Goal: Information Seeking & Learning: Find specific page/section

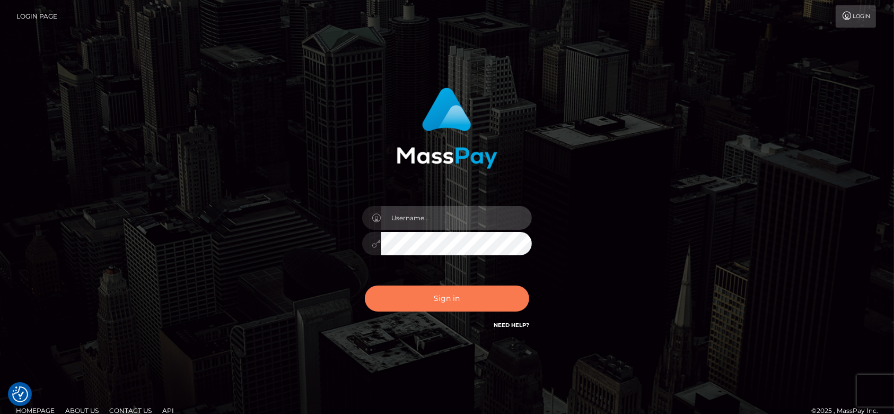
type input "[DOMAIN_NAME]"
click at [452, 302] on button "Sign in" at bounding box center [447, 298] width 164 height 26
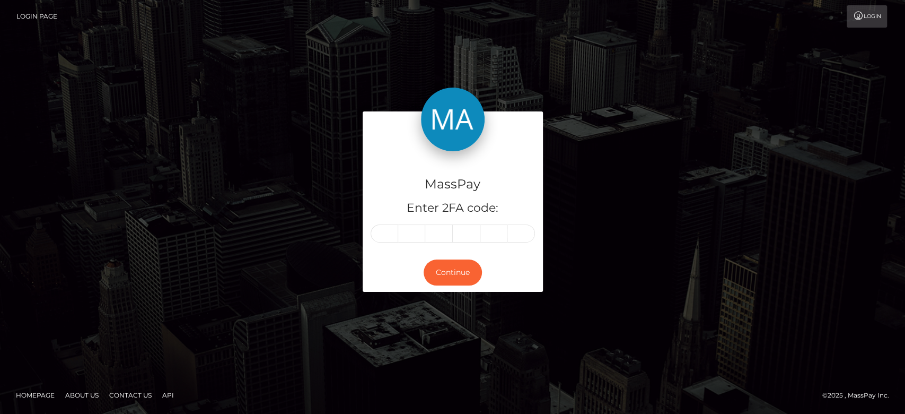
click at [386, 231] on input "text" at bounding box center [385, 233] width 28 height 18
type input "9"
type input "2"
type input "0"
type input "4"
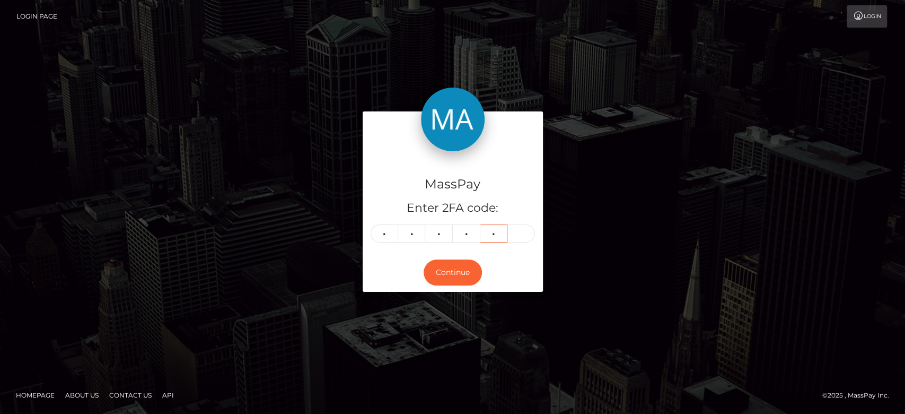
type input "0"
type input "5"
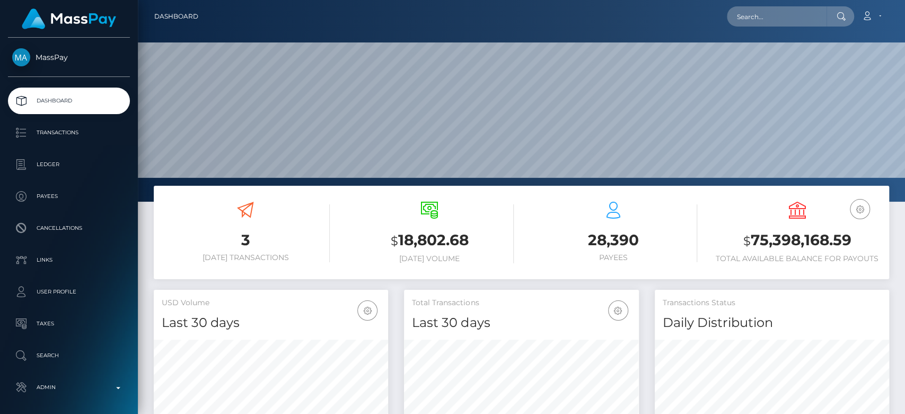
scroll to position [187, 234]
click at [764, 7] on input "text" at bounding box center [777, 16] width 100 height 20
paste input "[EMAIL_ADDRESS][DOMAIN_NAME]"
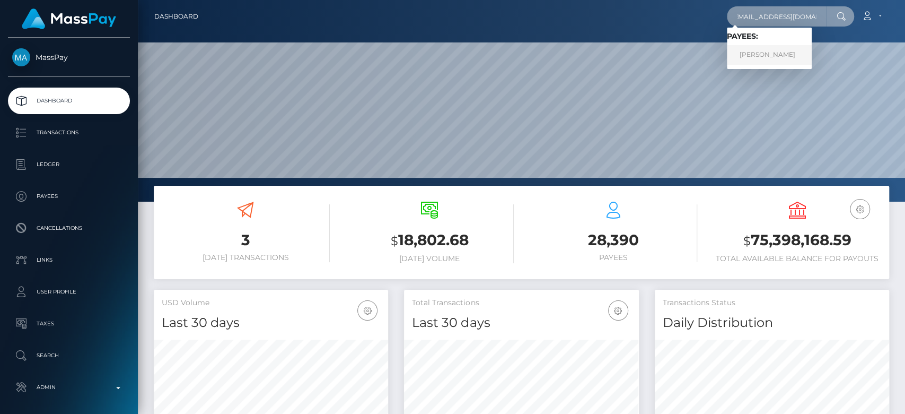
type input "[EMAIL_ADDRESS][DOMAIN_NAME]"
click at [784, 53] on link "DAVID-ANDREI MANOLE" at bounding box center [769, 55] width 85 height 20
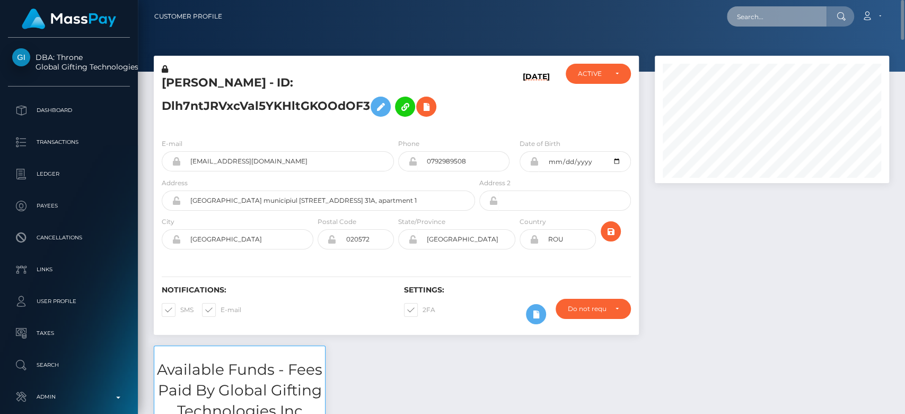
click at [772, 9] on input "text" at bounding box center [777, 16] width 100 height 20
paste input "[EMAIL_ADDRESS][DOMAIN_NAME]"
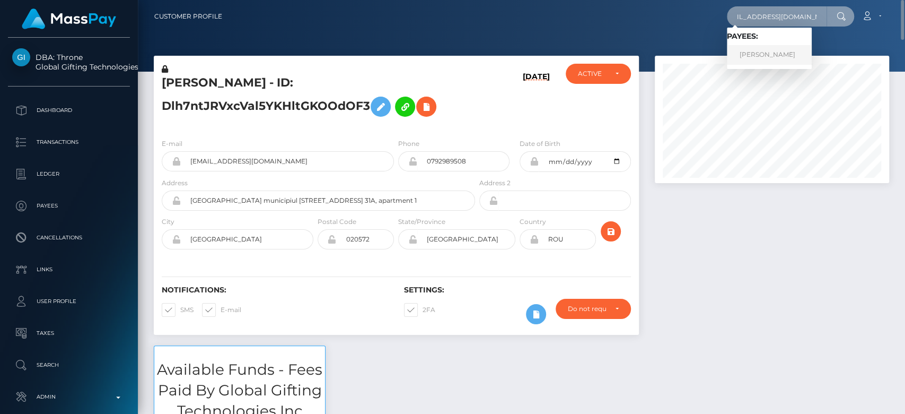
type input "sophiadesunivers@gmail.com"
click at [765, 49] on link "Sophie Desclaux" at bounding box center [769, 55] width 85 height 20
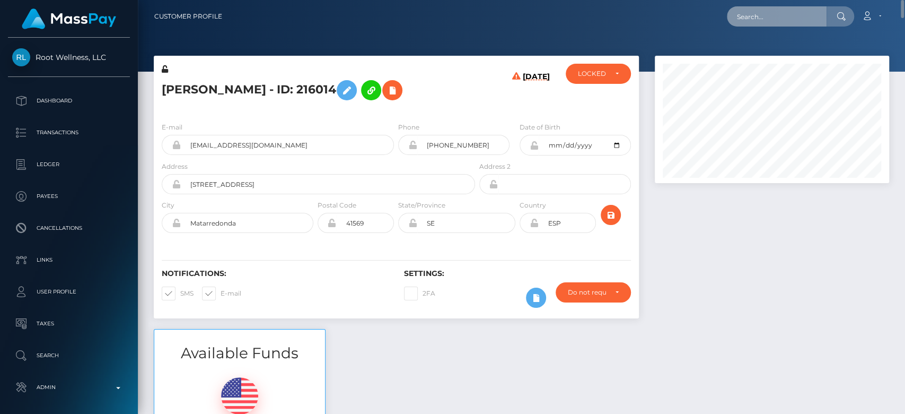
click at [810, 26] on input "text" at bounding box center [777, 16] width 100 height 20
paste input "jeslinrodericks@gmail.com"
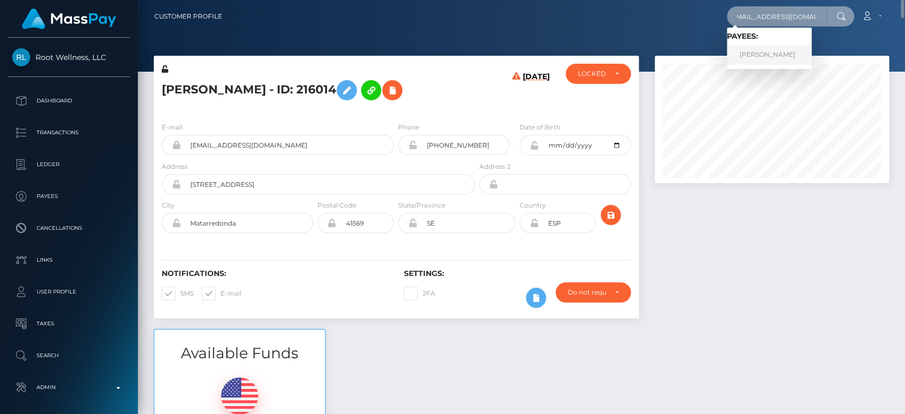
type input "jeslinrodericks@gmail.com"
click at [779, 57] on link "Jeslin Yvette Rodericks" at bounding box center [769, 55] width 85 height 20
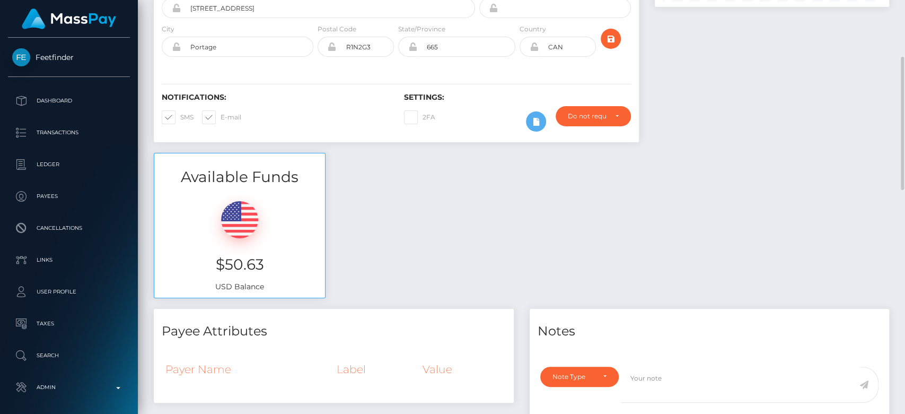
scroll to position [176, 0]
drag, startPoint x: 280, startPoint y: 257, endPoint x: 204, endPoint y: 261, distance: 75.9
click at [204, 261] on h3 "$50.63" at bounding box center [239, 265] width 155 height 21
copy h3 "$50.63"
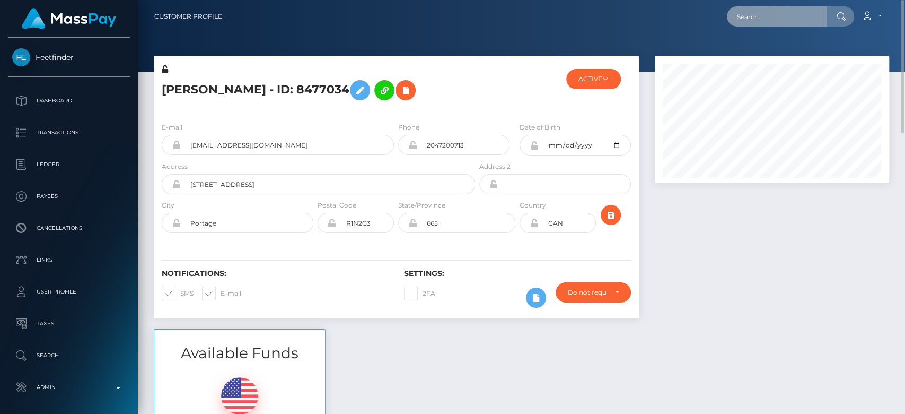
click at [769, 19] on input "text" at bounding box center [777, 16] width 100 height 20
paste input "[EMAIL_ADDRESS][DOMAIN_NAME]"
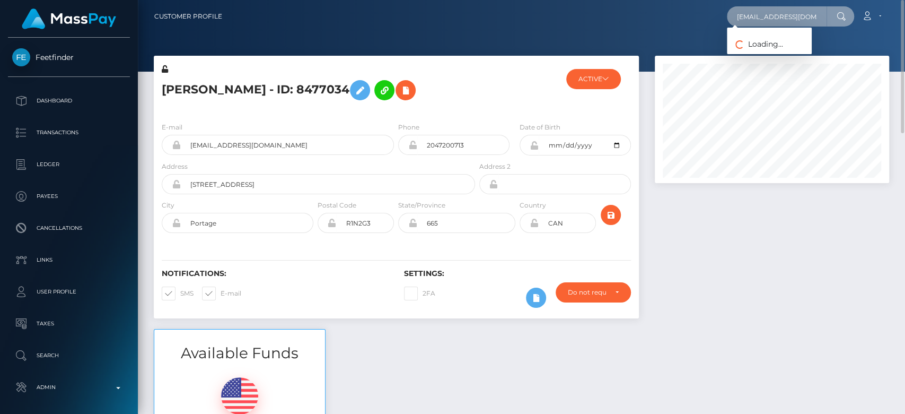
scroll to position [0, 6]
type input "[EMAIL_ADDRESS][DOMAIN_NAME]"
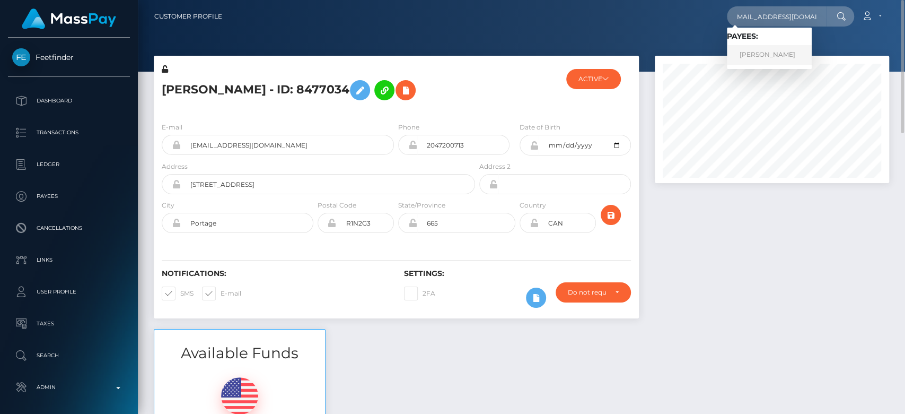
scroll to position [0, 0]
click at [783, 53] on link "JEARANAI SAWETCHANLUE" at bounding box center [769, 55] width 85 height 20
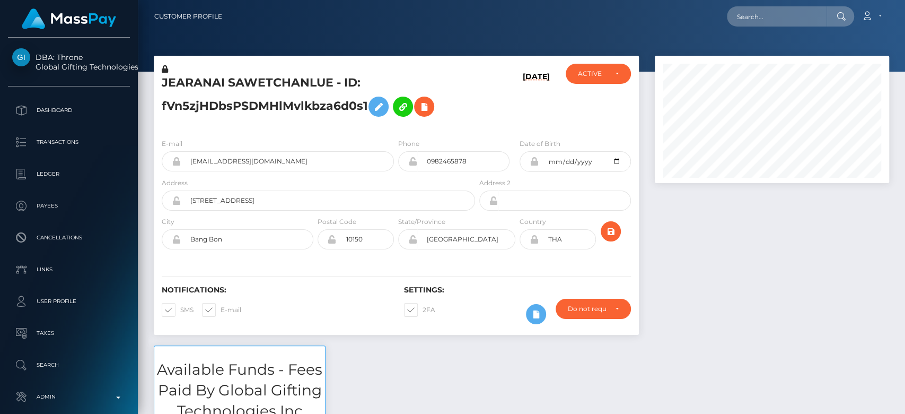
scroll to position [127, 234]
click at [762, 23] on input "text" at bounding box center [777, 16] width 100 height 20
paste input "[EMAIL_ADDRESS][DOMAIN_NAME]"
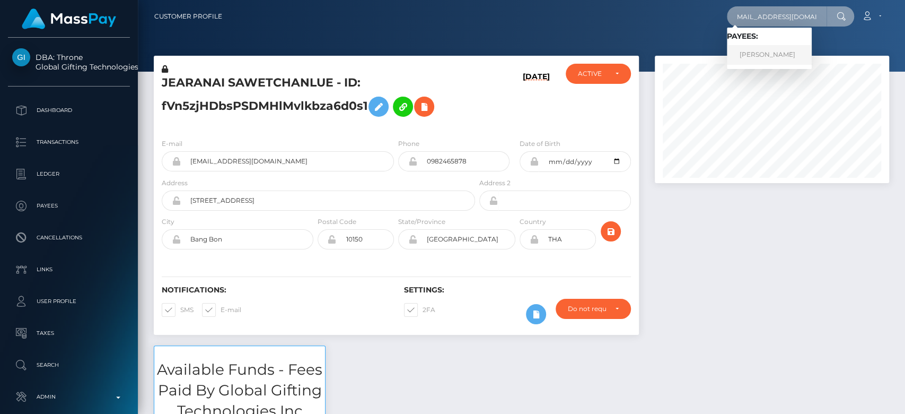
type input "[EMAIL_ADDRESS][DOMAIN_NAME]"
click at [785, 54] on link "JEARANAI SAWETCHANLUE" at bounding box center [769, 55] width 85 height 20
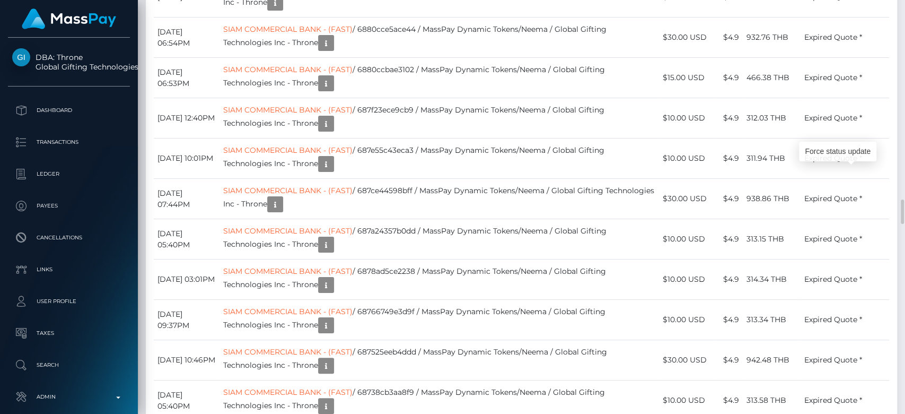
scroll to position [127, 234]
drag, startPoint x: 864, startPoint y: 177, endPoint x: 412, endPoint y: 190, distance: 452.6
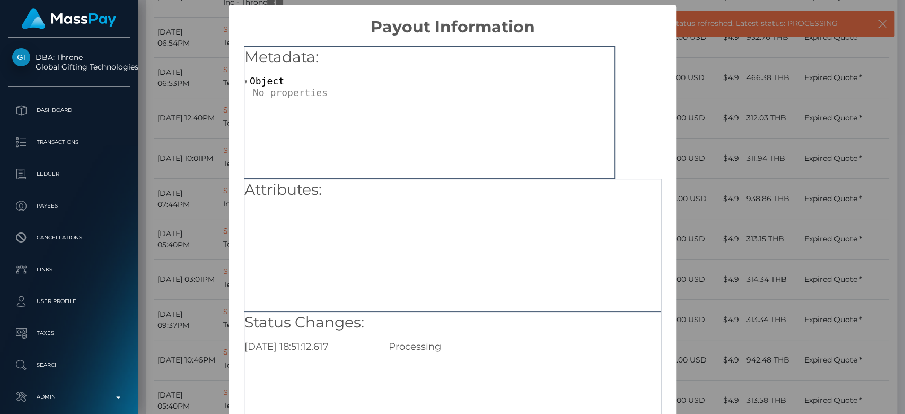
click at [739, 225] on div "× Payout Information Metadata: Object Attributes: Status Changes: 2025-08-31 18…" at bounding box center [452, 207] width 905 height 414
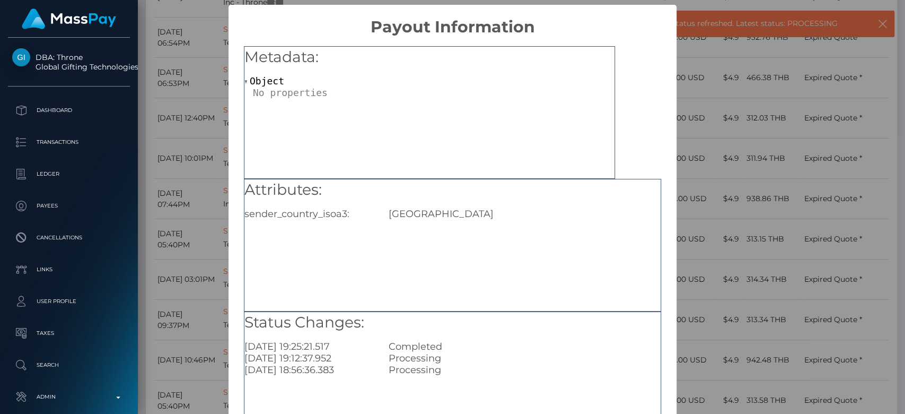
click at [736, 182] on div "× Payout Information Metadata: Object Attributes: sender_country_isoa3: USA Sta…" at bounding box center [452, 207] width 905 height 414
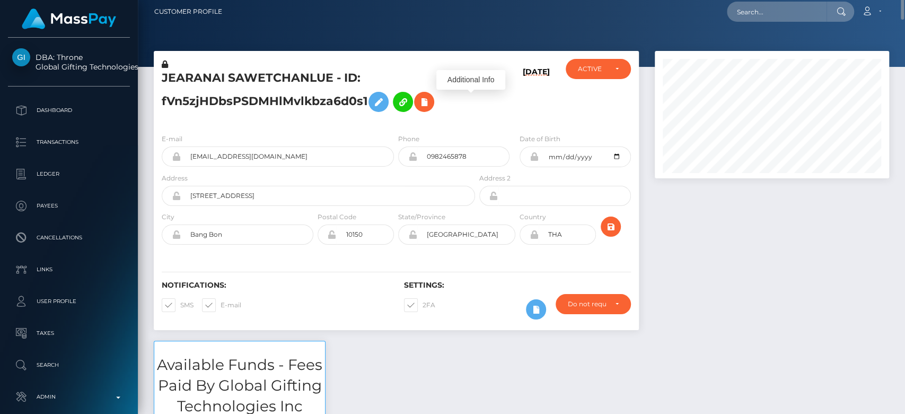
scroll to position [0, 0]
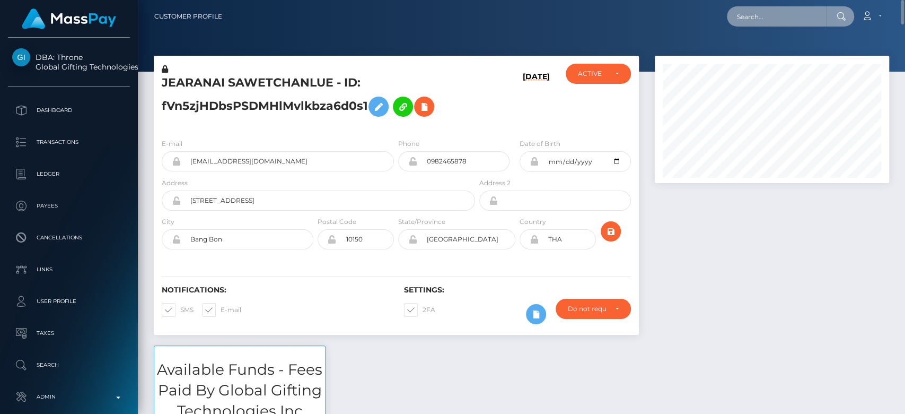
click at [809, 14] on input "text" at bounding box center [777, 16] width 100 height 20
paste input "msamirajade@gmail.com"
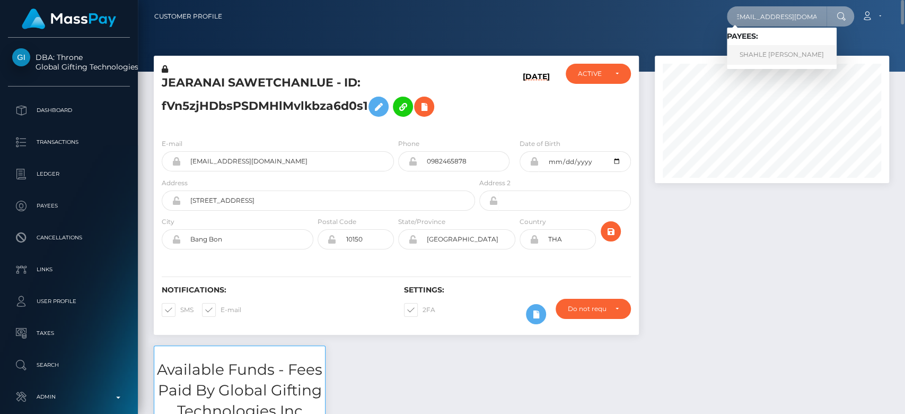
type input "msamirajade@gmail.com"
click at [783, 51] on link "SHAHLE ELEANOR MINOO AMIRPANAHI" at bounding box center [782, 55] width 110 height 20
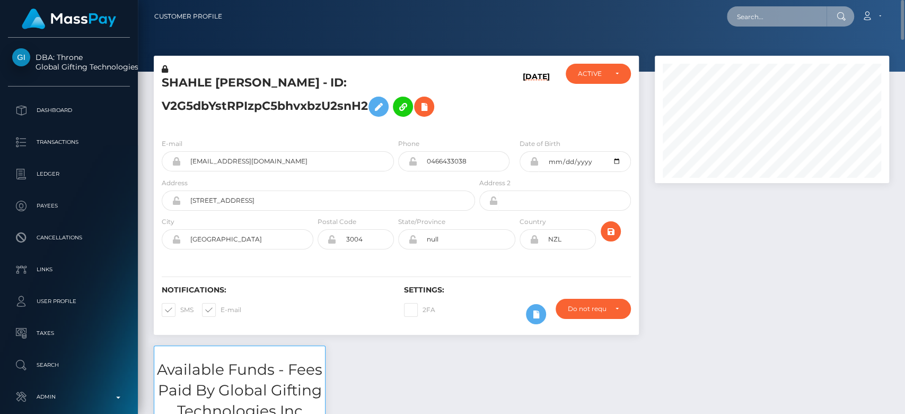
click at [777, 9] on input "text" at bounding box center [777, 16] width 100 height 20
paste input "alexbernal5@outlook.com"
type input "alexbernal5@outlook.com"
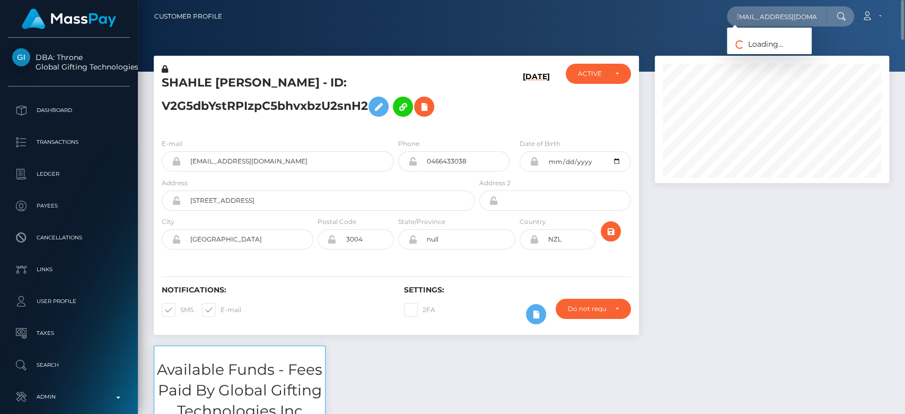
scroll to position [0, 0]
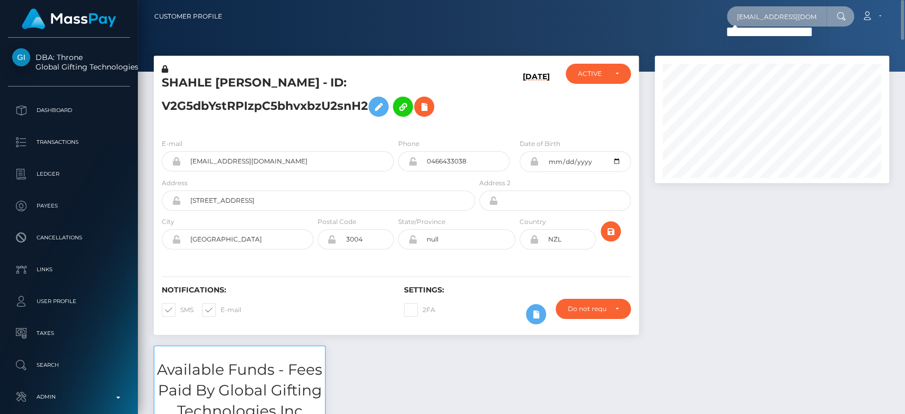
click at [758, 19] on input "alexbernal5@outlook.com" at bounding box center [777, 16] width 100 height 20
paste input "alexgoespersonal5@gmail.com"
type input "alexgoespersonal5@gmail.com"
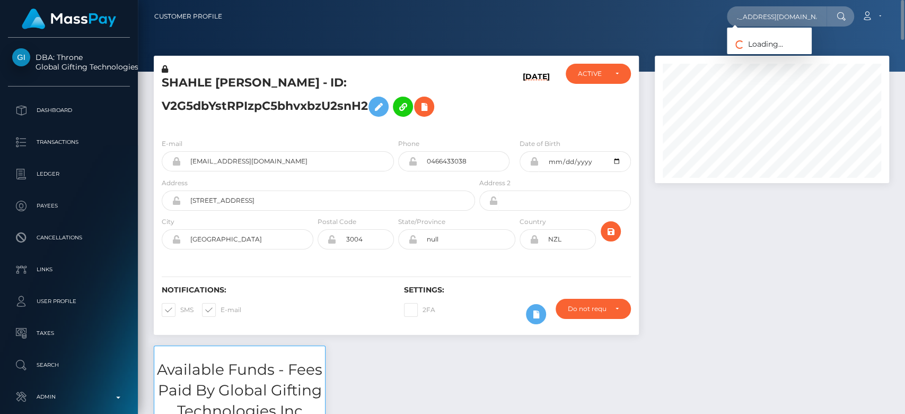
scroll to position [0, 0]
click at [767, 43] on span "Loading... Loading..." at bounding box center [755, 44] width 56 height 10
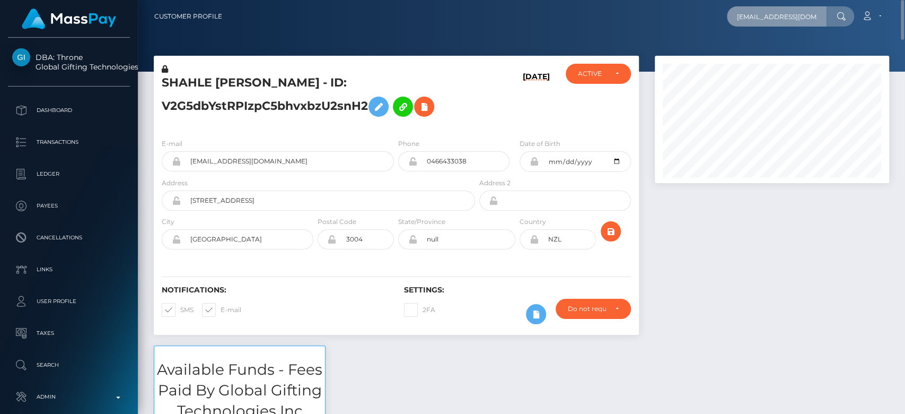
click at [769, 17] on input "alexgoespersonal5@gmail.com" at bounding box center [777, 16] width 100 height 20
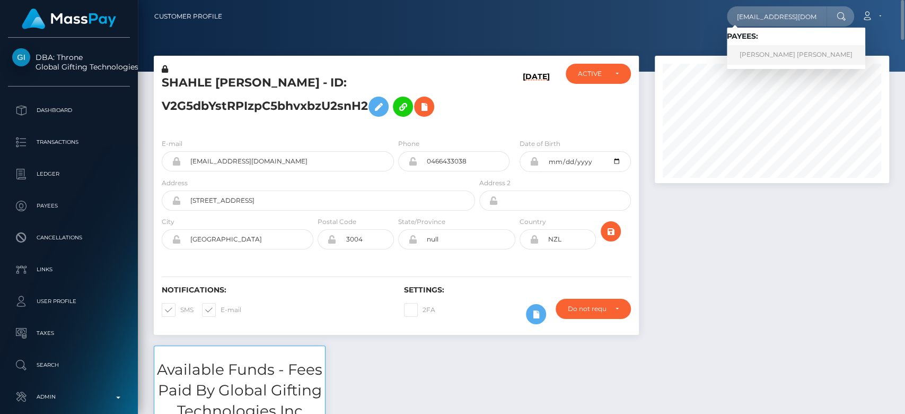
click at [791, 48] on link "ALEX BERNAL VILLARRAGA" at bounding box center [796, 55] width 138 height 20
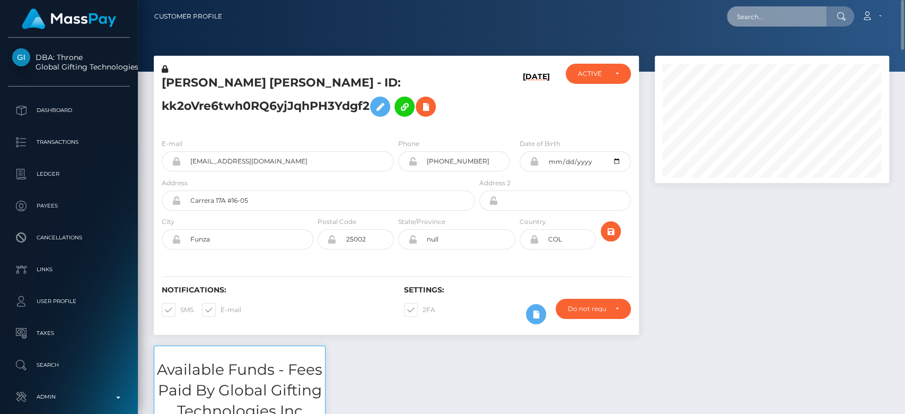
click at [764, 8] on input "text" at bounding box center [777, 16] width 100 height 20
paste input "[EMAIL_ADDRESS][DOMAIN_NAME]"
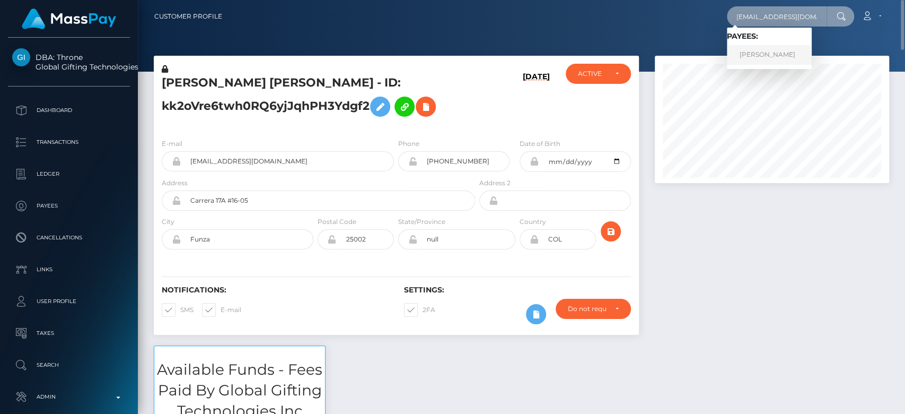
type input "[EMAIL_ADDRESS][DOMAIN_NAME]"
click at [764, 50] on link "BRANDI-LEA SHADE" at bounding box center [769, 55] width 85 height 20
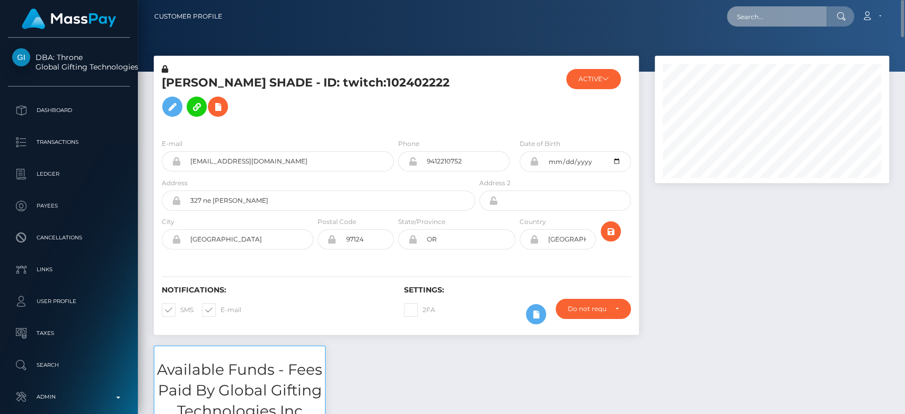
click at [780, 15] on input "text" at bounding box center [777, 16] width 100 height 20
paste input "[EMAIL_ADDRESS][DOMAIN_NAME]"
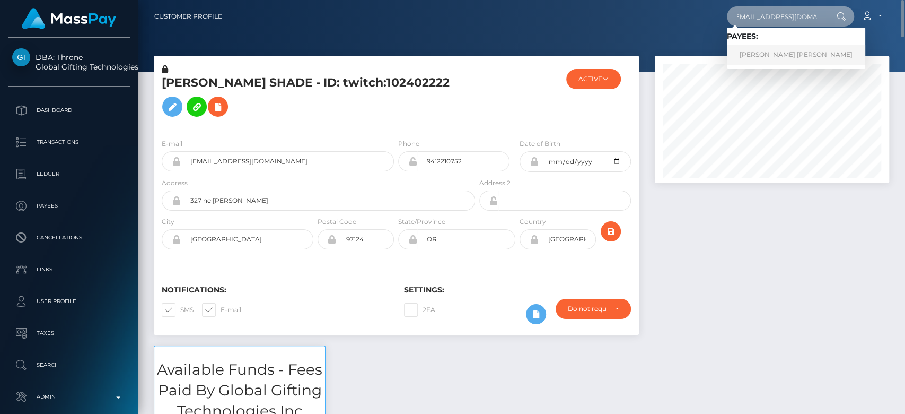
type input "[EMAIL_ADDRESS][DOMAIN_NAME]"
click at [791, 50] on link "[PERSON_NAME] [PERSON_NAME]" at bounding box center [796, 55] width 138 height 20
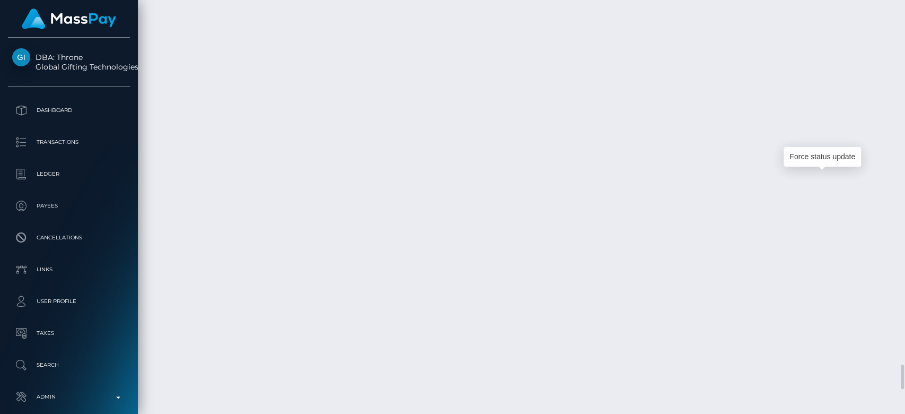
scroll to position [127, 234]
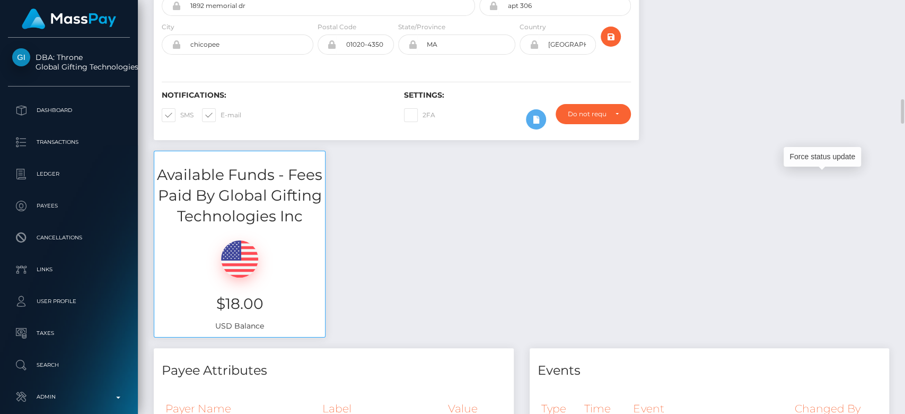
scroll to position [0, 0]
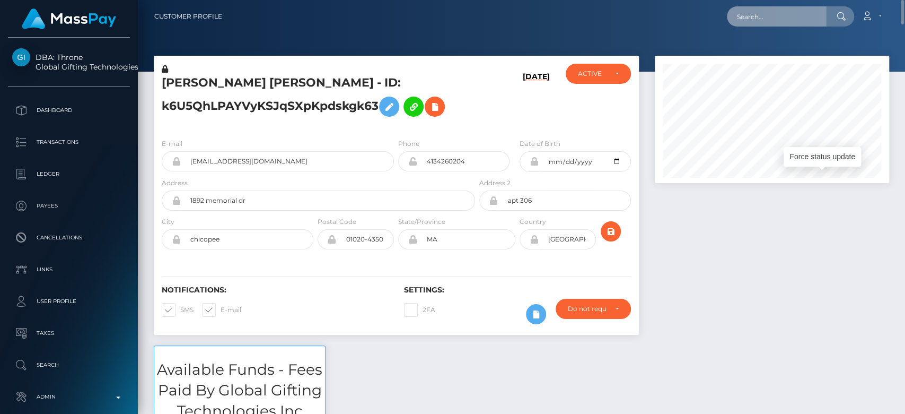
click at [791, 13] on input "text" at bounding box center [777, 16] width 100 height 20
paste input "[EMAIL_ADDRESS][DOMAIN_NAME]"
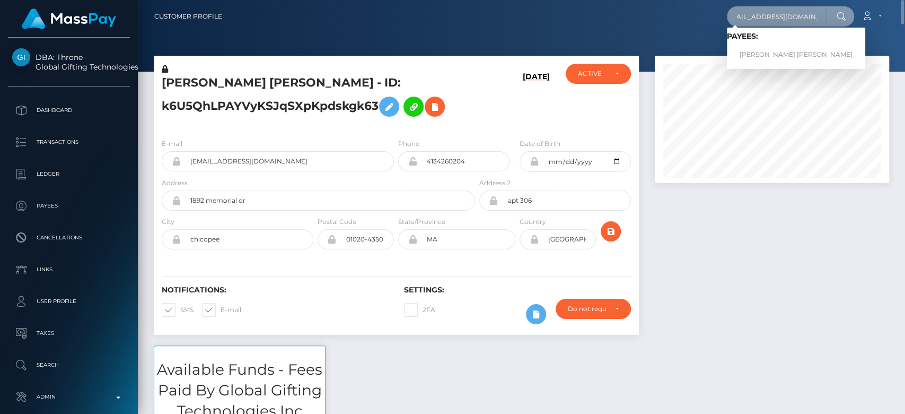
type input "crazygemma@hotmail.co.uk"
click at [775, 48] on link "RUI PEDRO ALMEIDA SANTOS" at bounding box center [796, 55] width 138 height 20
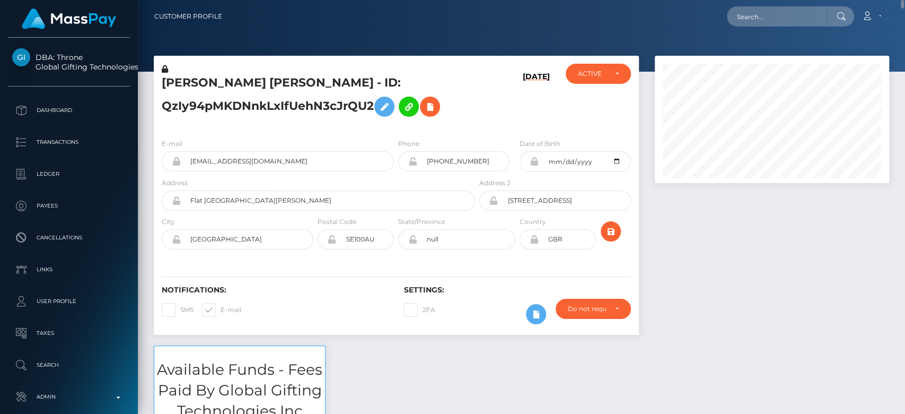
click at [786, 4] on nav "Customer Profile Loading... Loading... Account" at bounding box center [521, 16] width 767 height 33
paste input "kierakingsley29@gmail.com"
click at [781, 11] on input "kierakingsley29@gmail.com" at bounding box center [777, 16] width 100 height 20
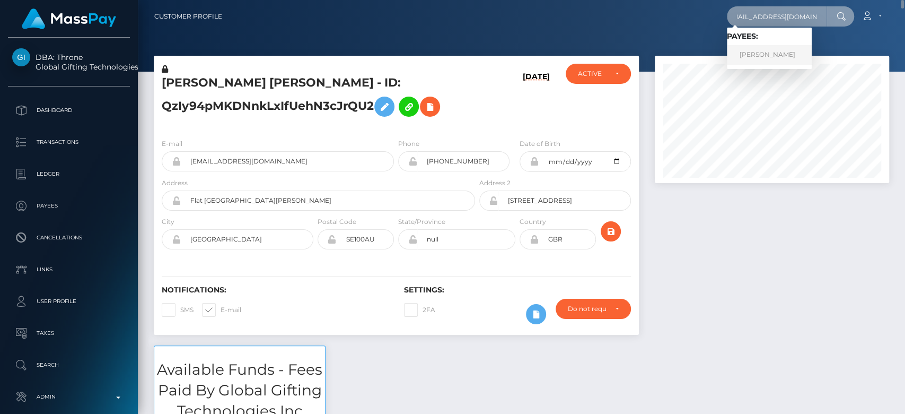
type input "kierakingsley29@gmail.com"
click at [798, 47] on link "MARK RAPHAEL CALARA" at bounding box center [769, 55] width 85 height 20
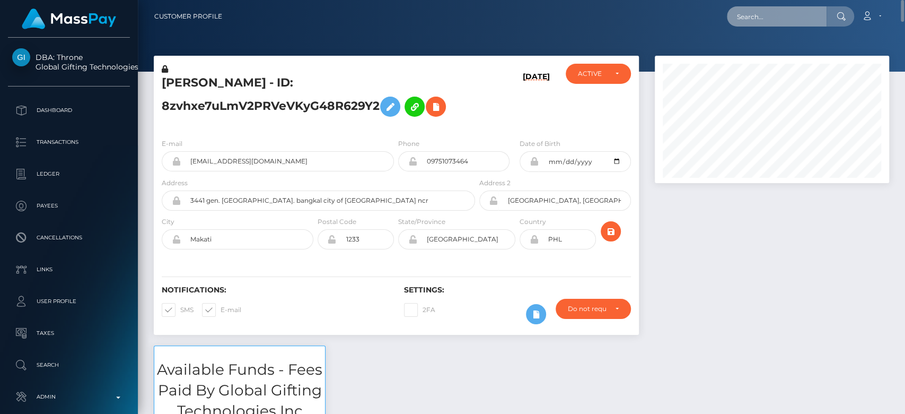
click at [748, 12] on input "text" at bounding box center [777, 16] width 100 height 20
paste input "[EMAIL_ADDRESS][DOMAIN_NAME]"
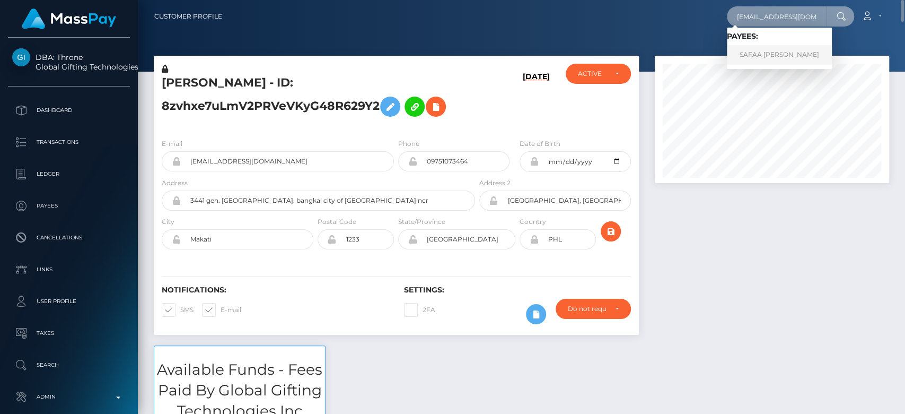
type input "[EMAIL_ADDRESS][DOMAIN_NAME]"
click at [758, 56] on link "SAFAA IMAAN ZAFAR" at bounding box center [779, 55] width 105 height 20
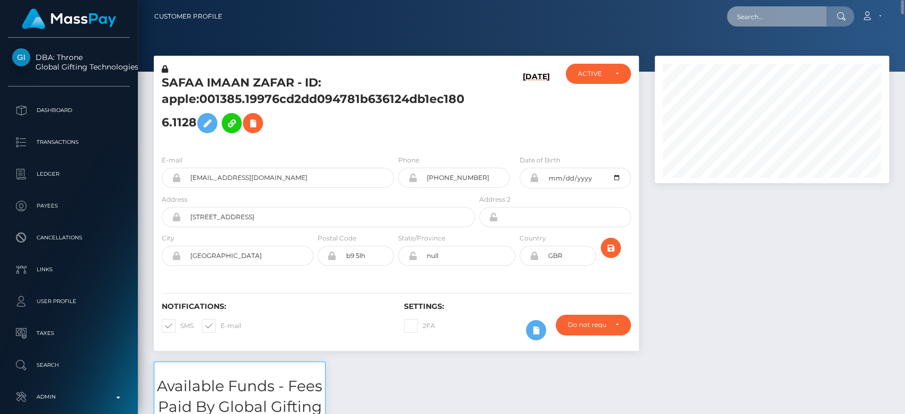
click at [774, 14] on input "text" at bounding box center [777, 16] width 100 height 20
paste input "yarik.mezhebitsky@gmail.com"
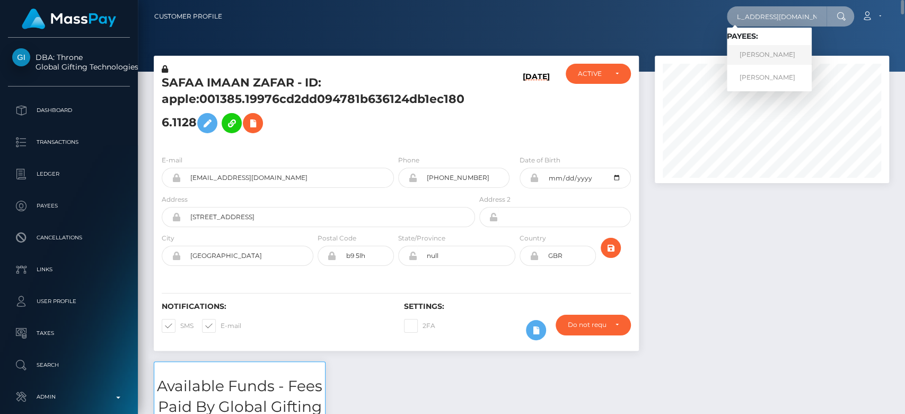
type input "yarik.mezhebitsky@gmail.com"
click at [777, 57] on link "YAROSLAV MEZHEBYTSKYI" at bounding box center [769, 55] width 85 height 20
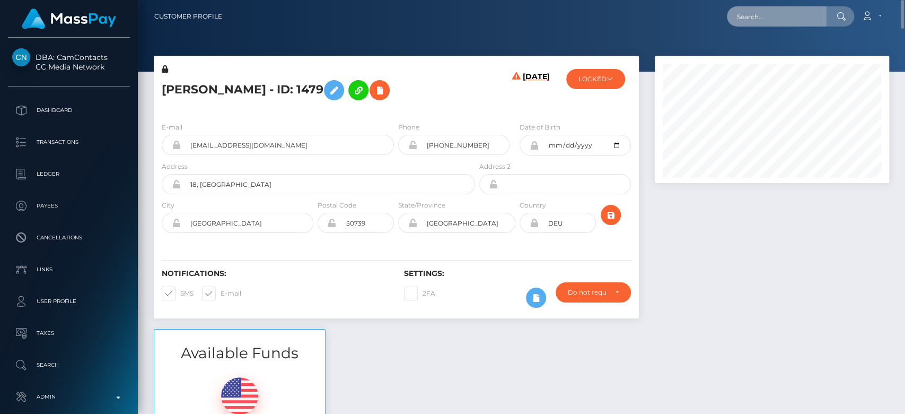
click at [779, 22] on input "text" at bounding box center [777, 16] width 100 height 20
paste input "[EMAIL_ADDRESS][DOMAIN_NAME]"
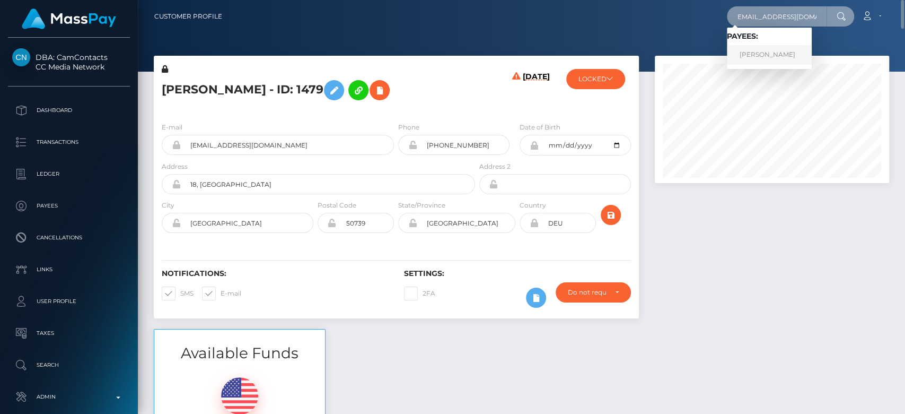
type input "a0903451314@gmail.com"
click at [771, 46] on link "Yu Yang Chung" at bounding box center [769, 55] width 85 height 20
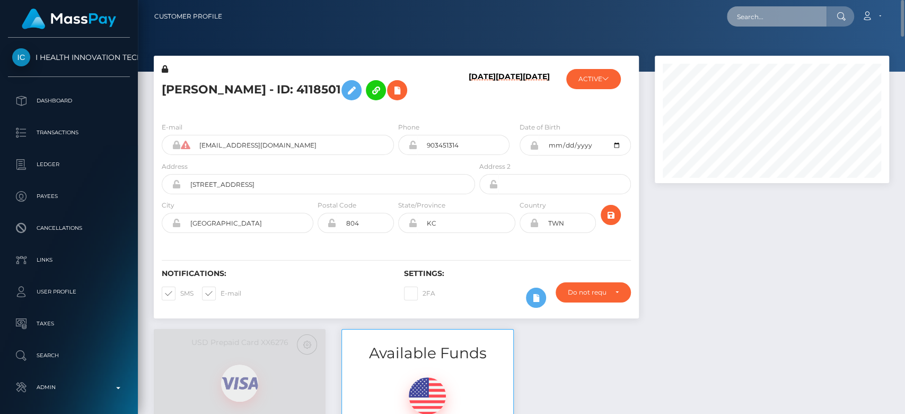
click at [767, 19] on input "text" at bounding box center [777, 16] width 100 height 20
paste input "[EMAIL_ADDRESS][DOMAIN_NAME]"
type input "[EMAIL_ADDRESS][DOMAIN_NAME]"
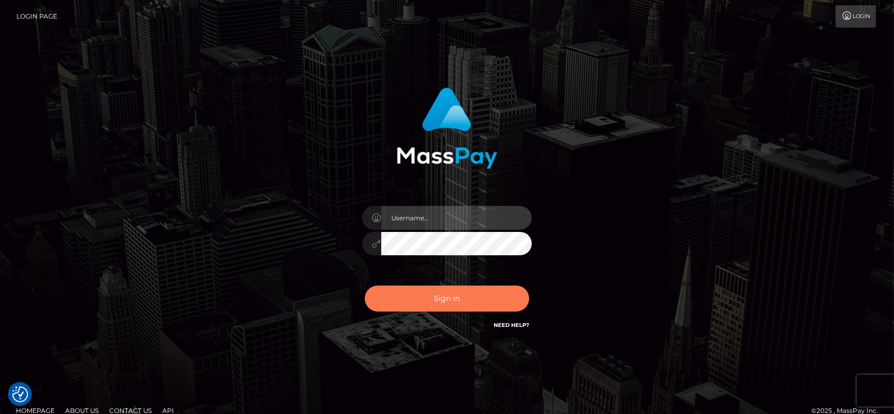
type input "[DOMAIN_NAME]"
click at [459, 300] on button "Sign in" at bounding box center [447, 298] width 164 height 26
type input "[DOMAIN_NAME]"
click at [381, 311] on button "Sign in" at bounding box center [447, 298] width 164 height 26
click at [404, 295] on button "Sign in" at bounding box center [447, 298] width 164 height 26
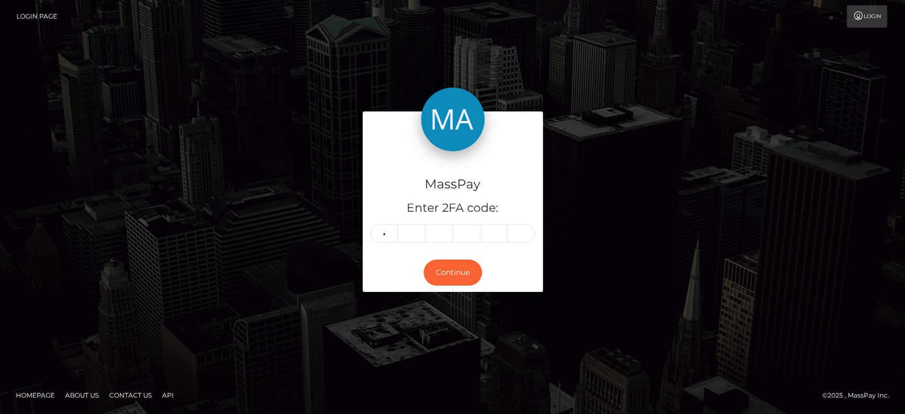
type input "3"
type input "4"
type input "0"
type input "9"
type input "7"
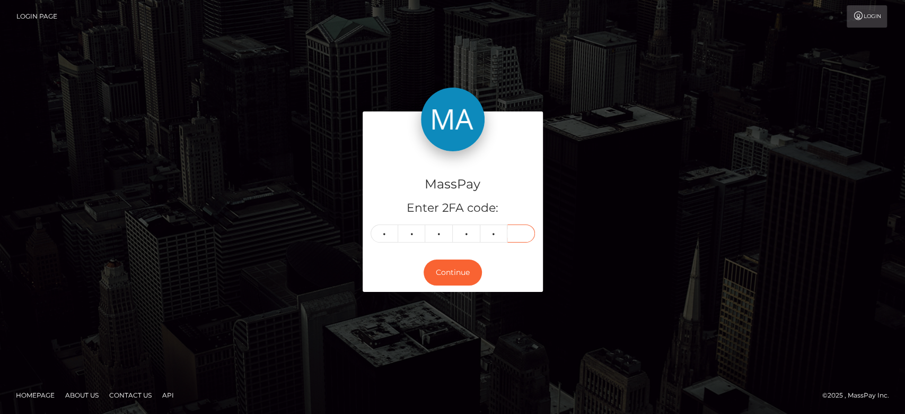
type input "9"
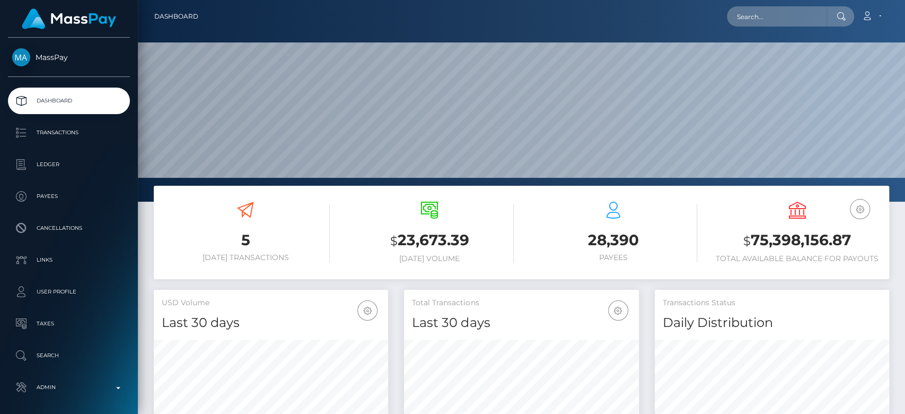
scroll to position [187, 234]
click at [740, 11] on input "text" at bounding box center [777, 16] width 100 height 20
paste input "[EMAIL_ADDRESS][DOMAIN_NAME]"
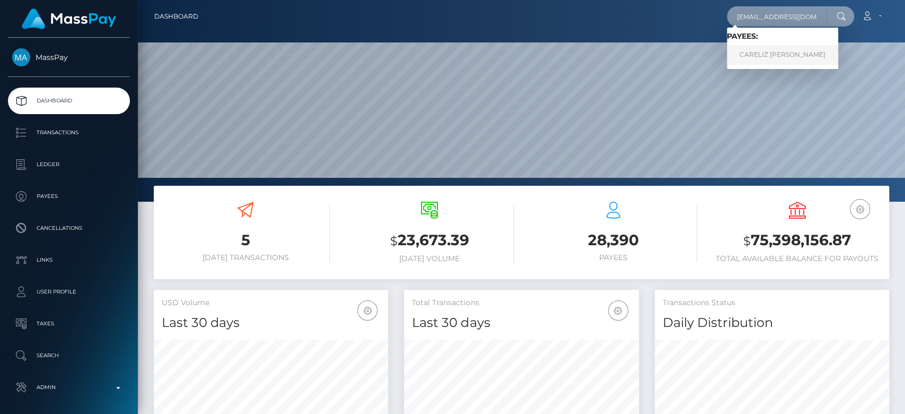
type input "[EMAIL_ADDRESS][DOMAIN_NAME]"
click at [759, 63] on link "CARELIZ ALICIA AYALA MERCADO" at bounding box center [782, 55] width 111 height 20
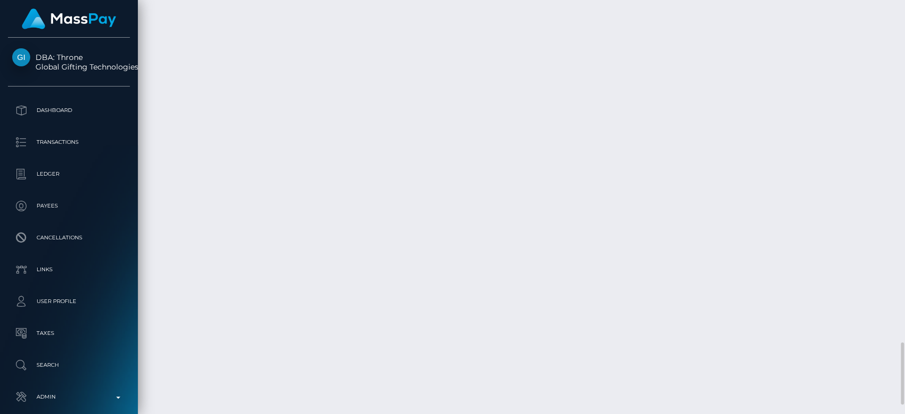
scroll to position [2282, 0]
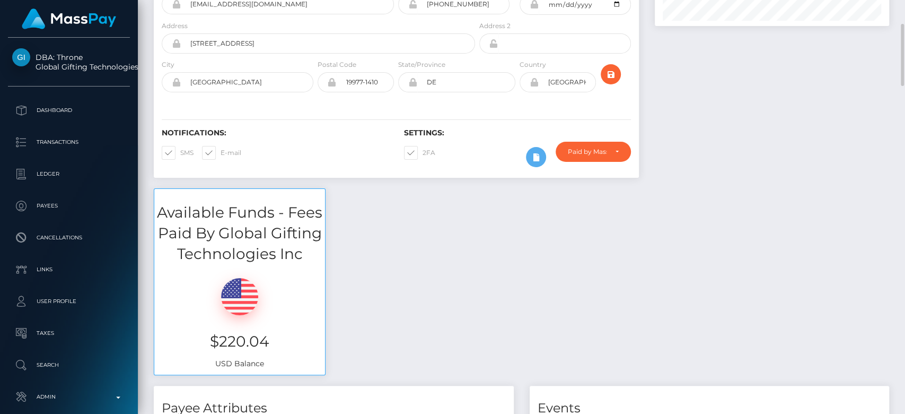
scroll to position [159, 0]
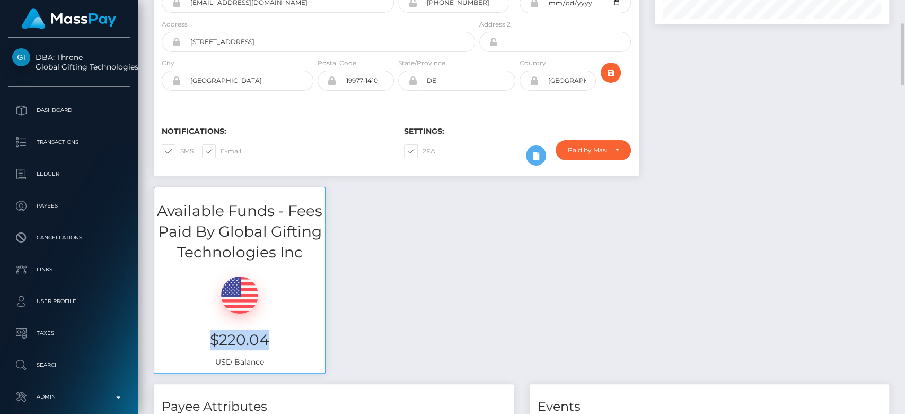
drag, startPoint x: 278, startPoint y: 331, endPoint x: 212, endPoint y: 340, distance: 67.0
click at [212, 340] on h3 "$220.04" at bounding box center [239, 339] width 155 height 21
copy h3 "$220.04"
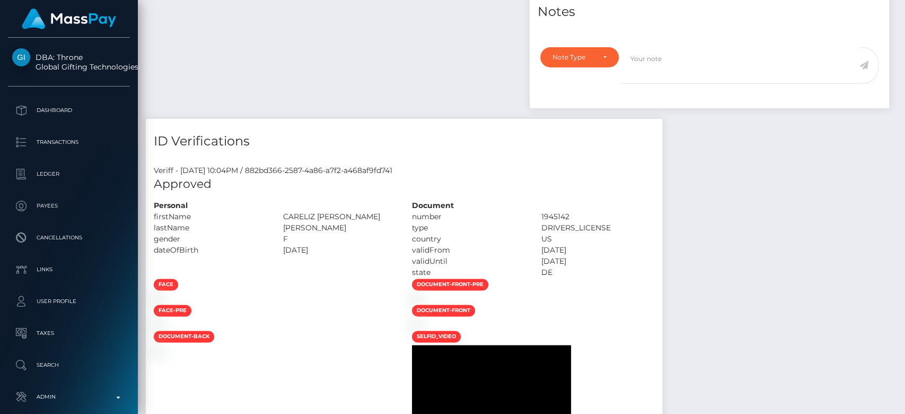
scroll to position [0, 0]
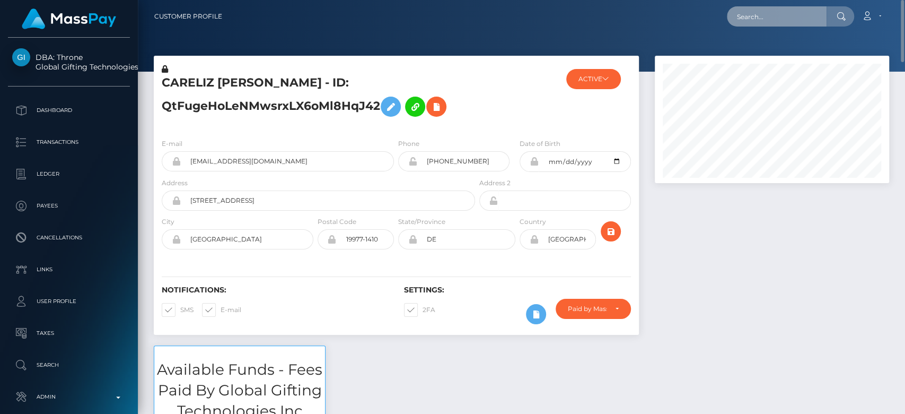
click at [761, 15] on input "text" at bounding box center [777, 16] width 100 height 20
paste input "[EMAIL_ADDRESS][DOMAIN_NAME]"
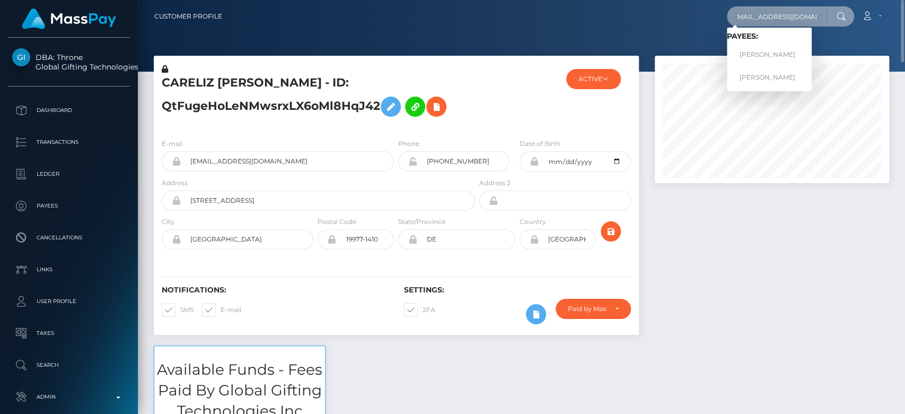
type input "[EMAIL_ADDRESS][DOMAIN_NAME]"
click at [762, 49] on link "JADE MERRITT" at bounding box center [769, 55] width 85 height 20
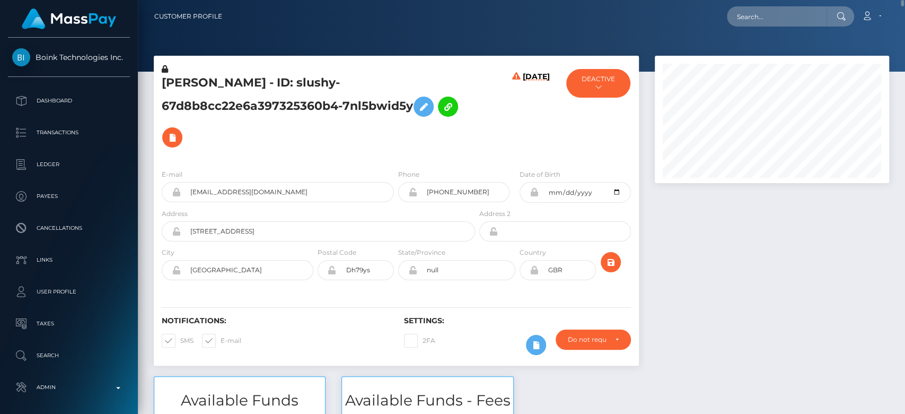
click at [755, 28] on nav "Customer Profile Loading... Loading... Account" at bounding box center [521, 16] width 767 height 33
paste input "yarik.mezhebitsky@gmail.com"
click at [759, 19] on input "yarik.mezhebitsky@gmail.com" at bounding box center [777, 16] width 100 height 20
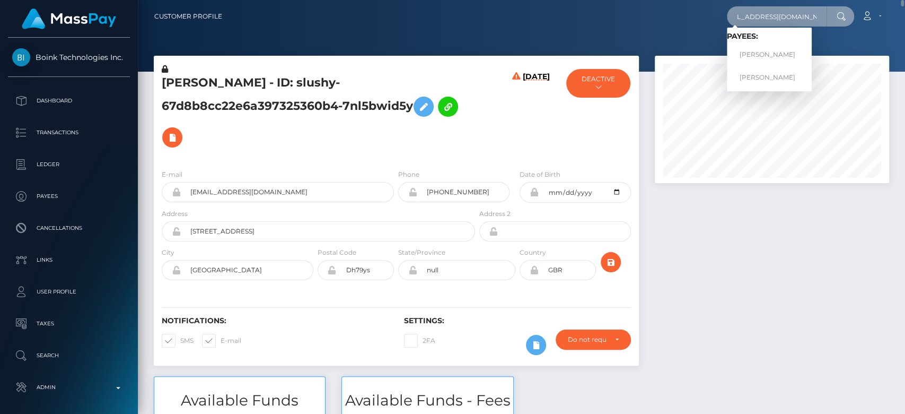
type input "yarik.mezhebitsky@gmail.com"
click at [759, 54] on link "YAROSLAV MEZHEBYTSKYI" at bounding box center [769, 55] width 85 height 20
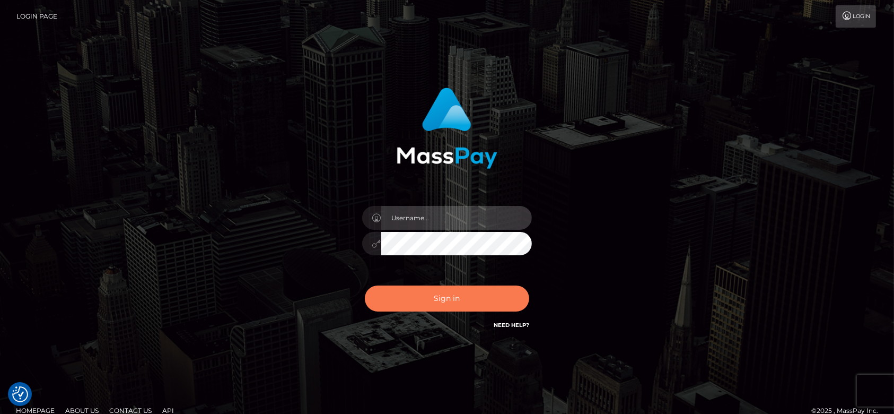
type input "[DOMAIN_NAME]"
click at [459, 300] on button "Sign in" at bounding box center [447, 298] width 164 height 26
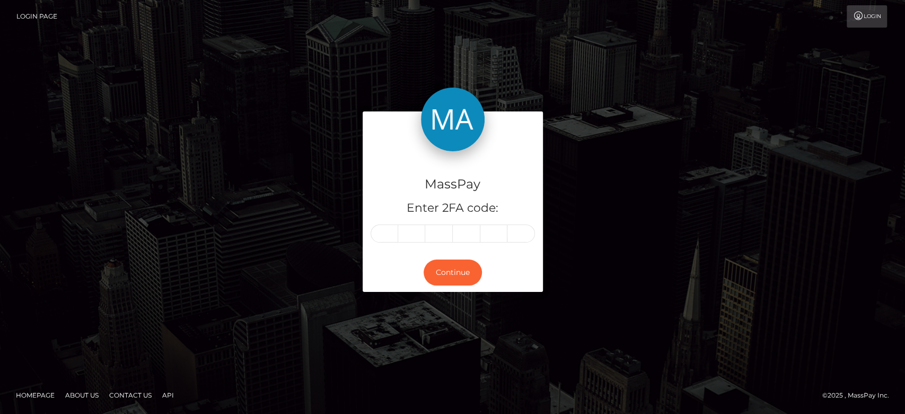
click at [383, 238] on input "text" at bounding box center [385, 233] width 28 height 18
type input "0"
type input "3"
type input "6"
type input "5"
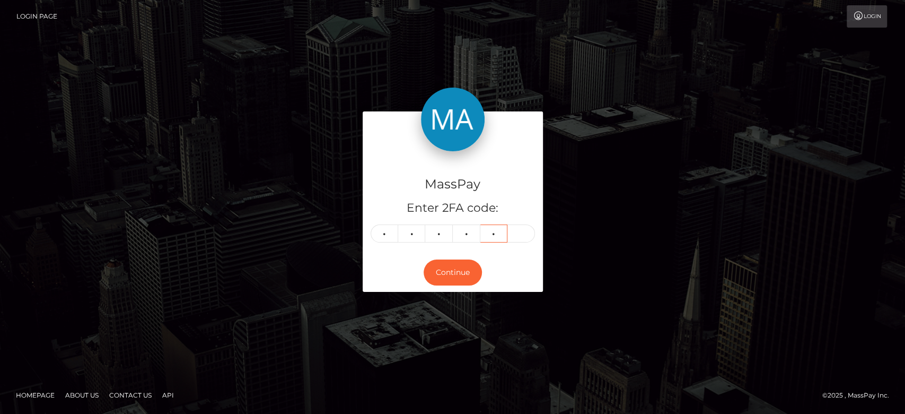
type input "5"
type input "7"
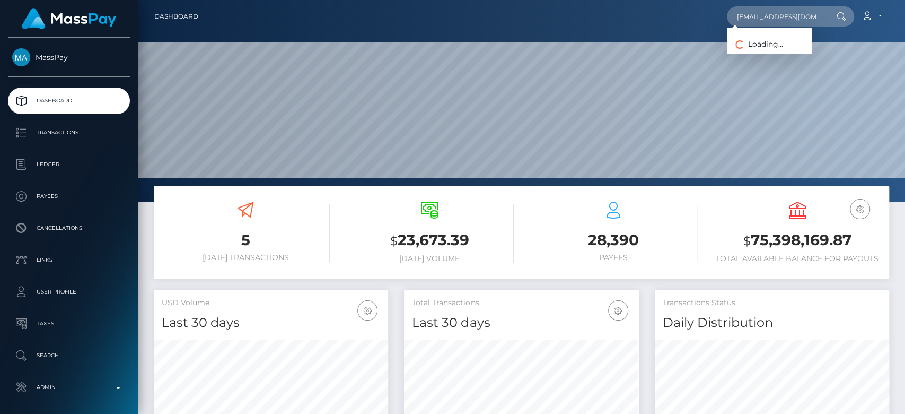
scroll to position [187, 234]
click at [757, 52] on link "IONUT TABORA" at bounding box center [769, 55] width 85 height 20
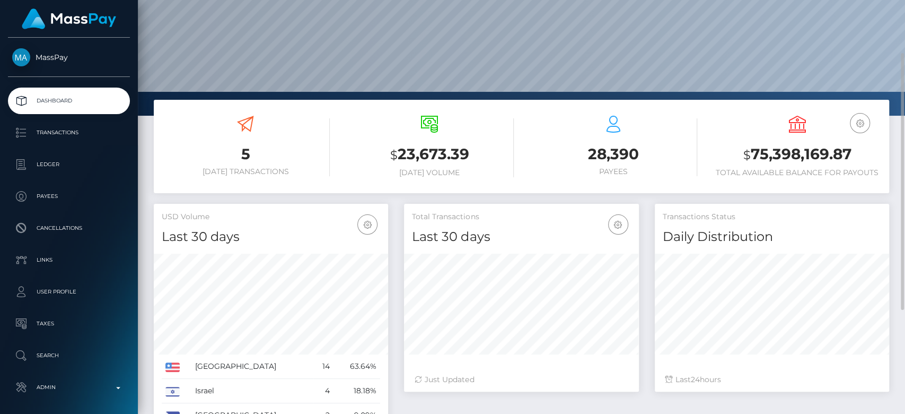
scroll to position [0, 0]
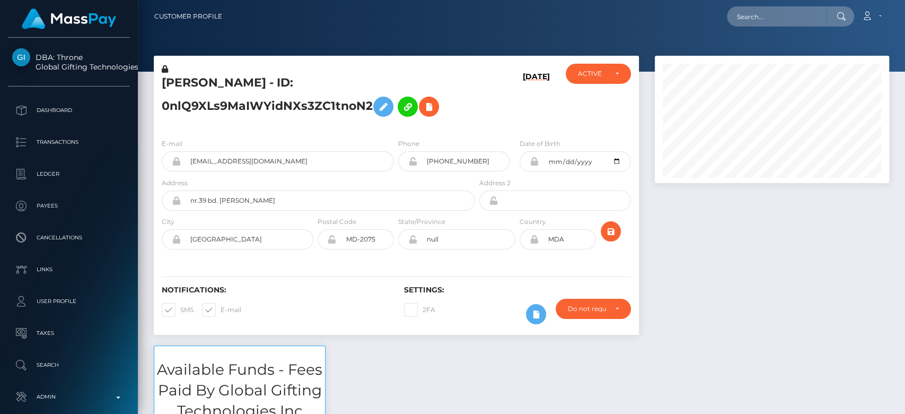
scroll to position [127, 234]
click at [750, 11] on input "text" at bounding box center [777, 16] width 100 height 20
paste input "richa8409@gmail.com"
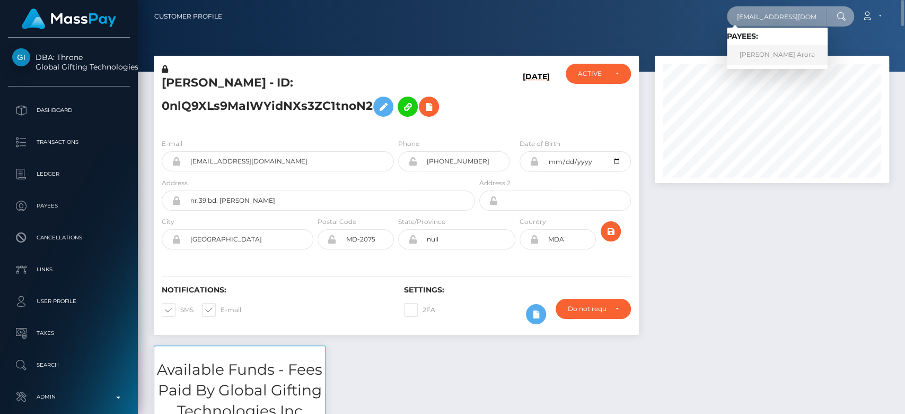
type input "richa8409@gmail.com"
click at [763, 49] on link "RICHA ARORA Arora" at bounding box center [777, 55] width 101 height 20
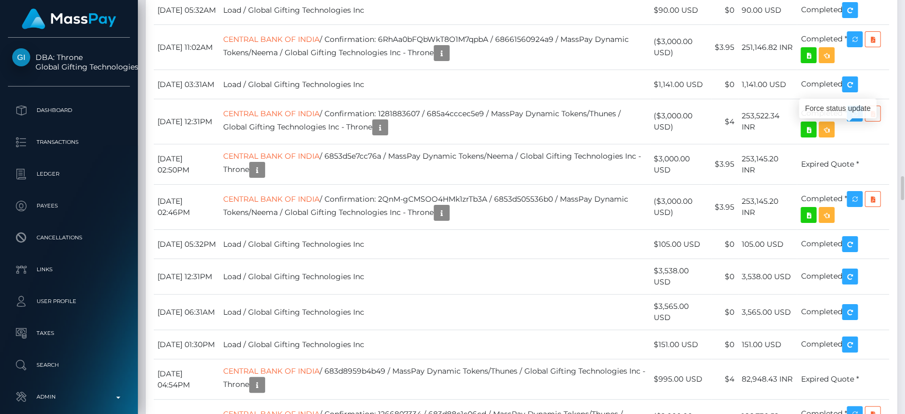
scroll to position [127, 234]
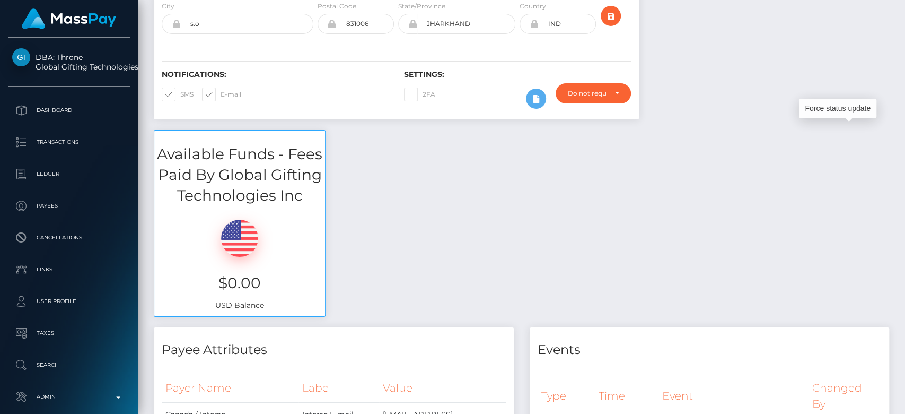
scroll to position [0, 0]
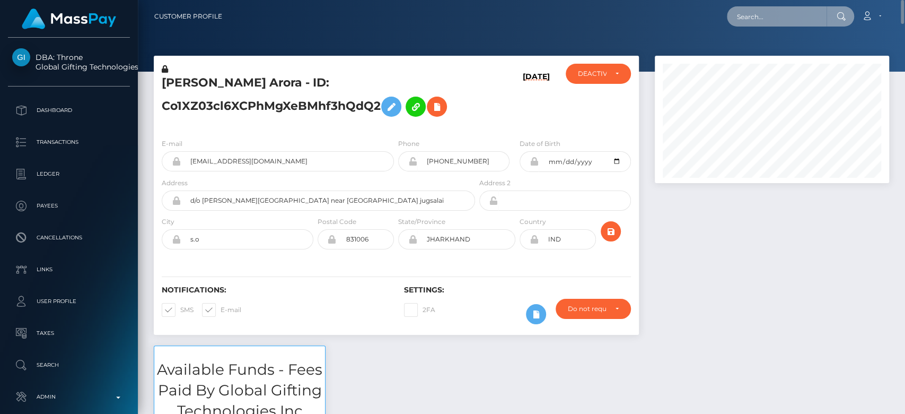
click at [775, 20] on input "text" at bounding box center [777, 16] width 100 height 20
paste input "jadeek121@gmail.com"
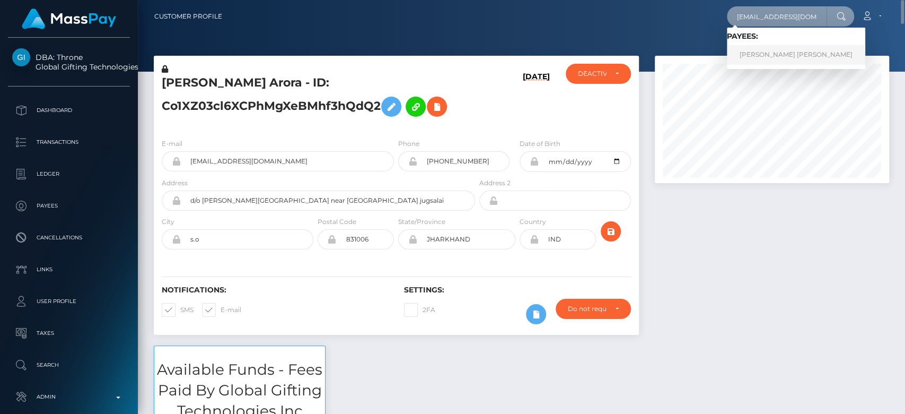
type input "jadeek121@gmail.com"
click at [771, 55] on link "LEANNE CHARLOTTE WOODNUTT RAWLINGS" at bounding box center [796, 55] width 138 height 20
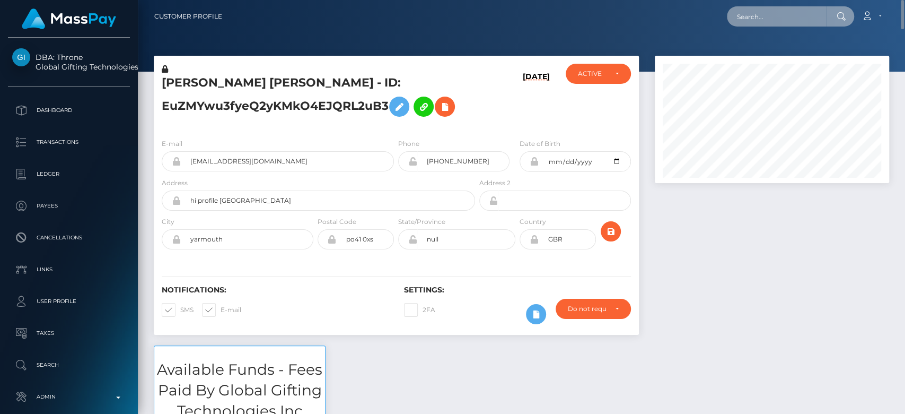
click at [768, 20] on input "text" at bounding box center [777, 16] width 100 height 20
paste input "[EMAIL_ADDRESS][DOMAIN_NAME]"
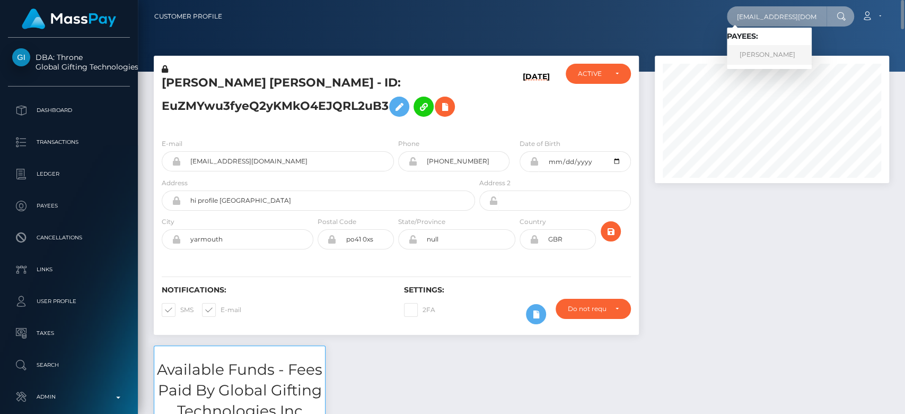
type input "[EMAIL_ADDRESS][DOMAIN_NAME]"
click at [790, 55] on link "Irina Kuznetsova" at bounding box center [769, 55] width 85 height 20
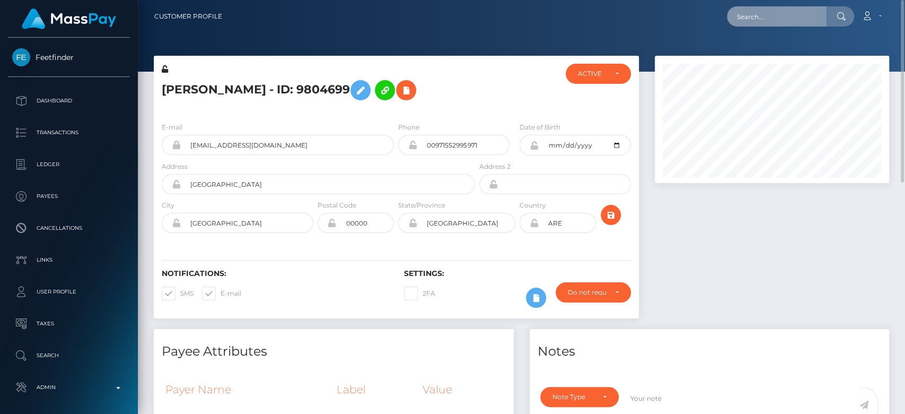
click at [783, 21] on input "text" at bounding box center [777, 16] width 100 height 20
paste input "[EMAIL_ADDRESS][DOMAIN_NAME]"
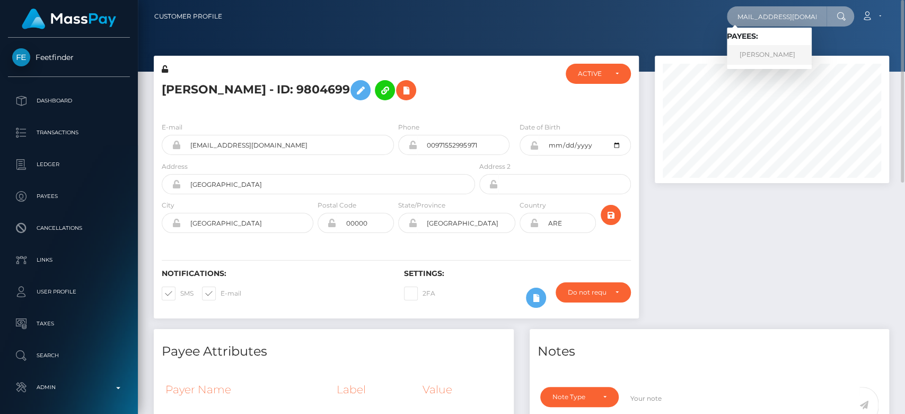
type input "[EMAIL_ADDRESS][DOMAIN_NAME]"
click at [780, 54] on link "[PERSON_NAME]" at bounding box center [769, 55] width 85 height 20
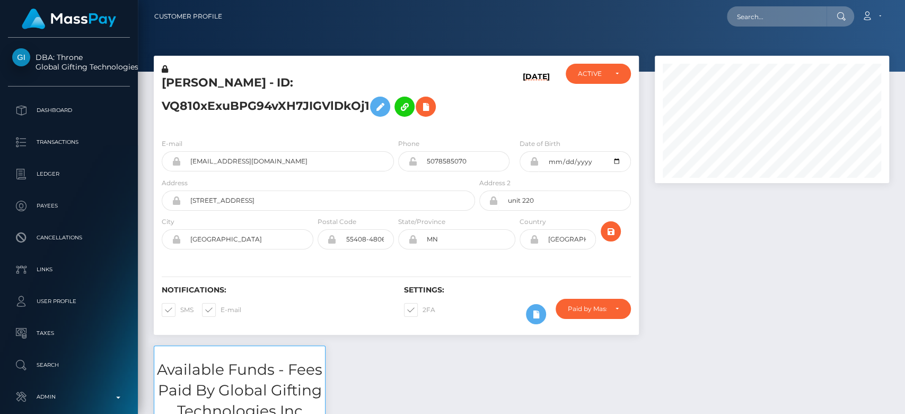
scroll to position [127, 234]
click at [777, 19] on input "text" at bounding box center [777, 16] width 100 height 20
paste input "thecosmicflirt@gmail.com"
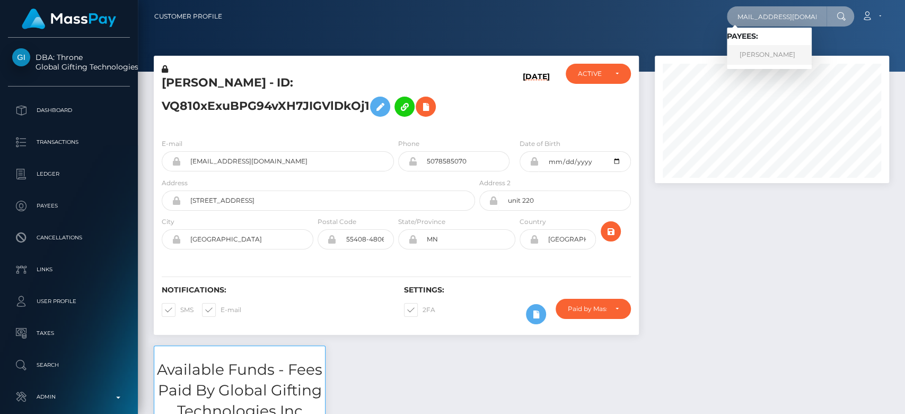
type input "thecosmicflirt@gmail.com"
click at [775, 57] on link "REBECCA JILL LESSER" at bounding box center [769, 55] width 85 height 20
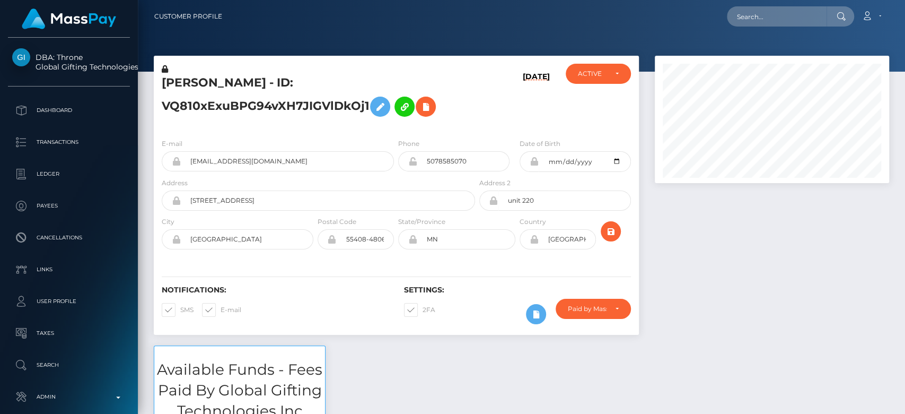
scroll to position [127, 234]
click at [794, 15] on input "text" at bounding box center [777, 16] width 100 height 20
paste input "melodyburym@gmail.com"
type input "melodyburym@gmail.com"
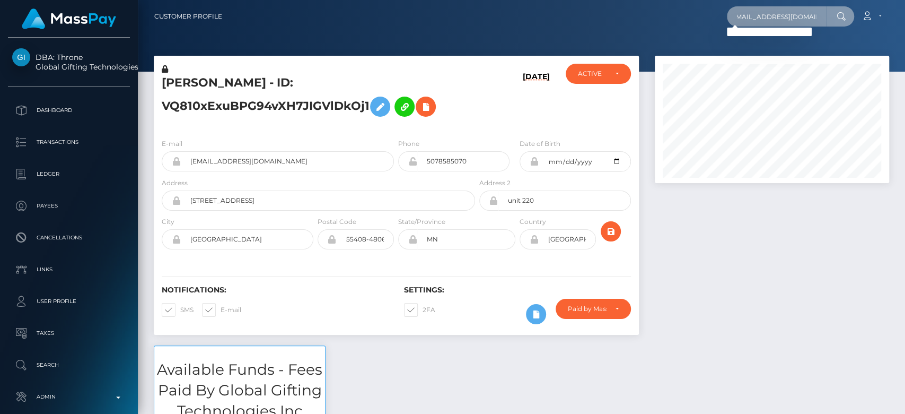
scroll to position [0, 0]
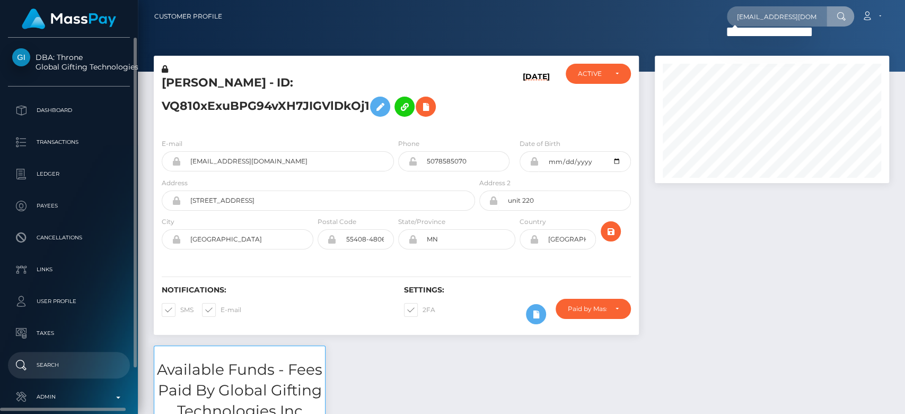
click at [46, 372] on p "Search" at bounding box center [68, 365] width 113 height 16
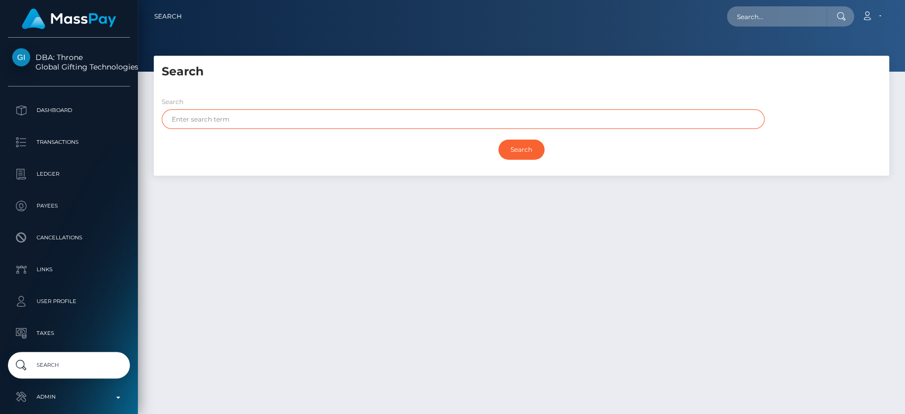
click at [302, 125] on input "text" at bounding box center [463, 119] width 603 height 20
type input "melody"
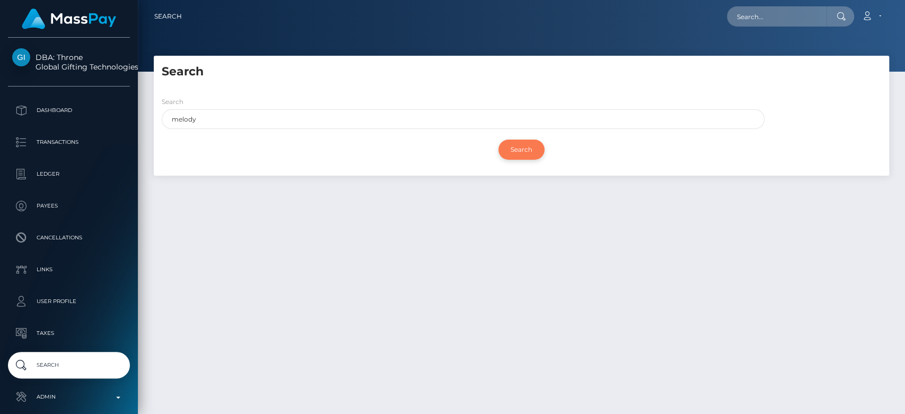
click at [519, 151] on input "Search" at bounding box center [522, 149] width 46 height 20
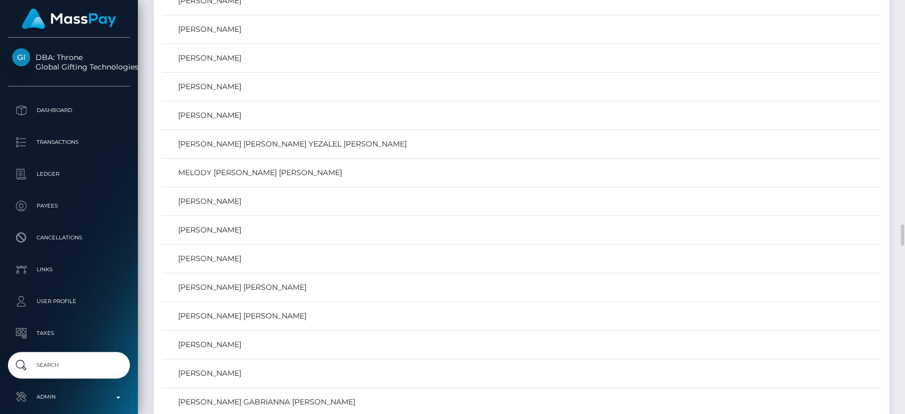
scroll to position [4332, 0]
click at [305, 250] on link "[PERSON_NAME]" at bounding box center [521, 257] width 712 height 15
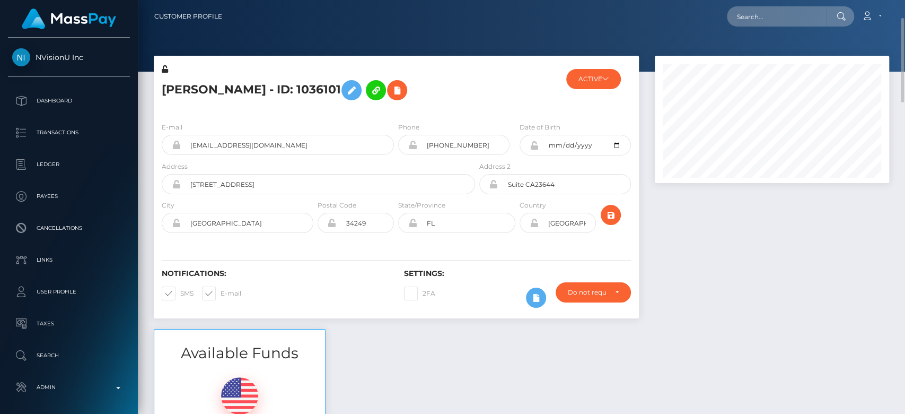
scroll to position [26, 0]
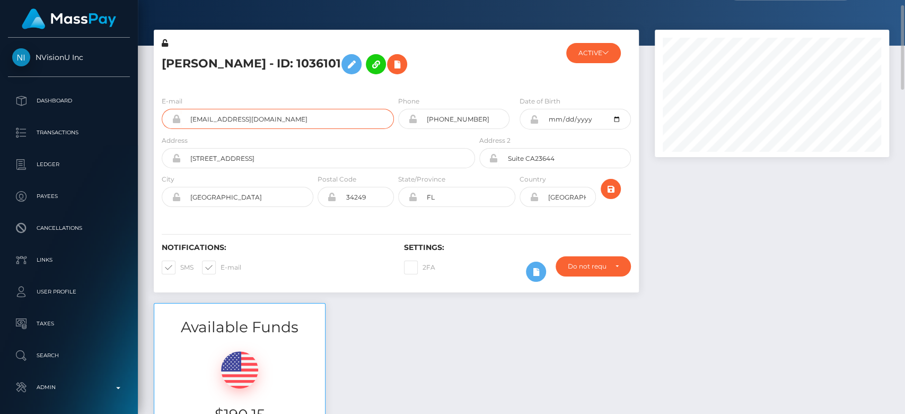
drag, startPoint x: 283, startPoint y: 120, endPoint x: 187, endPoint y: 125, distance: 95.6
click at [187, 125] on input "amburym@gmail.com" at bounding box center [287, 119] width 213 height 20
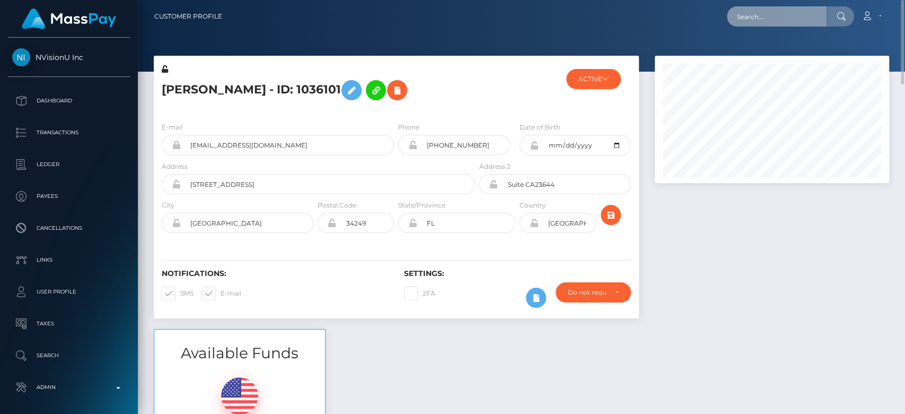
click at [750, 16] on input "text" at bounding box center [777, 16] width 100 height 20
paste input "yakebarobinson@gmail.com"
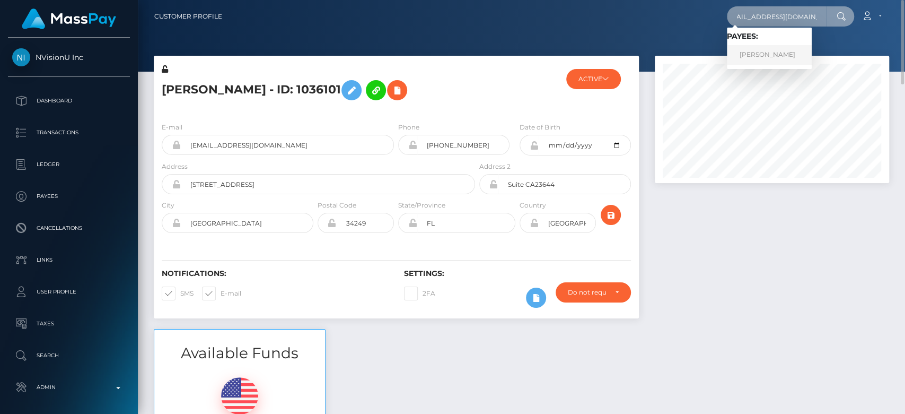
type input "yakebarobinson@gmail.com"
click at [783, 51] on link "Yakeba Robinson" at bounding box center [769, 55] width 85 height 20
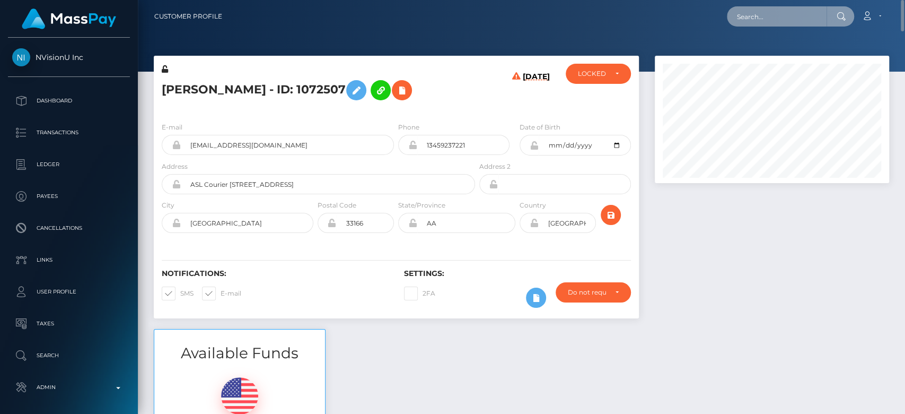
paste input "[EMAIL_ADDRESS][DOMAIN_NAME]"
click at [780, 14] on input "text" at bounding box center [777, 16] width 100 height 20
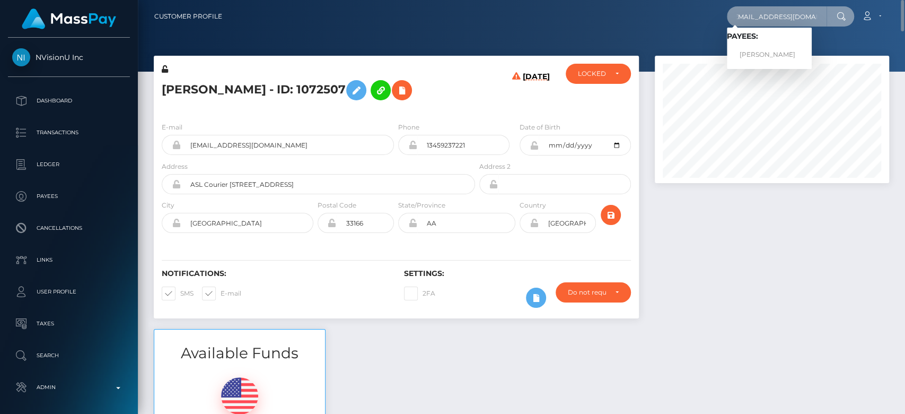
type input "[EMAIL_ADDRESS][DOMAIN_NAME]"
click at [776, 53] on link "SHANNON LEIGH MATEJA" at bounding box center [769, 55] width 85 height 20
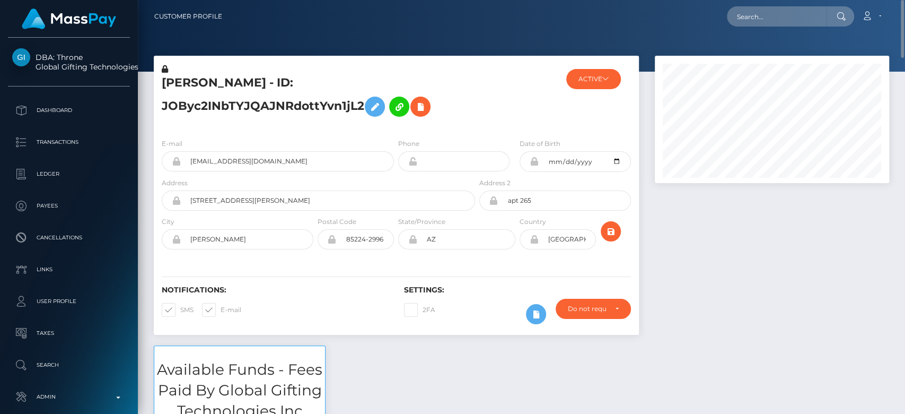
click at [775, 28] on nav "Customer Profile Loading... Loading... Account" at bounding box center [521, 16] width 767 height 33
click at [773, 21] on input "text" at bounding box center [777, 16] width 100 height 20
paste input "[EMAIL_ADDRESS][DOMAIN_NAME]"
type input "[EMAIL_ADDRESS][DOMAIN_NAME]"
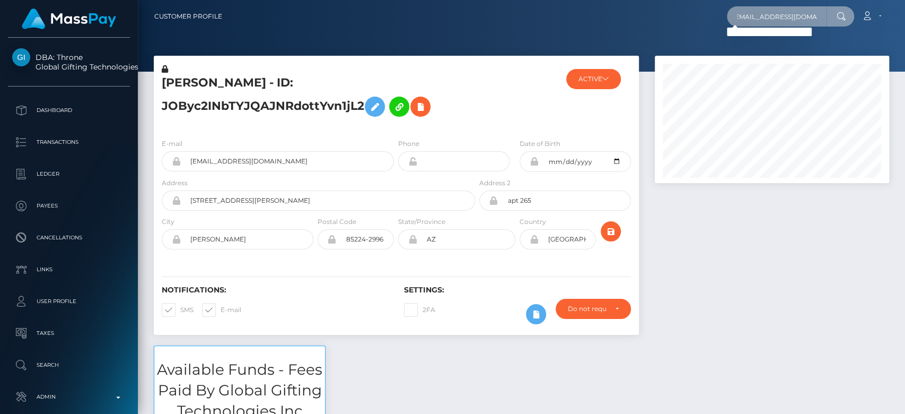
scroll to position [0, 0]
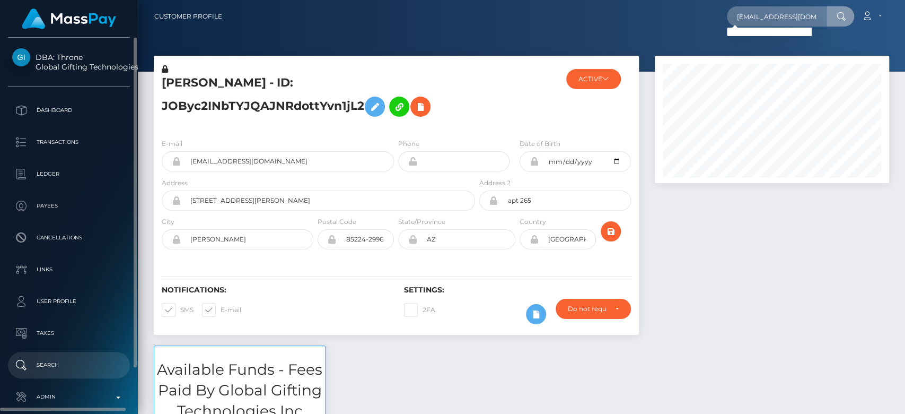
click at [53, 363] on p "Search" at bounding box center [68, 365] width 113 height 16
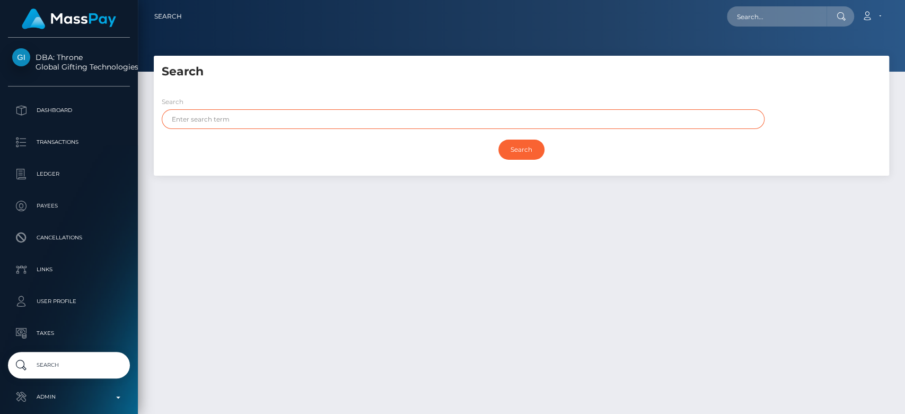
click at [281, 127] on input "text" at bounding box center [463, 119] width 603 height 20
type input "Jen"
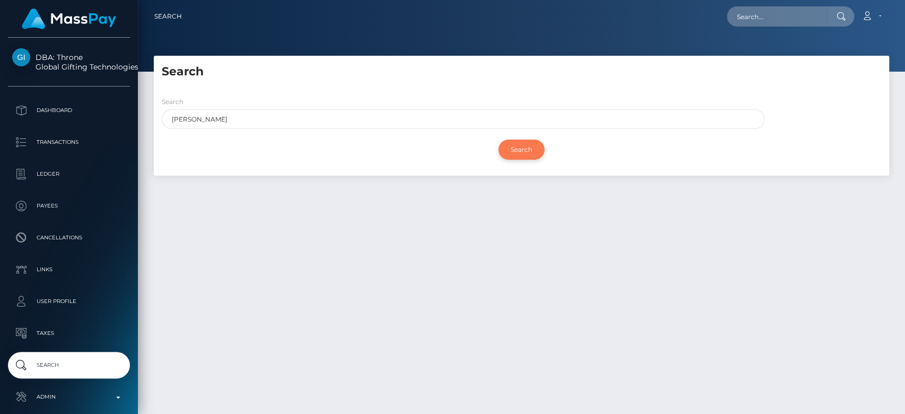
click at [529, 157] on input "Search" at bounding box center [522, 149] width 46 height 20
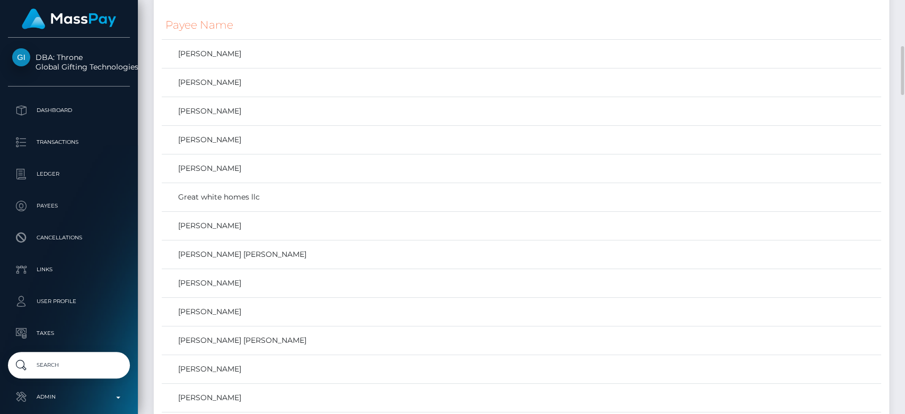
scroll to position [391, 0]
click at [257, 110] on link "Jen Cathey" at bounding box center [521, 111] width 712 height 15
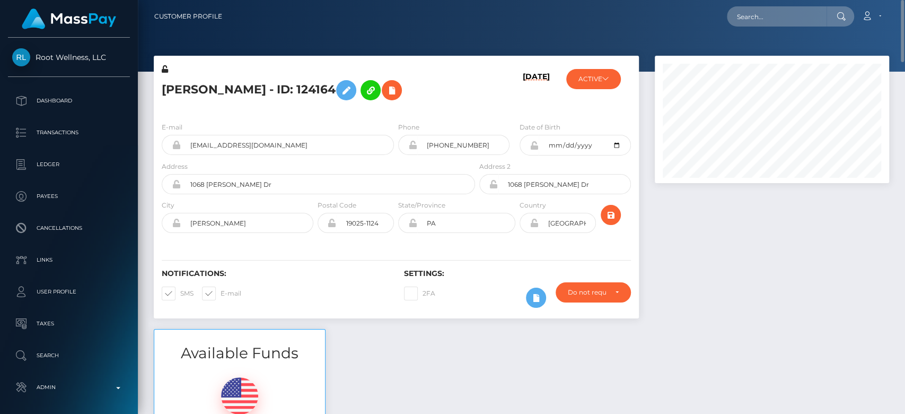
click at [229, 116] on div "E-mail Jencathey@advbody.com Phone +16184894686" at bounding box center [396, 178] width 485 height 130
drag, startPoint x: 279, startPoint y: 140, endPoint x: 189, endPoint y: 150, distance: 90.7
click at [189, 150] on input "Jencathey@advbody.com" at bounding box center [287, 145] width 213 height 20
click at [790, 14] on input "text" at bounding box center [777, 16] width 100 height 20
paste input "bhaddbabbie55@gmail.com"
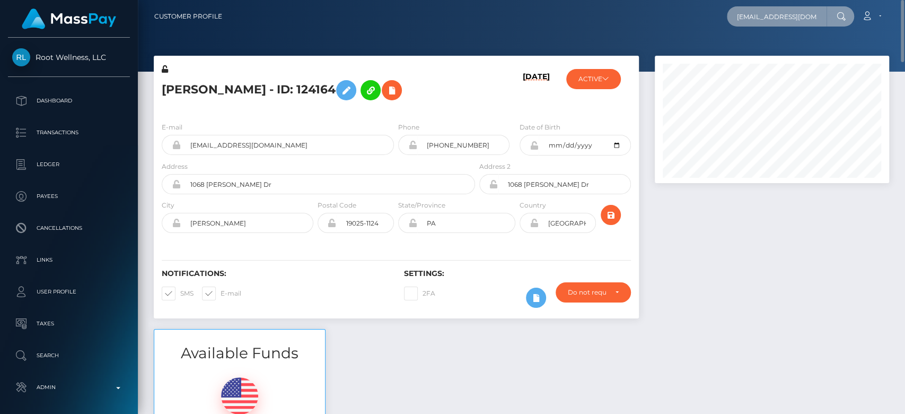
scroll to position [0, 12]
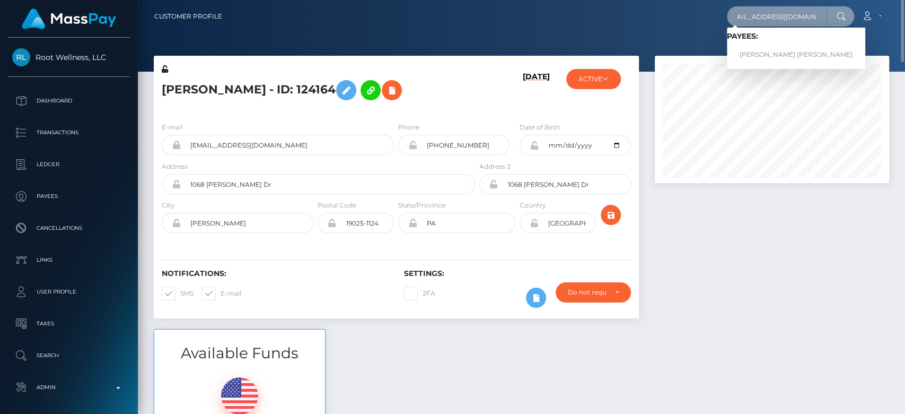
type input "bhaddbabbie55@gmail.com"
click at [769, 53] on link "SIMONE DANILLE TONEY" at bounding box center [796, 55] width 138 height 20
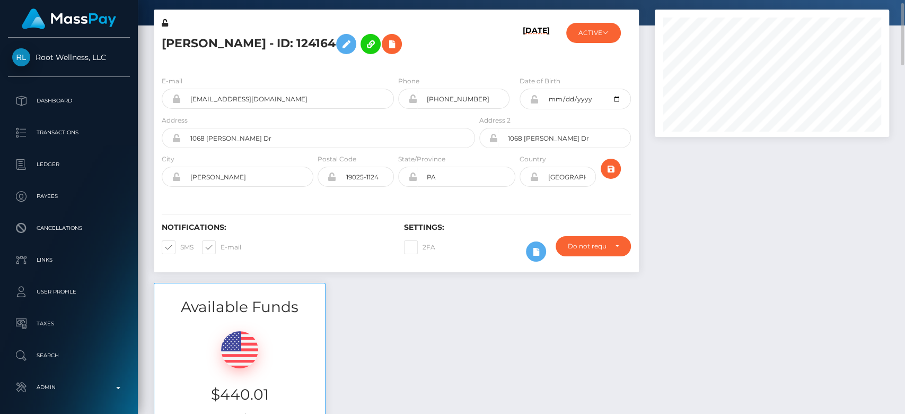
scroll to position [48, 0]
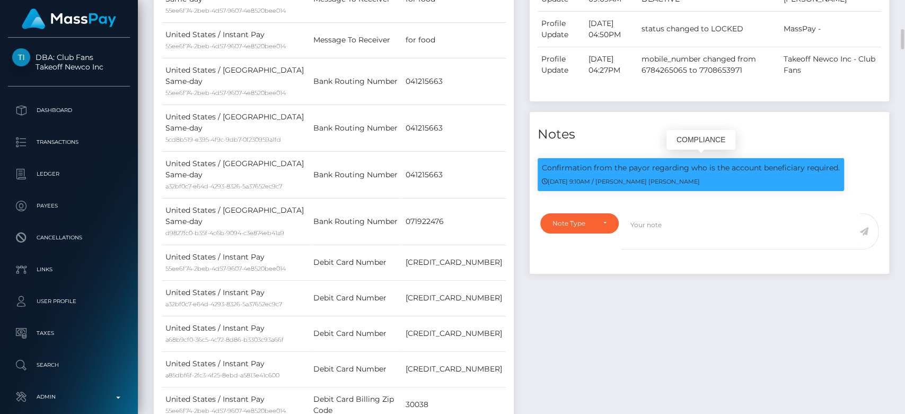
scroll to position [127, 234]
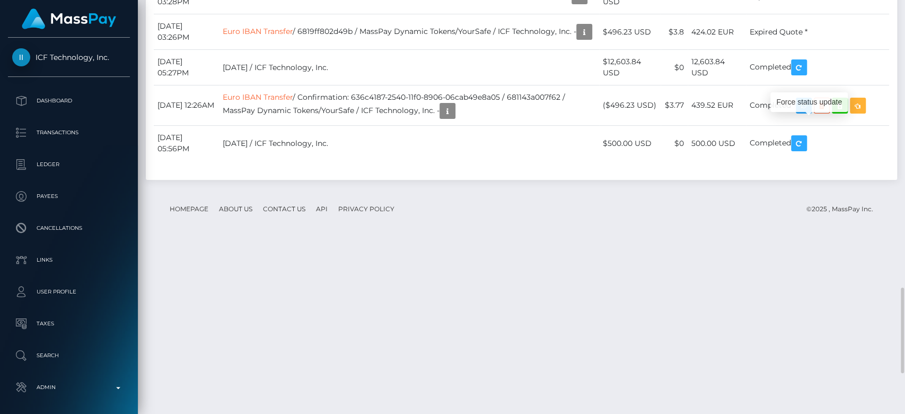
scroll to position [127, 234]
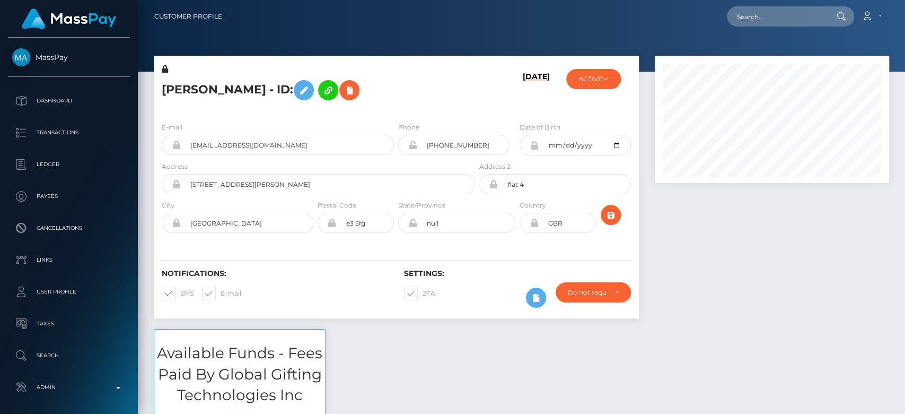
scroll to position [127, 234]
click at [733, 276] on div at bounding box center [772, 192] width 250 height 273
click at [755, 326] on div at bounding box center [772, 192] width 250 height 273
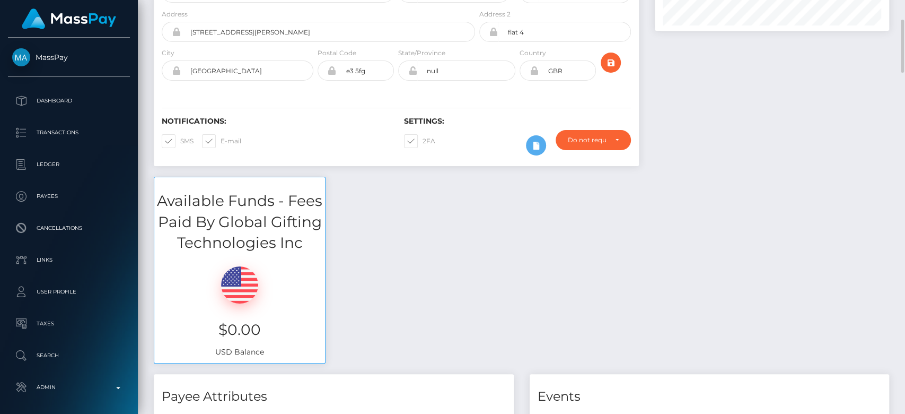
scroll to position [0, 0]
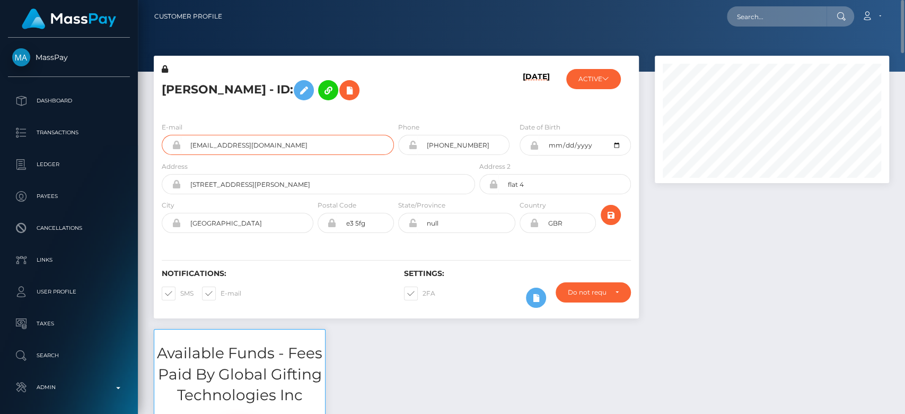
drag, startPoint x: 306, startPoint y: 151, endPoint x: 175, endPoint y: 134, distance: 132.0
click at [175, 135] on div "amiin2deep@hotmail.com" at bounding box center [278, 145] width 232 height 20
paste input "amiin2deep@hotmail.com"
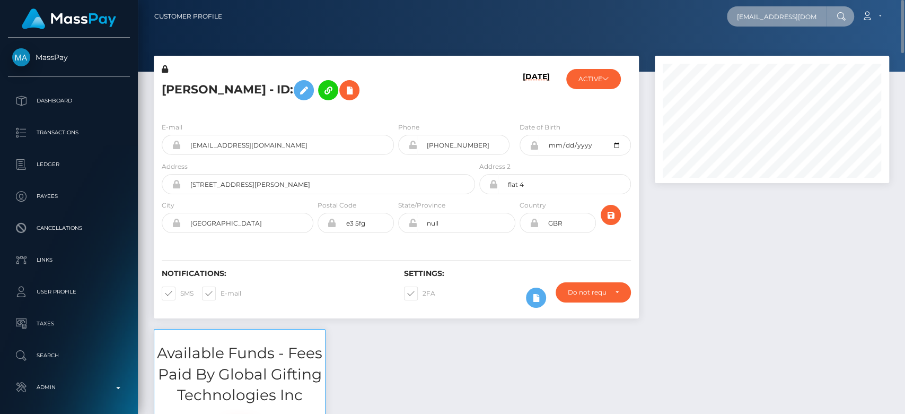
click at [775, 13] on input "amiin2deep@hotmail.com" at bounding box center [777, 16] width 100 height 20
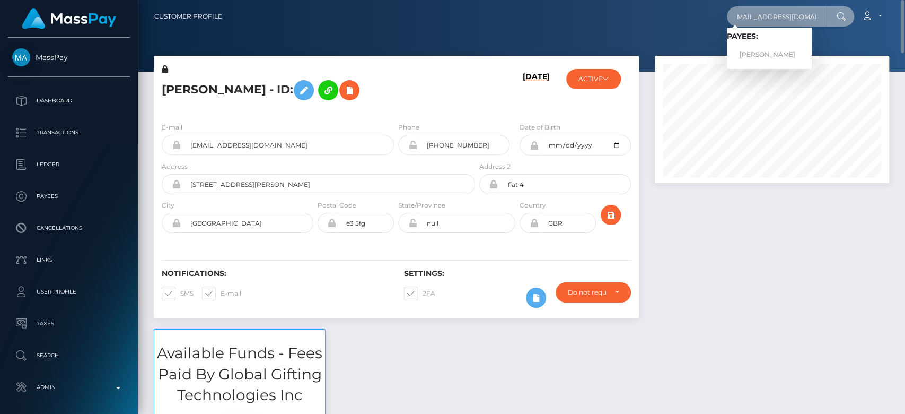
type input "amiin2deep@hotmail.com"
click at [779, 51] on link "STEPHANIE BRAITHWAITE" at bounding box center [769, 55] width 85 height 20
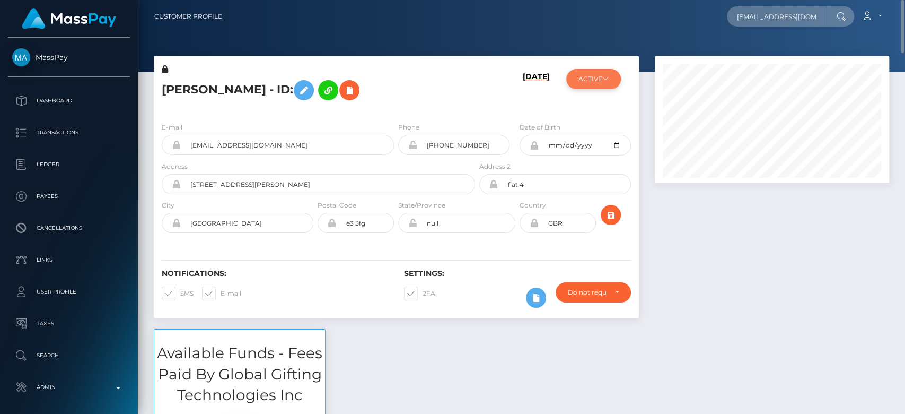
click at [614, 85] on button "ACTIVE" at bounding box center [593, 79] width 55 height 20
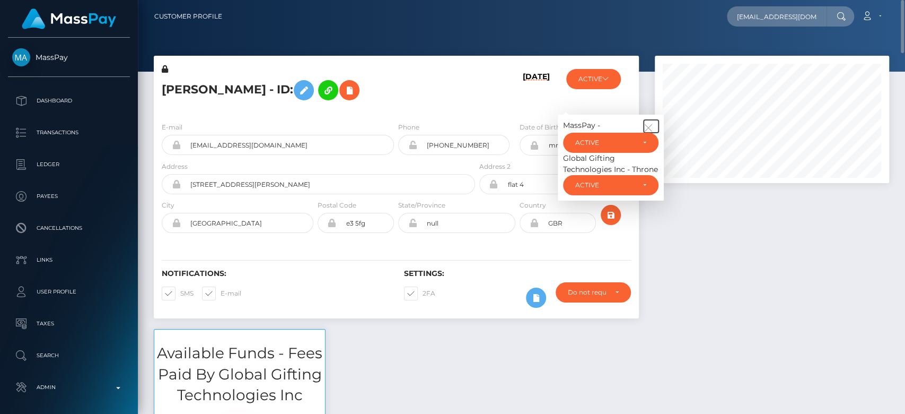
click at [652, 128] on icon "button" at bounding box center [649, 128] width 10 height 10
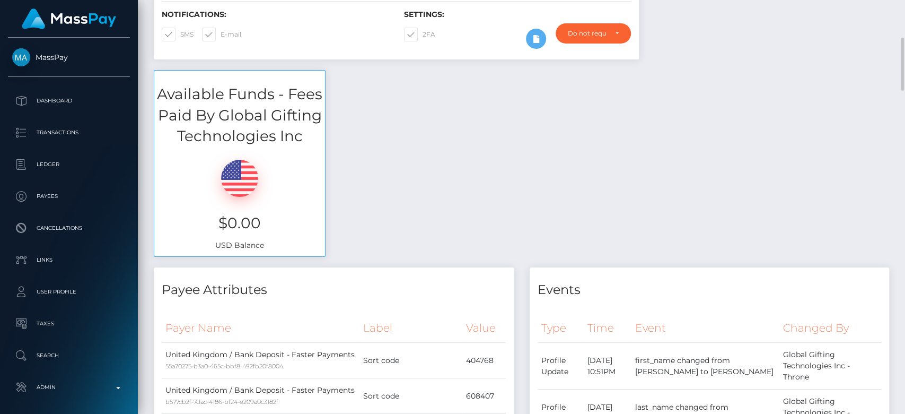
scroll to position [265, 0]
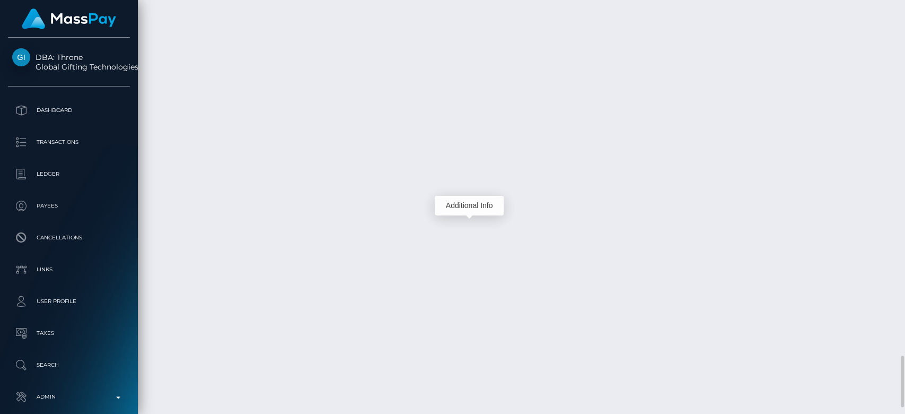
scroll to position [127, 234]
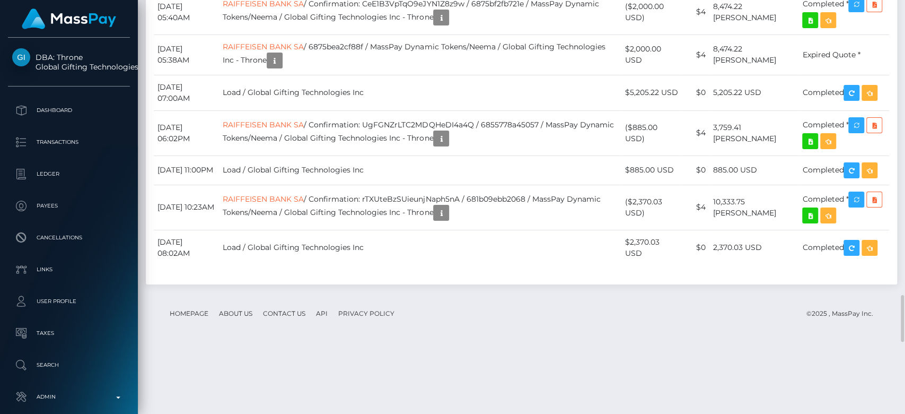
scroll to position [127, 234]
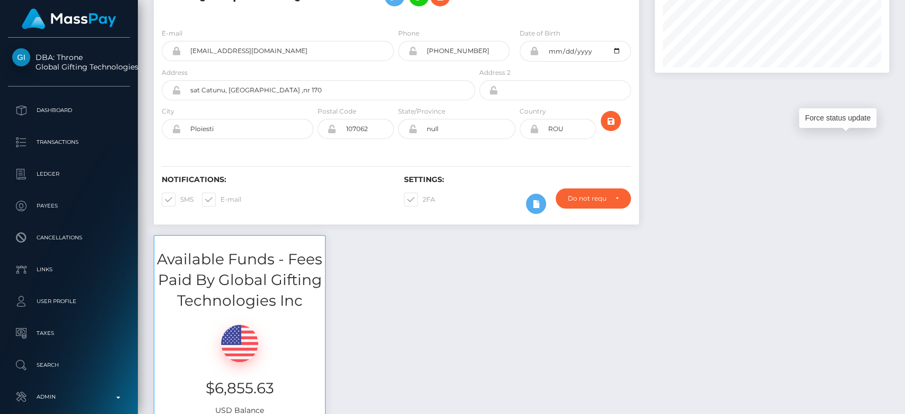
scroll to position [0, 0]
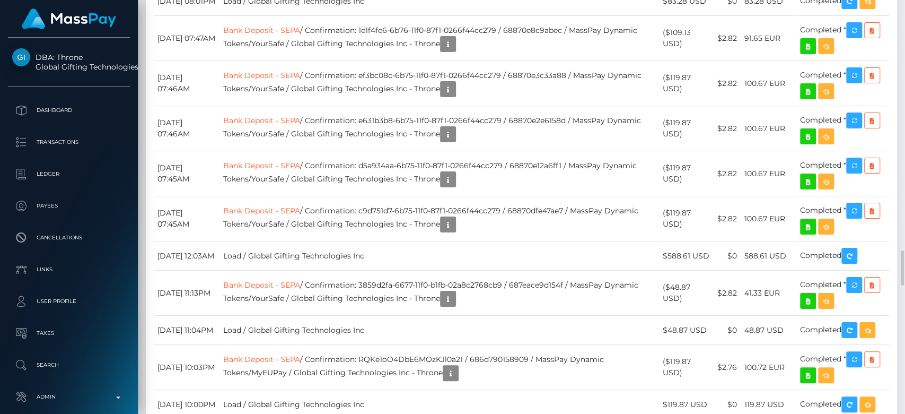
scroll to position [2953, 0]
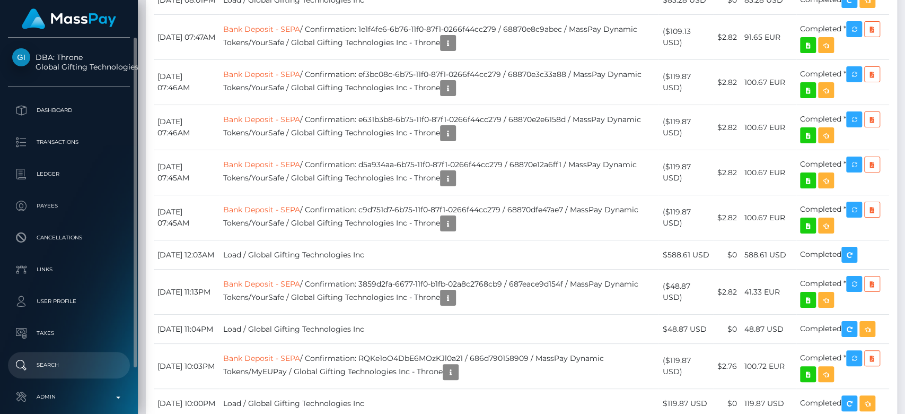
click at [76, 356] on link "Search" at bounding box center [69, 365] width 122 height 27
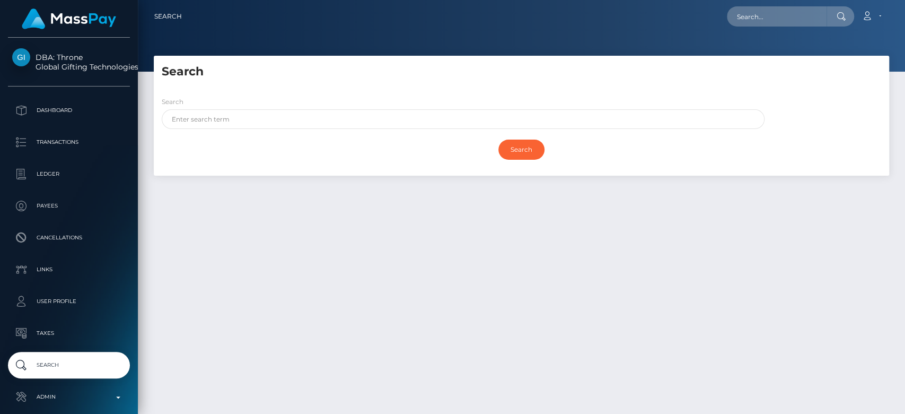
click at [297, 128] on div "Search" at bounding box center [460, 115] width 613 height 38
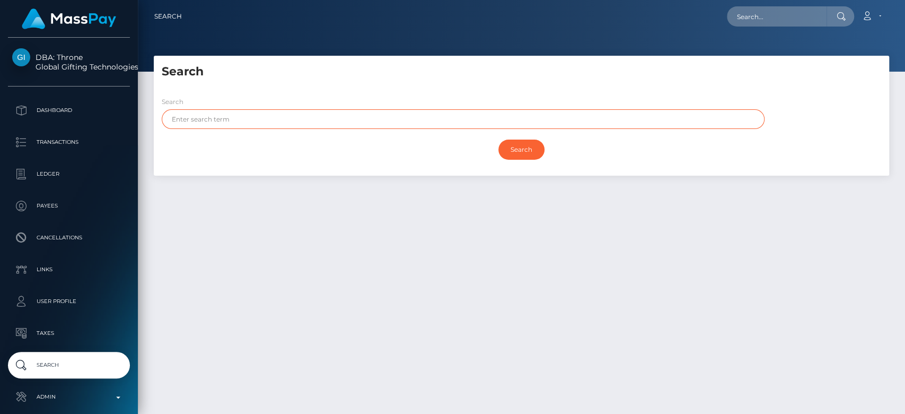
click at [297, 126] on input "text" at bounding box center [463, 119] width 603 height 20
paste input "Charlie Mickleburgh"
drag, startPoint x: 269, startPoint y: 124, endPoint x: 196, endPoint y: 123, distance: 72.7
click at [196, 123] on input "Charlie Mickleburgh" at bounding box center [463, 119] width 603 height 20
type input "Charlie"
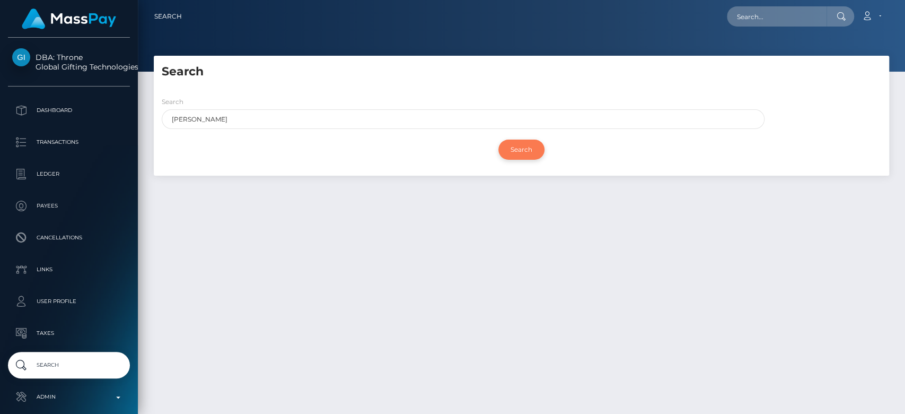
click at [530, 143] on input "Search" at bounding box center [522, 149] width 46 height 20
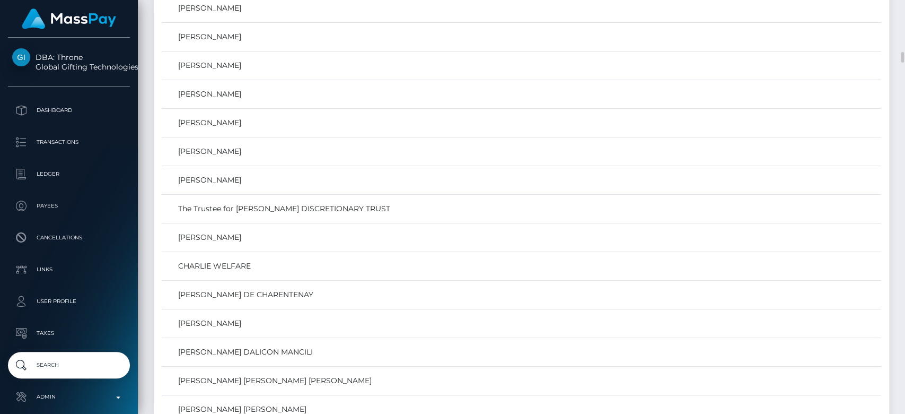
scroll to position [1994, 0]
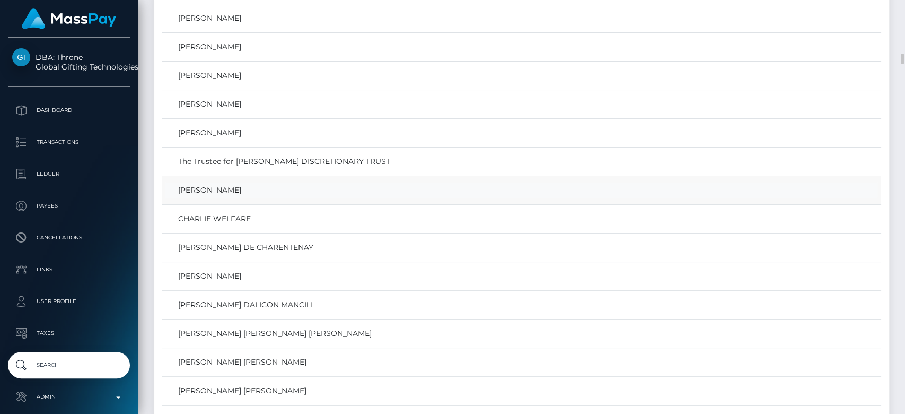
click at [342, 185] on link "CHARLIE MICKLEBURGH" at bounding box center [521, 189] width 712 height 15
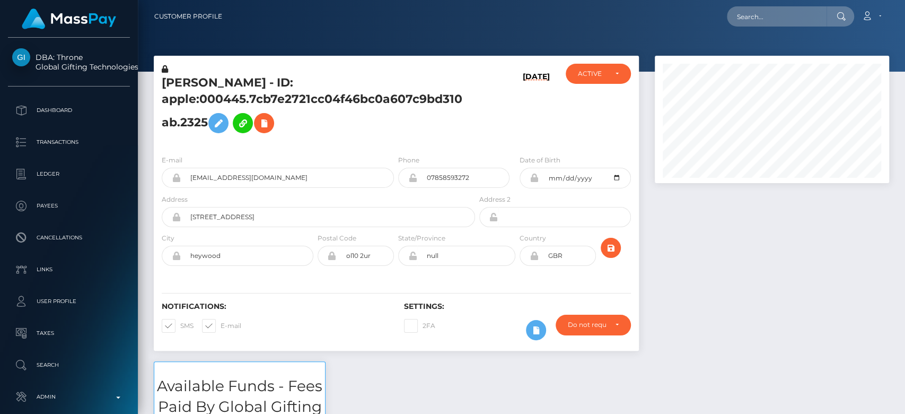
scroll to position [127, 234]
drag, startPoint x: 329, startPoint y: 181, endPoint x: 189, endPoint y: 184, distance: 140.6
click at [189, 184] on input "qxmrvk2vft@privaterelay.appleid.com" at bounding box center [287, 178] width 213 height 20
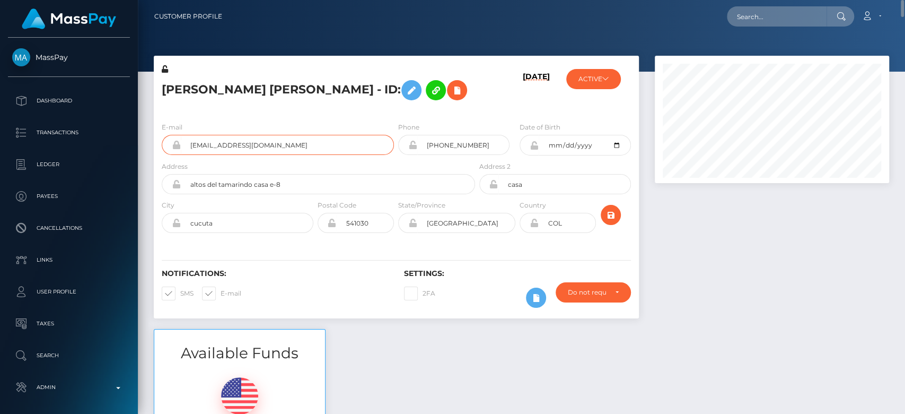
drag, startPoint x: 284, startPoint y: 147, endPoint x: 189, endPoint y: 155, distance: 95.8
click at [189, 155] on div "E-mail nicolasbitar_76@hotmail.com" at bounding box center [275, 140] width 242 height 39
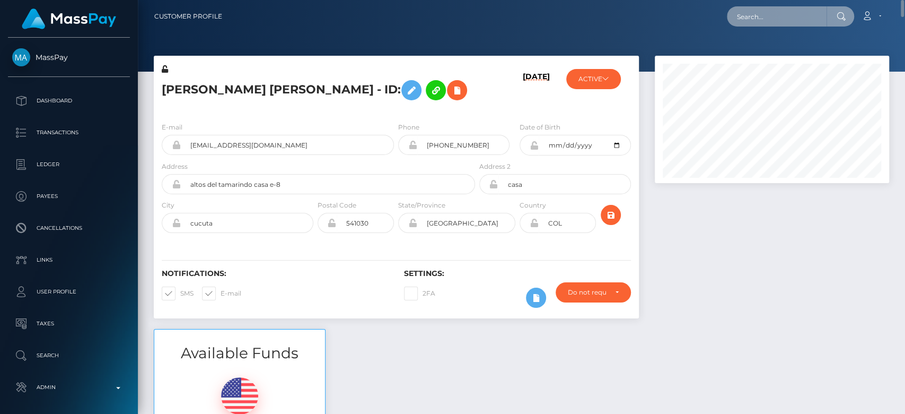
paste input "nicolasbitar_76@hotmail.com"
click at [742, 13] on input "nicolasbitar_76@hotmail.com" at bounding box center [777, 16] width 100 height 20
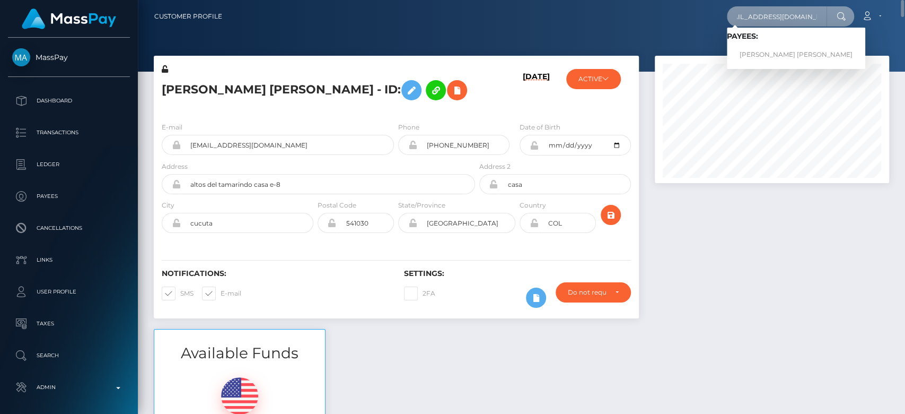
type input "nicolasbitar_76@hotmail.com"
click at [797, 51] on link "nicolas arturo bitar sosa" at bounding box center [796, 55] width 138 height 20
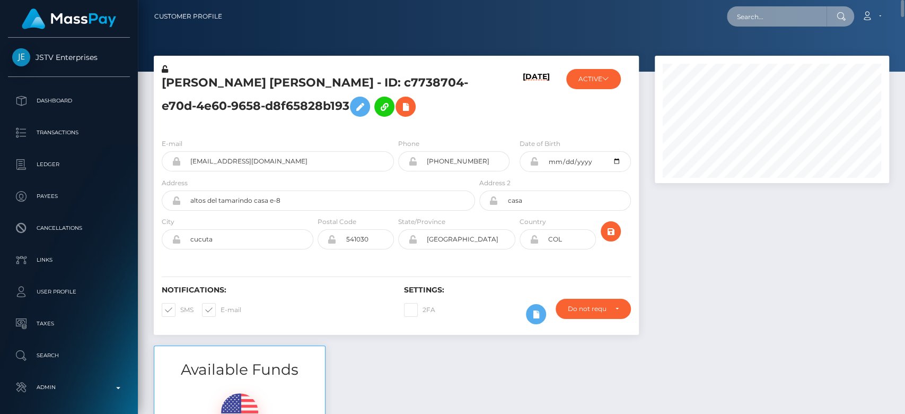
click at [764, 19] on input "text" at bounding box center [777, 16] width 100 height 20
paste input "nicolekral@web.de"
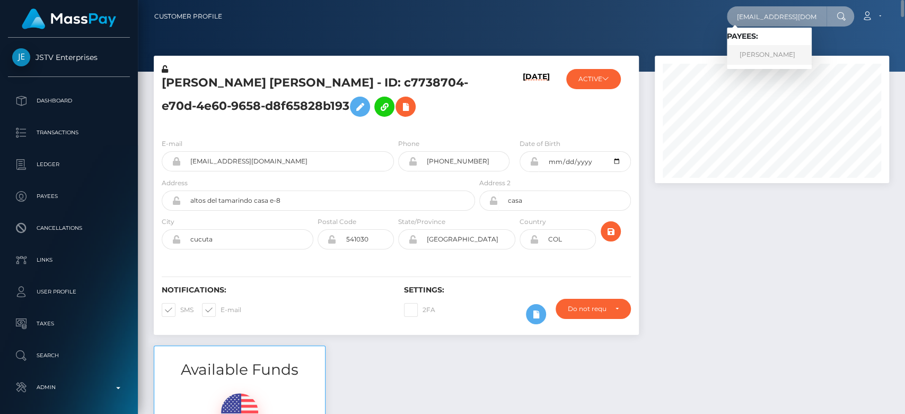
type input "nicolekral@web.de"
click at [798, 54] on link "NICOLE KRAL" at bounding box center [769, 55] width 85 height 20
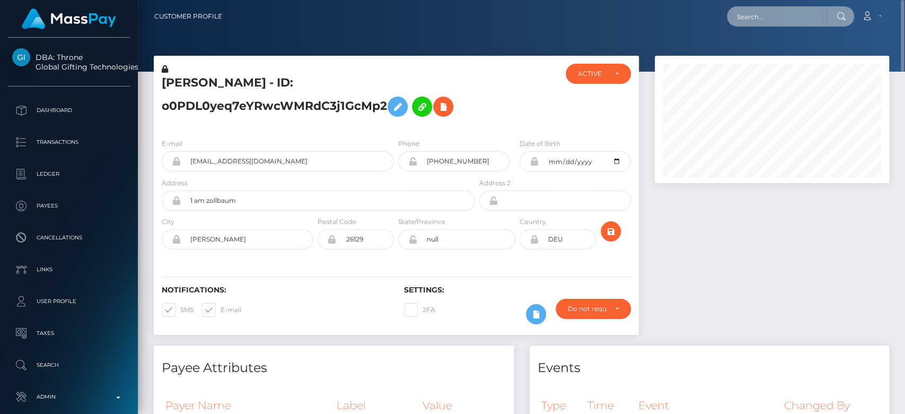
paste input "[EMAIL_ADDRESS][DOMAIN_NAME]"
click at [774, 21] on input "[EMAIL_ADDRESS][DOMAIN_NAME]" at bounding box center [777, 16] width 100 height 20
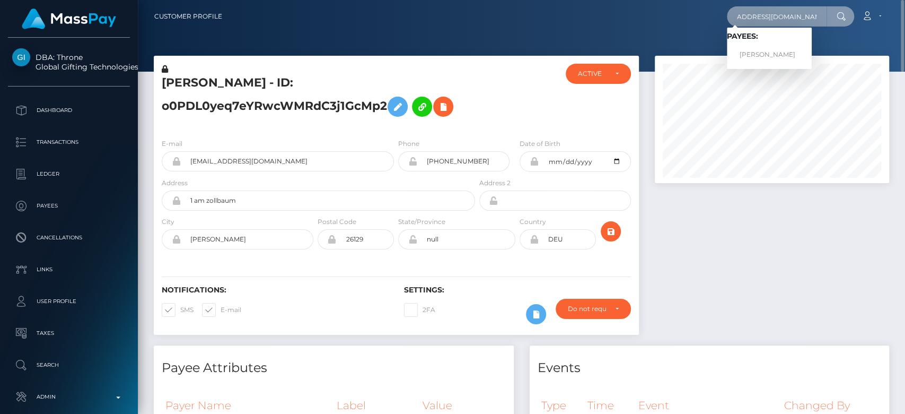
type input "[EMAIL_ADDRESS][DOMAIN_NAME]"
click at [762, 51] on link "Elene Burchuladze" at bounding box center [769, 55] width 85 height 20
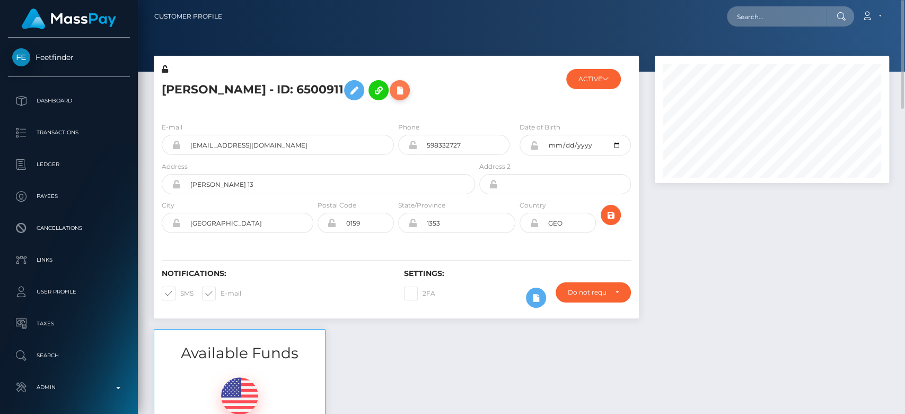
click at [406, 94] on icon at bounding box center [399, 90] width 13 height 13
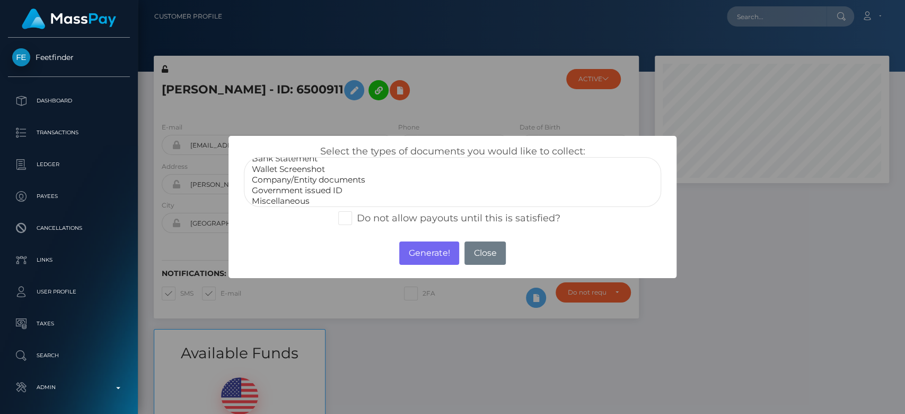
scroll to position [21, 0]
select select "Government issued ID"
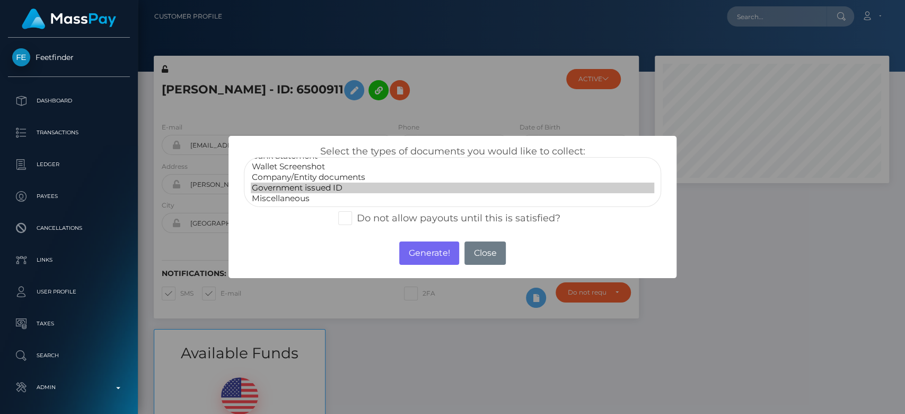
click at [319, 186] on option "Government issued ID" at bounding box center [453, 187] width 404 height 11
click at [414, 248] on button "Generate!" at bounding box center [429, 252] width 60 height 23
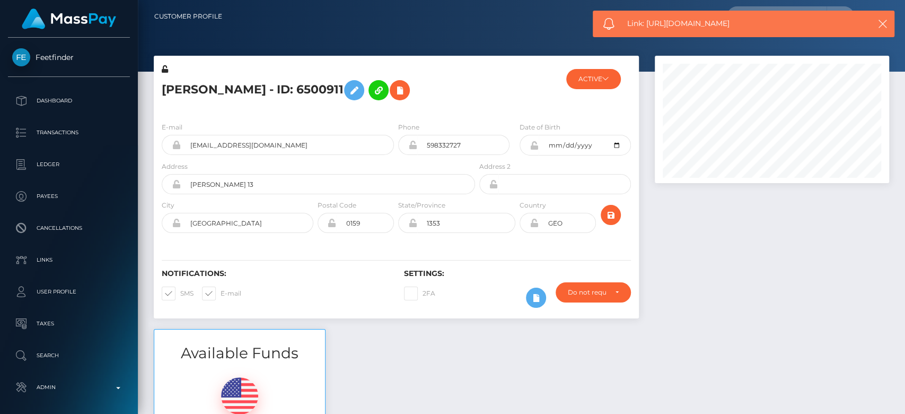
drag, startPoint x: 751, startPoint y: 23, endPoint x: 648, endPoint y: 23, distance: 103.9
click at [648, 23] on span "Link: https://l.maspay.io/Bh9V0" at bounding box center [741, 23] width 229 height 11
copy span "https://l.maspay.io/Bh9V0"
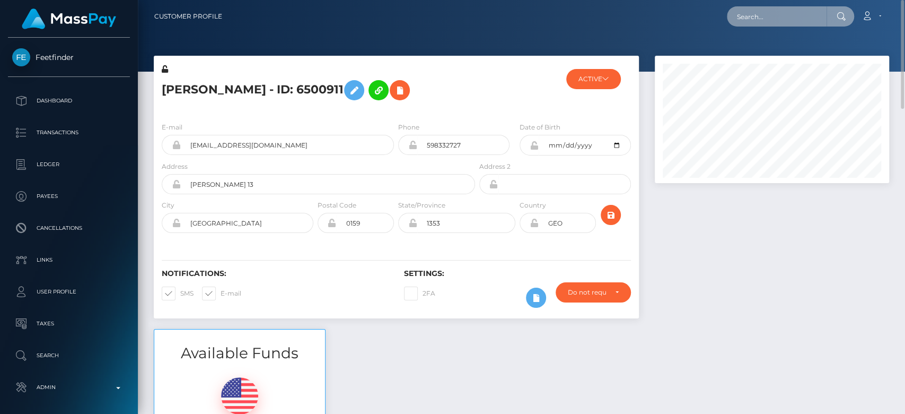
click at [768, 22] on input "text" at bounding box center [777, 16] width 100 height 20
paste input "dorcasrosemari@gmail.com"
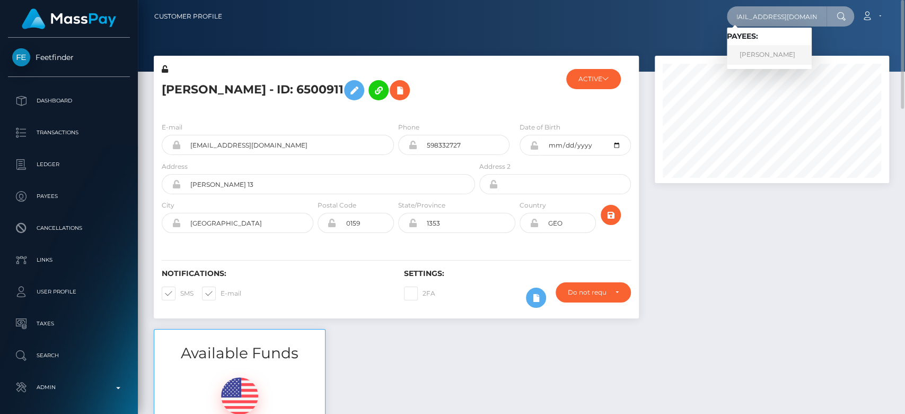
type input "dorcasrosemari@gmail.com"
click at [786, 53] on link "WERONIKA NAWROTEK" at bounding box center [769, 55] width 85 height 20
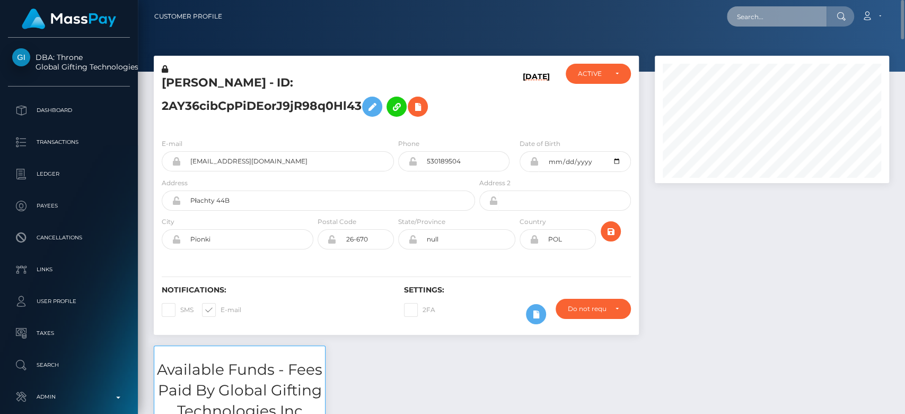
click at [766, 20] on input "text" at bounding box center [777, 16] width 100 height 20
paste input "[EMAIL_ADDRESS][DOMAIN_NAME]"
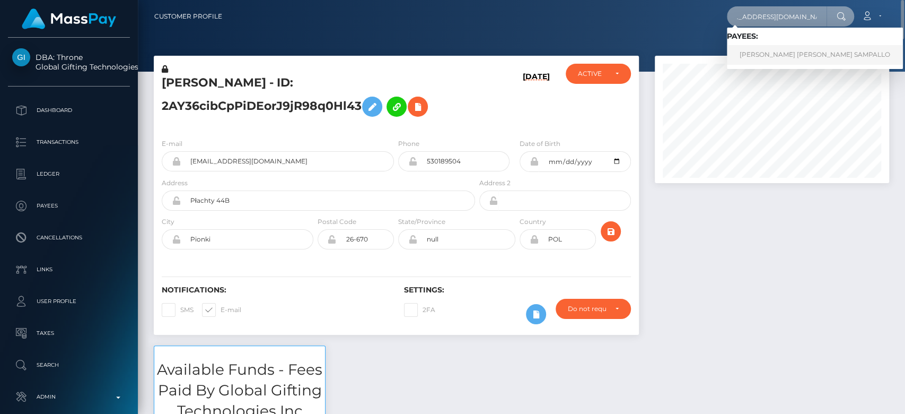
type input "mia.innamoratavip@gmail.com"
click at [776, 50] on link "JULIANA MARCELA CARVAJAL SAMPALLO" at bounding box center [815, 55] width 176 height 20
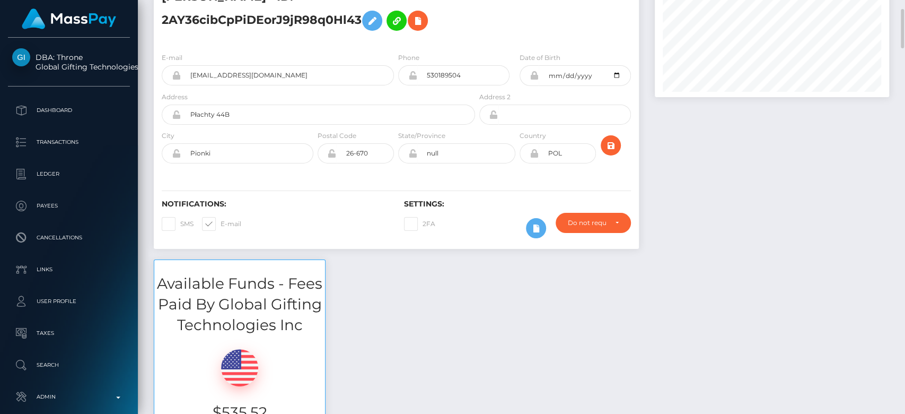
scroll to position [87, 0]
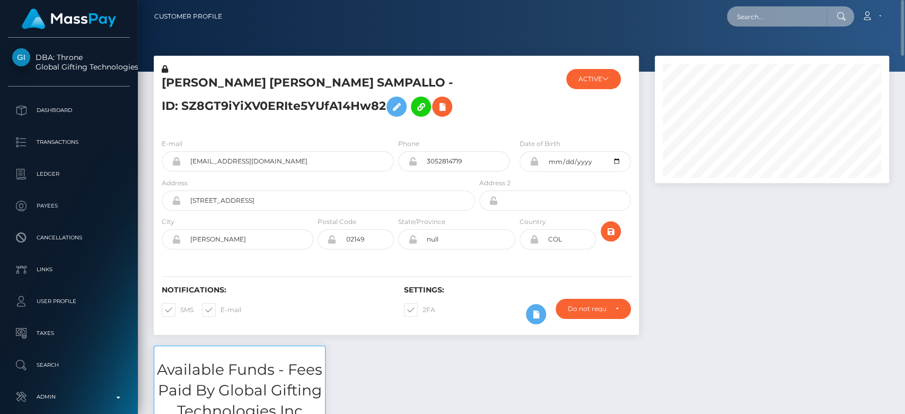
click at [753, 13] on input "text" at bounding box center [777, 16] width 100 height 20
paste input "[EMAIL_ADDRESS][DOMAIN_NAME]"
type input "dykennethh@gmail.com"
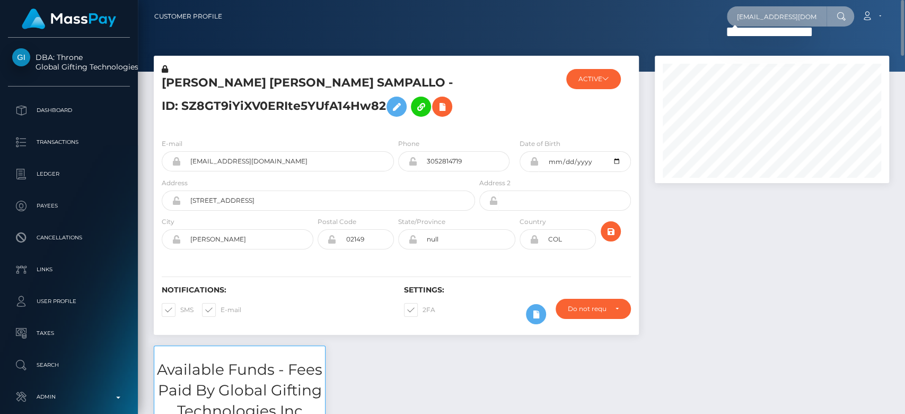
click at [764, 18] on input "dykennethh@gmail.com" at bounding box center [777, 16] width 100 height 20
paste input "[EMAIL_ADDRESS][DOMAIN_NAME]"
type input "[EMAIL_ADDRESS][DOMAIN_NAME]"
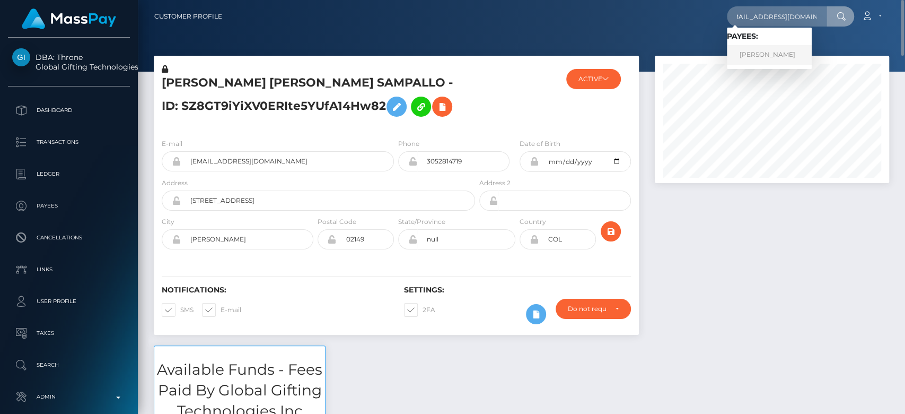
click at [768, 48] on link "Iryna Tatsenko" at bounding box center [769, 55] width 85 height 20
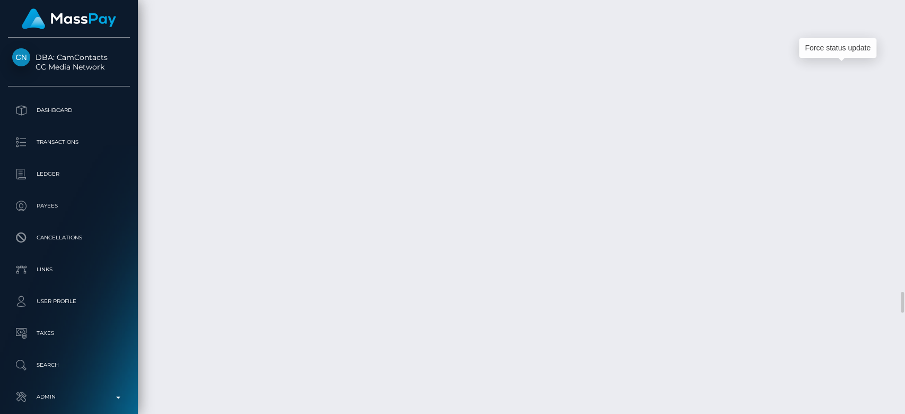
scroll to position [127, 234]
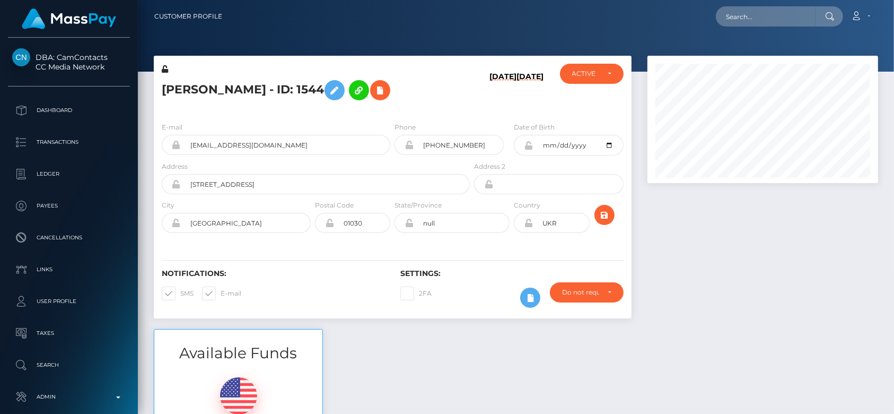
scroll to position [127, 231]
click at [747, 7] on input "text" at bounding box center [766, 16] width 100 height 20
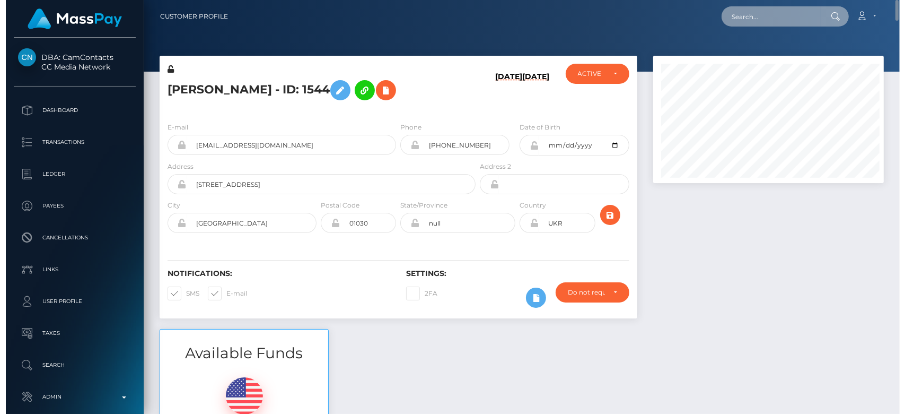
scroll to position [127, 234]
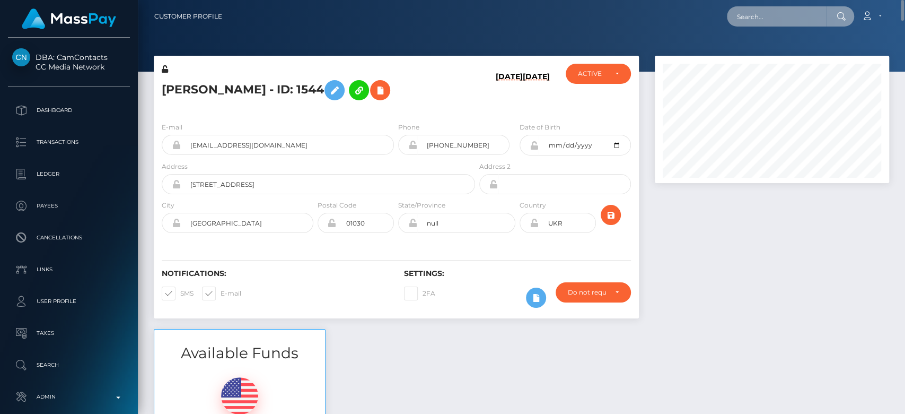
paste input "perez.rosa0528@gmail.com"
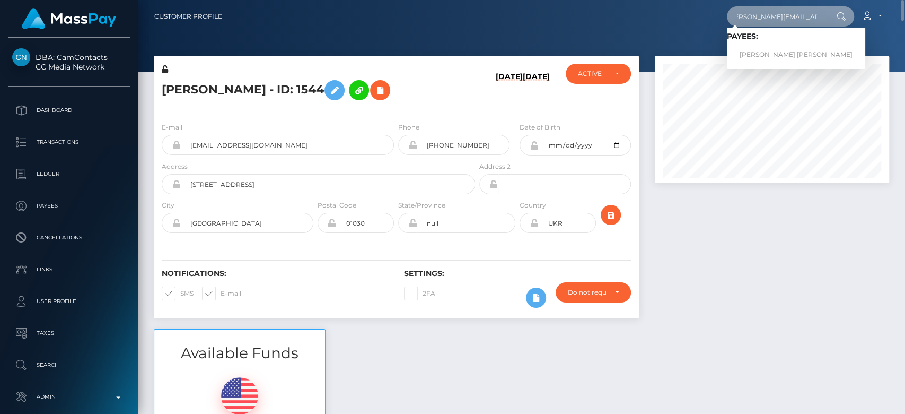
type input "perez.rosa0528@gmail.com"
click at [785, 51] on link "ROSA L PEREZ JUAREZ" at bounding box center [796, 55] width 138 height 20
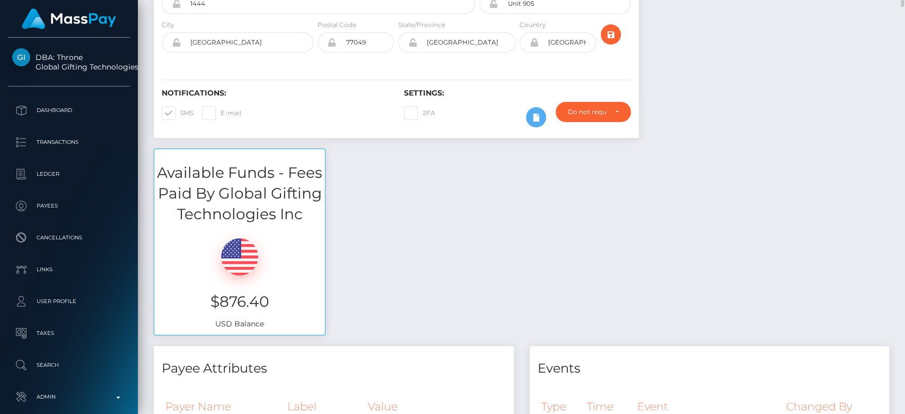
scroll to position [186, 0]
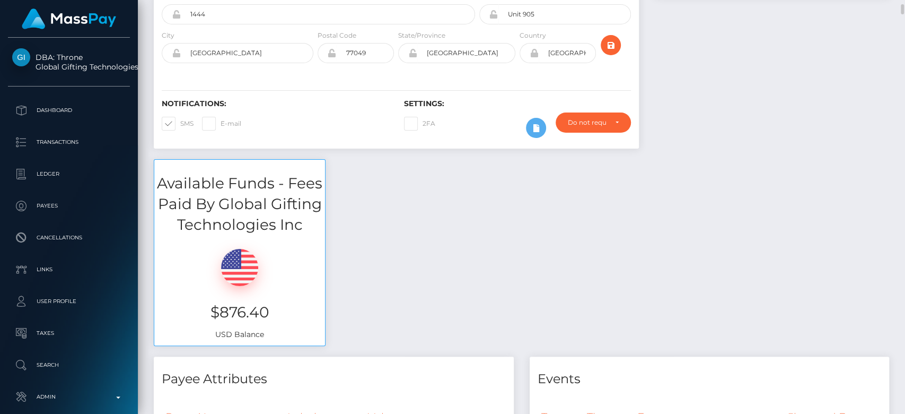
click at [221, 121] on span at bounding box center [221, 123] width 0 height 8
click at [221, 121] on input "E-mail" at bounding box center [224, 120] width 7 height 7
checkbox input "true"
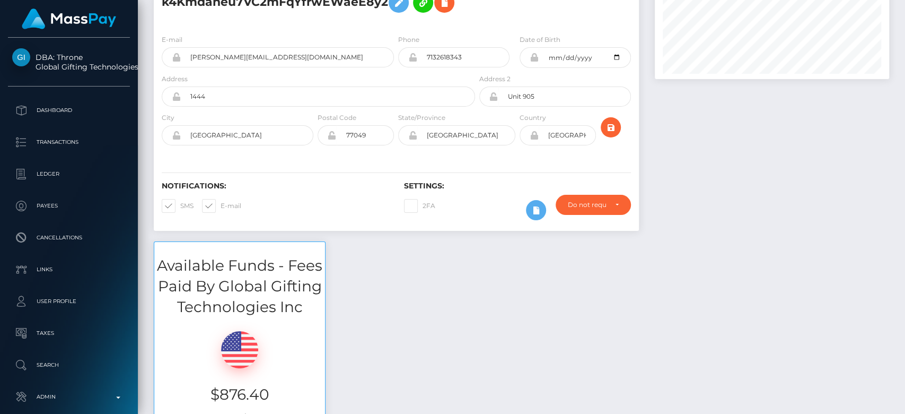
scroll to position [0, 0]
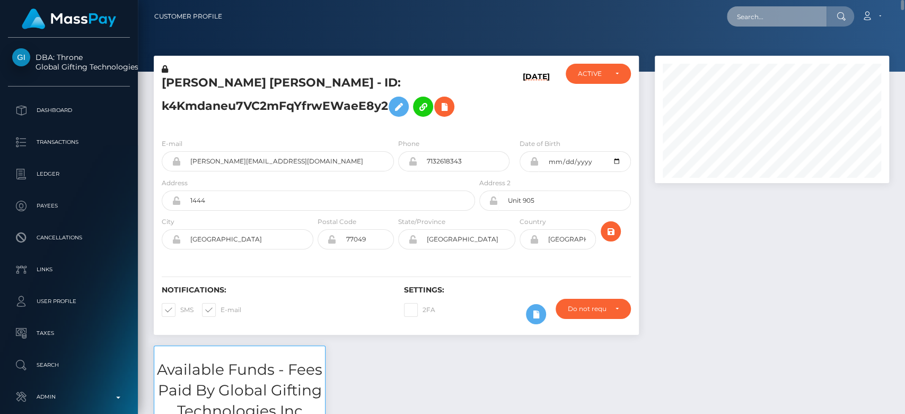
click at [762, 25] on input "text" at bounding box center [777, 16] width 100 height 20
paste input "kimochiiiiai@gmail.com"
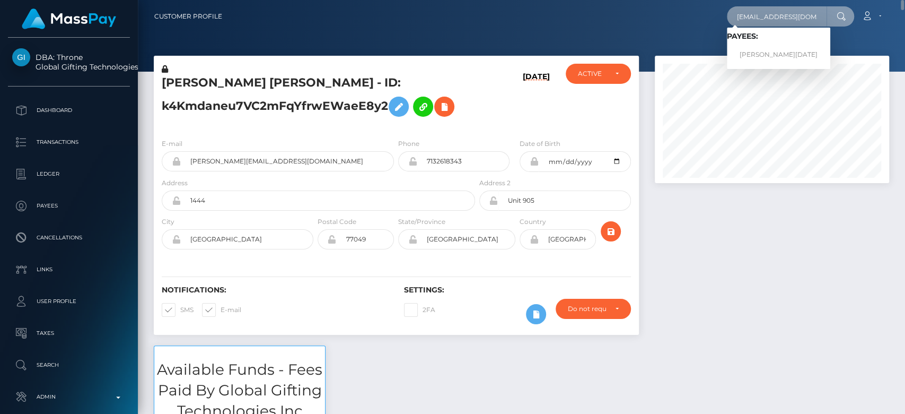
type input "kimochiiiiai@gmail.com"
click at [795, 46] on link "CEDRIC JEAN NOEL FAULLUMMEL" at bounding box center [778, 55] width 103 height 20
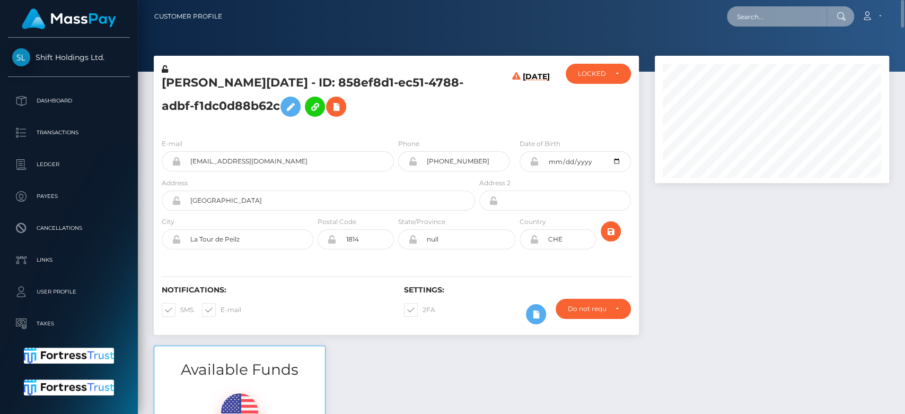
click at [776, 17] on input "text" at bounding box center [777, 16] width 100 height 20
paste input "[EMAIL_ADDRESS][DOMAIN_NAME]"
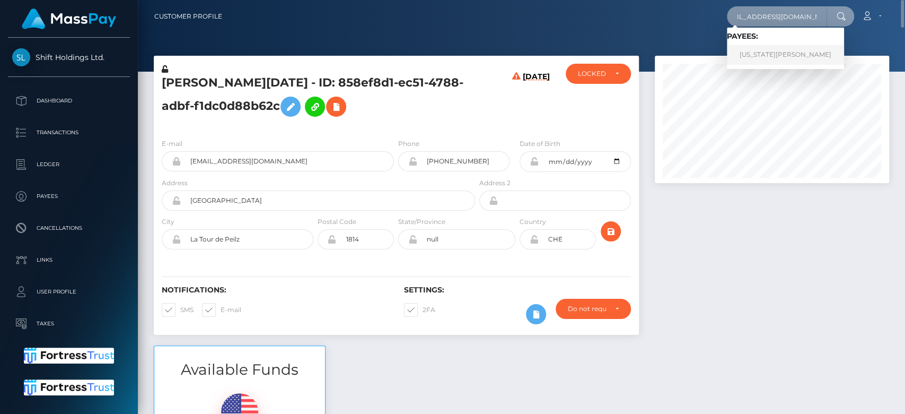
type input "[EMAIL_ADDRESS][DOMAIN_NAME]"
click at [775, 54] on link "GEORGIA COURTNEY WILKINS" at bounding box center [785, 55] width 117 height 20
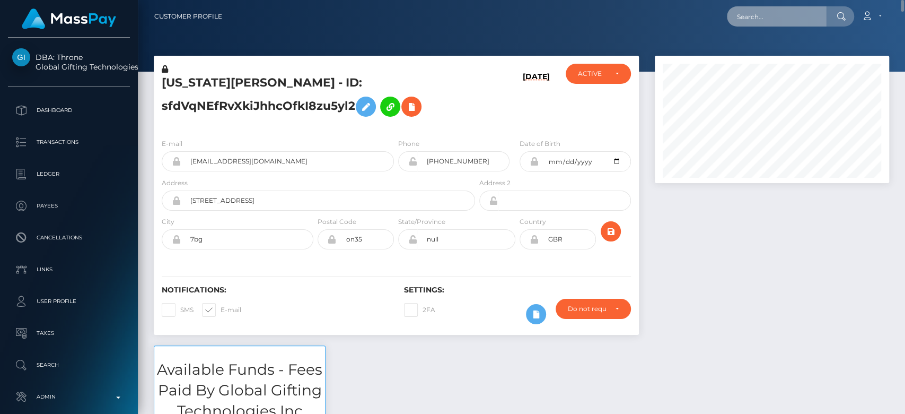
click at [773, 20] on input "text" at bounding box center [777, 16] width 100 height 20
paste input "[DOMAIN_NAME][EMAIL_ADDRESS][DOMAIN_NAME]"
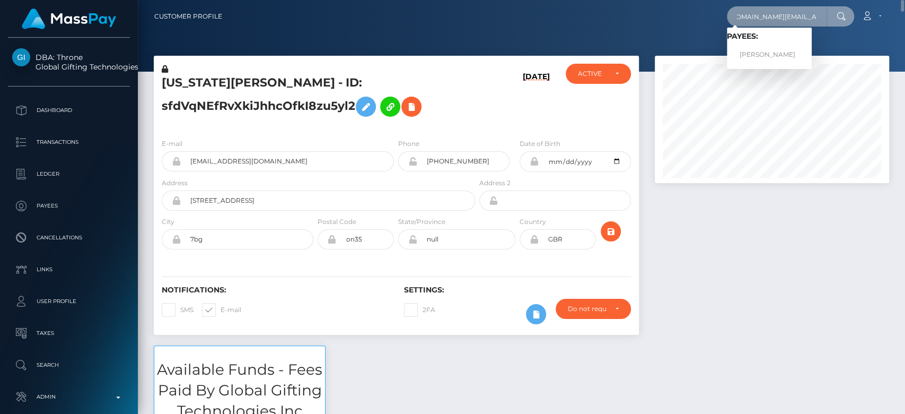
type input "[DOMAIN_NAME][EMAIL_ADDRESS][DOMAIN_NAME]"
click at [755, 50] on link "LYDIA HARRIET WILCOCK" at bounding box center [769, 55] width 85 height 20
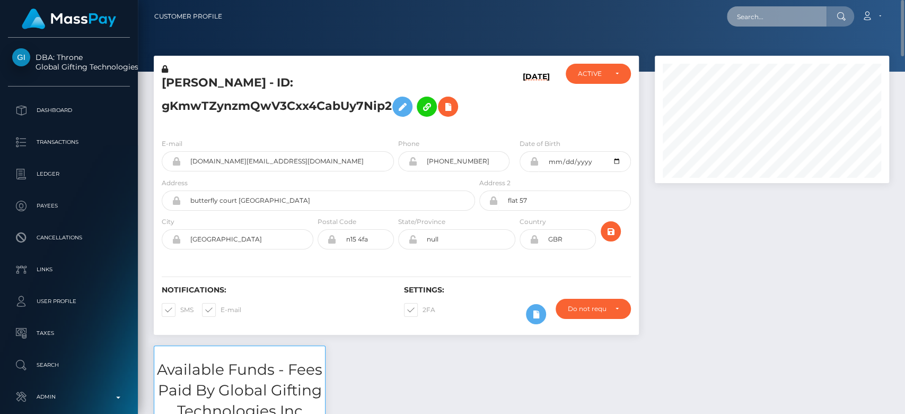
click at [797, 13] on input "text" at bounding box center [777, 16] width 100 height 20
paste input "[EMAIL_ADDRESS][PERSON_NAME][DOMAIN_NAME]"
type input "[EMAIL_ADDRESS][PERSON_NAME][DOMAIN_NAME]"
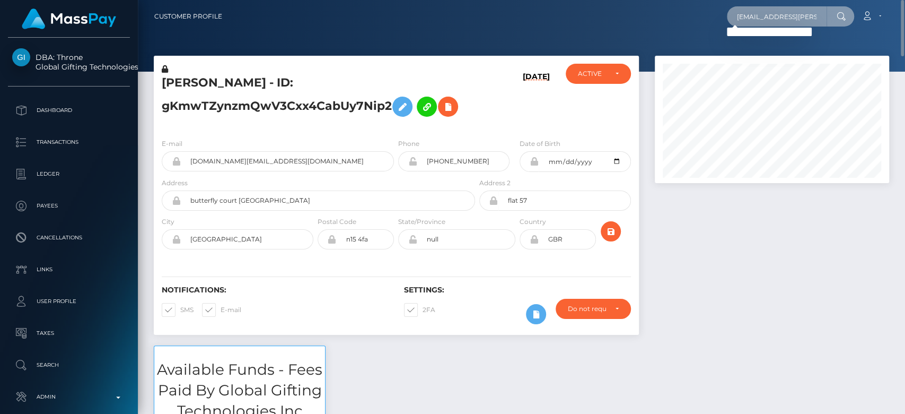
click at [783, 15] on input "andrey.zaremba.95@gmail.com" at bounding box center [777, 16] width 100 height 20
paste input "[EMAIL_ADDRESS][DOMAIN_NAME]"
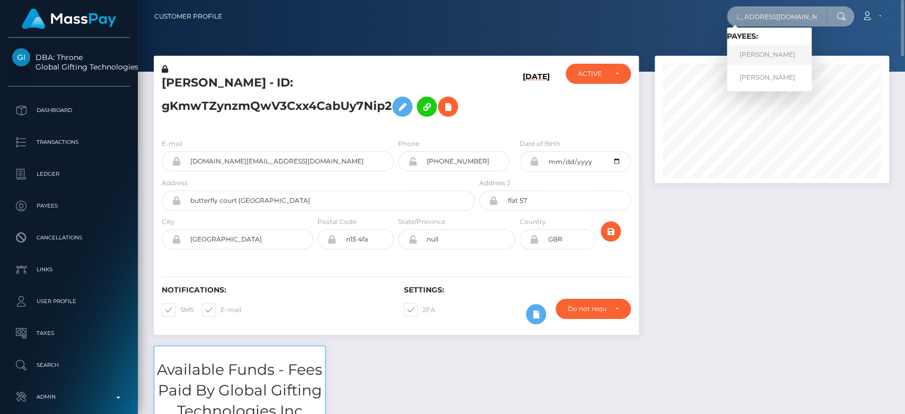
type input "[EMAIL_ADDRESS][DOMAIN_NAME]"
click at [774, 54] on link "Andrii Zaremba" at bounding box center [769, 55] width 85 height 20
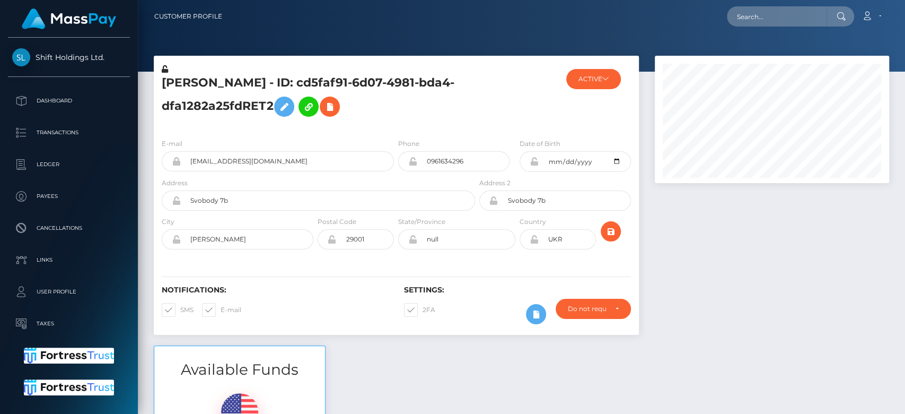
scroll to position [127, 234]
click at [679, 216] on div at bounding box center [772, 201] width 250 height 290
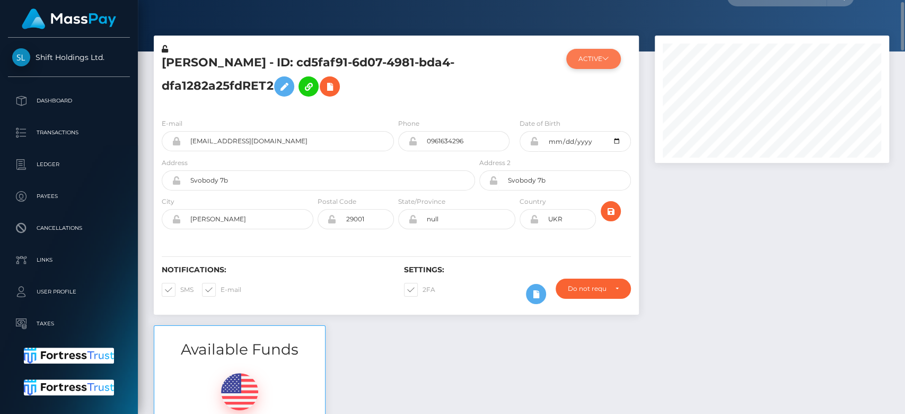
click at [576, 55] on button "ACTIVE" at bounding box center [593, 59] width 55 height 20
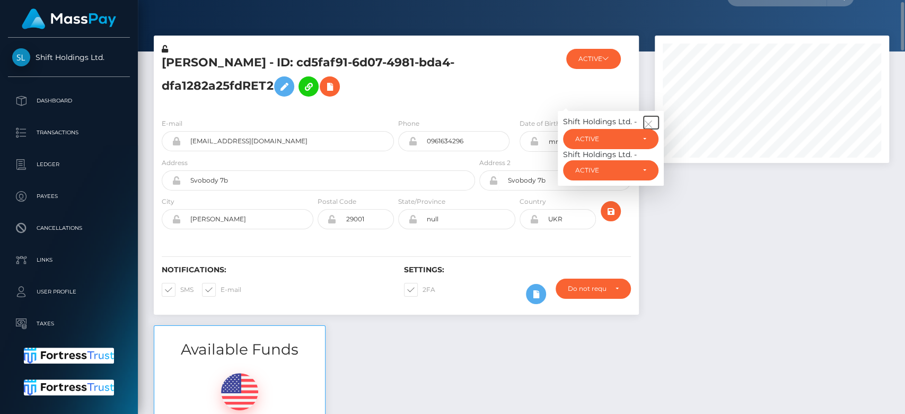
click at [647, 117] on button "button" at bounding box center [651, 122] width 15 height 13
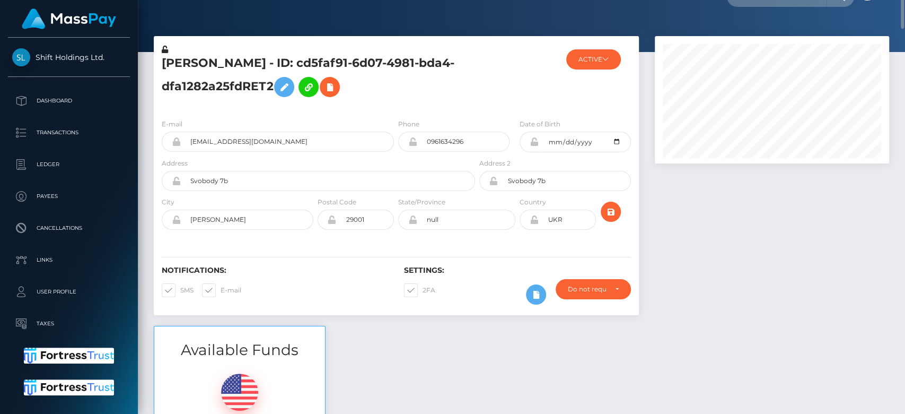
scroll to position [0, 0]
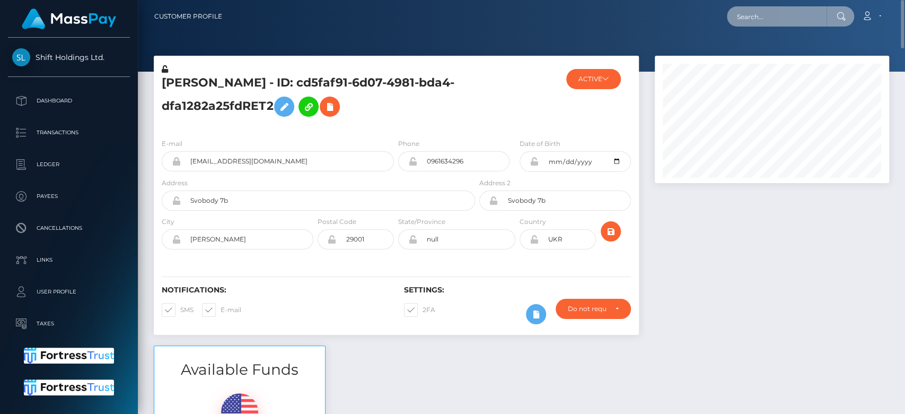
click at [800, 19] on input "text" at bounding box center [777, 16] width 100 height 20
paste input "cali.renton@icloud.com"
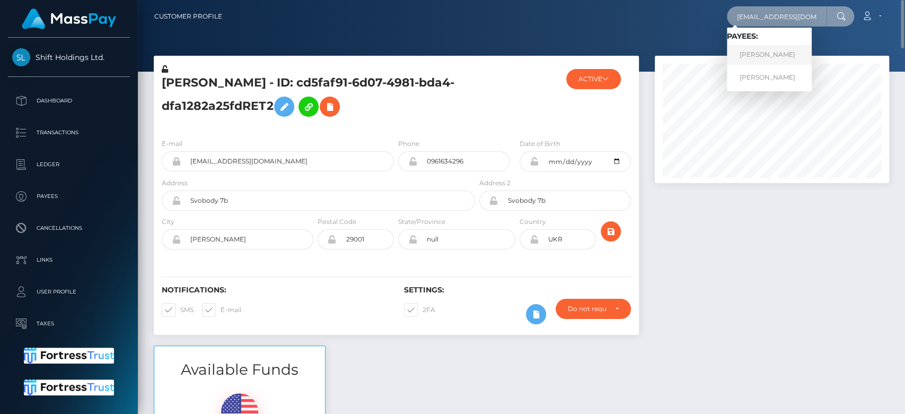
type input "cali.renton@icloud.com"
click at [799, 52] on link "SOPHIE MAUREAN RENTON" at bounding box center [769, 55] width 85 height 20
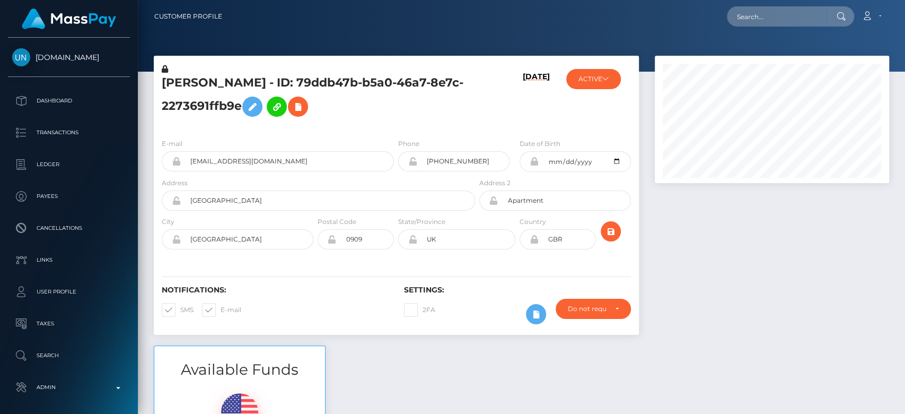
scroll to position [127, 234]
click at [706, 287] on div at bounding box center [772, 201] width 250 height 290
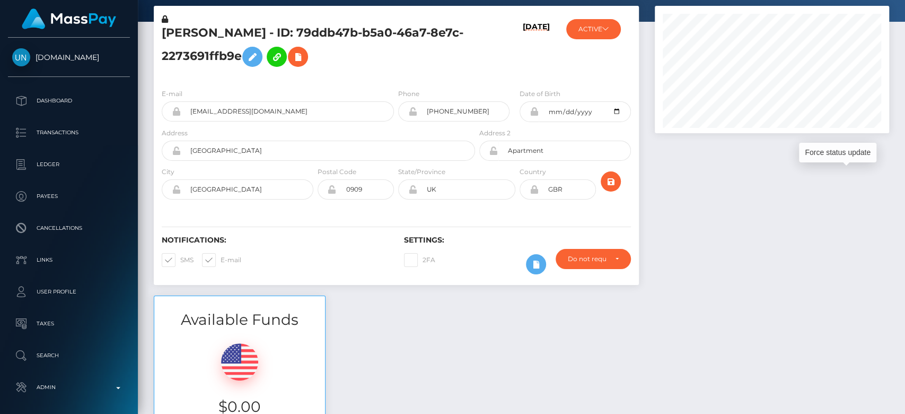
scroll to position [0, 0]
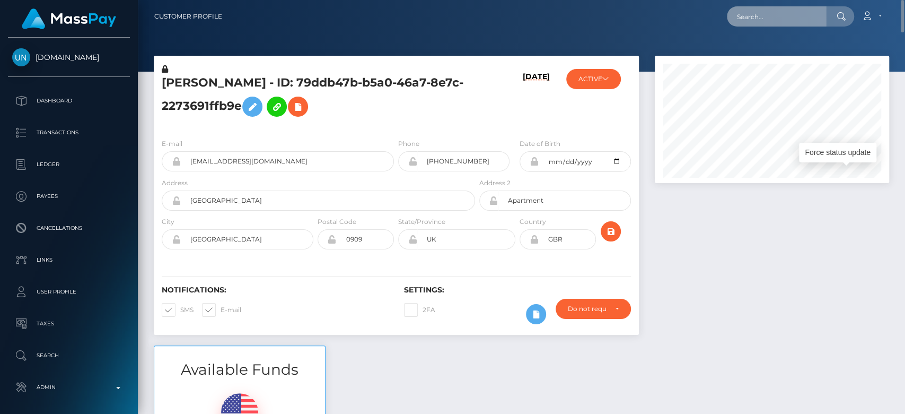
click at [788, 8] on input "text" at bounding box center [777, 16] width 100 height 20
paste input "blingit.on1972@yahoo.com"
type input "blingit.on1972@yahoo.com"
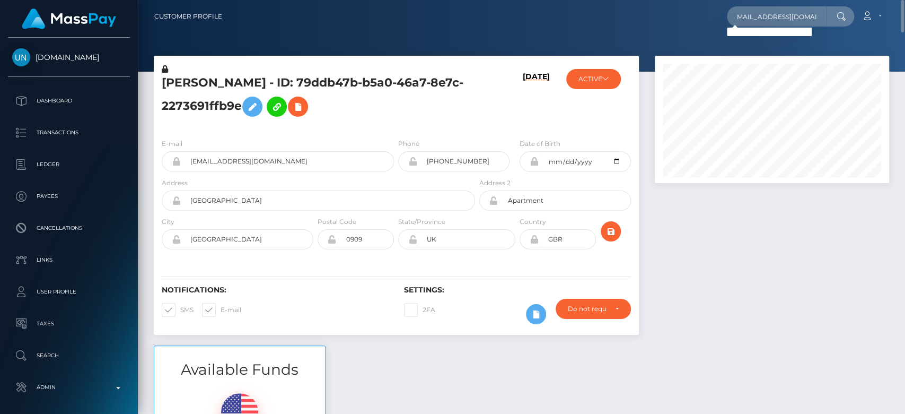
scroll to position [0, 0]
click at [794, 11] on input "blingit.on1972@yahoo.com" at bounding box center [777, 16] width 100 height 20
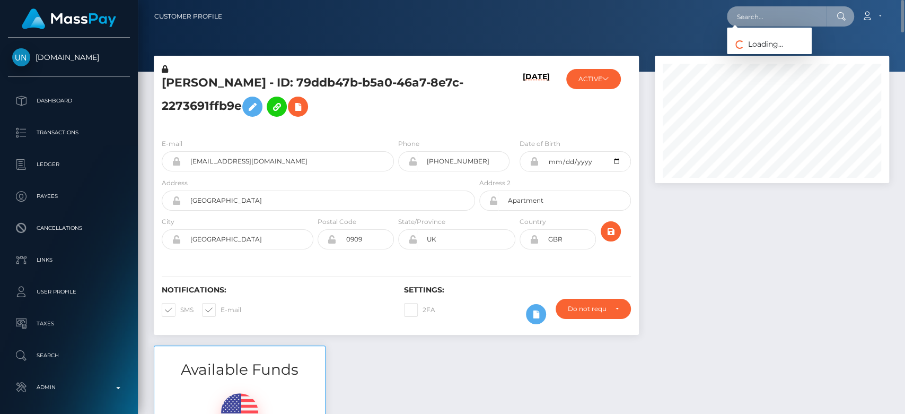
paste input "12123434565678789090love@gmail.com"
type input "12123434565678789090love@gmail.com"
click at [810, 19] on input "12123434565678789090love@gmail.com" at bounding box center [777, 16] width 100 height 20
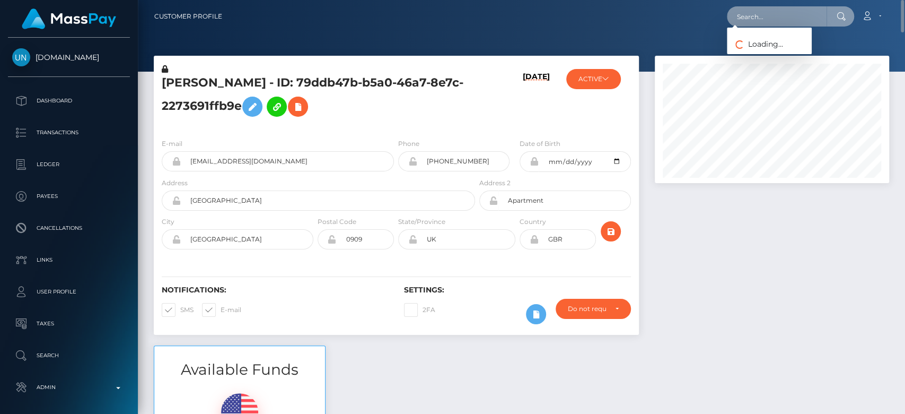
paste input "12123434565678789090love@gmail.com"
type input "12123434565678789090love@gmail.com"
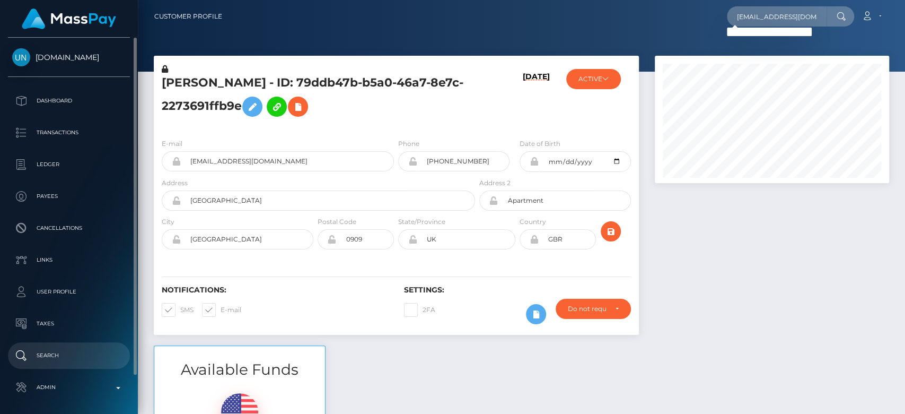
click at [57, 351] on p "Search" at bounding box center [68, 355] width 113 height 16
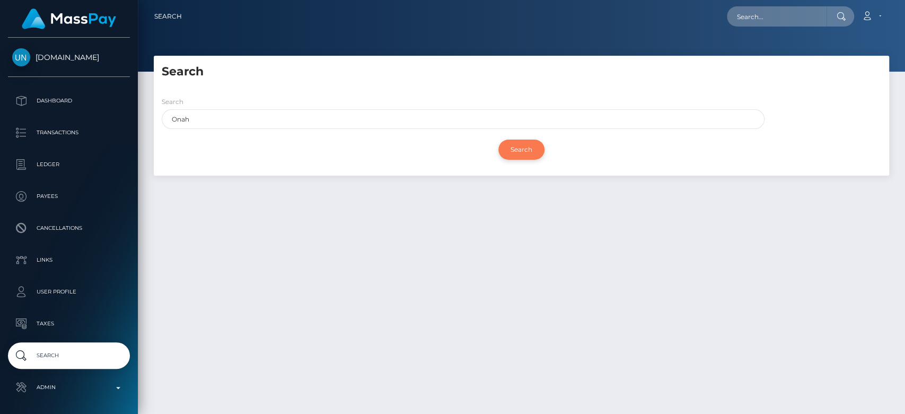
type input "Onah"
click at [509, 144] on input "Search" at bounding box center [522, 149] width 46 height 20
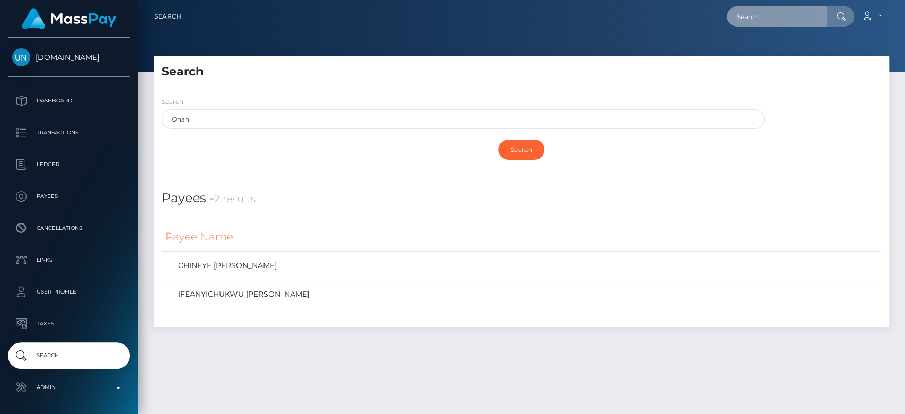
click at [764, 23] on input "text" at bounding box center [777, 16] width 100 height 20
paste input "[EMAIL_ADDRESS][DOMAIN_NAME]"
type input "[EMAIL_ADDRESS][DOMAIN_NAME]"
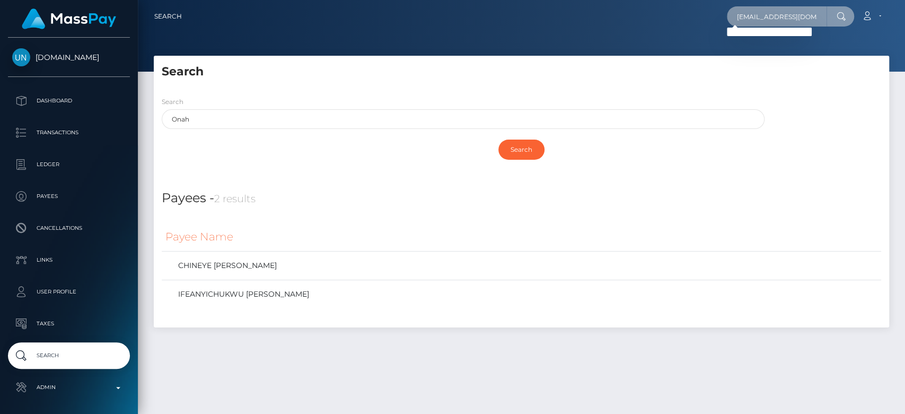
click at [776, 13] on input "camilledeschepper01@icloud.com" at bounding box center [777, 16] width 100 height 20
paste input "[EMAIL_ADDRESS][DOMAIN_NAME]"
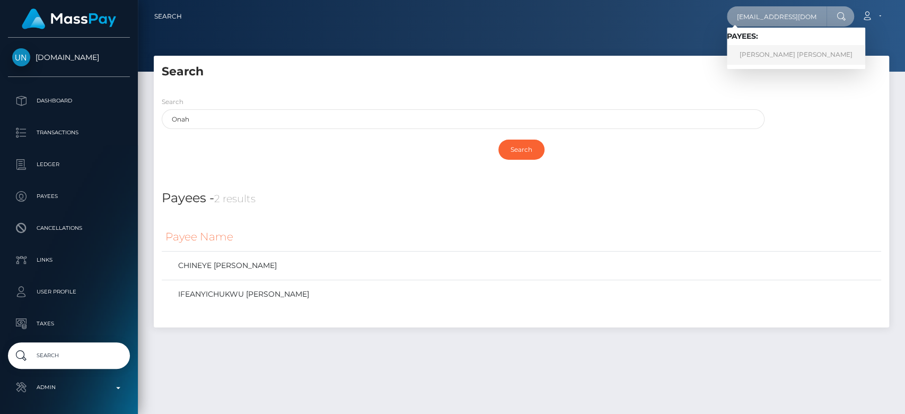
type input "[EMAIL_ADDRESS][DOMAIN_NAME]"
click at [785, 53] on link "CAMILLE NORMA SHIRLEY DESCHEPPER" at bounding box center [796, 55] width 138 height 20
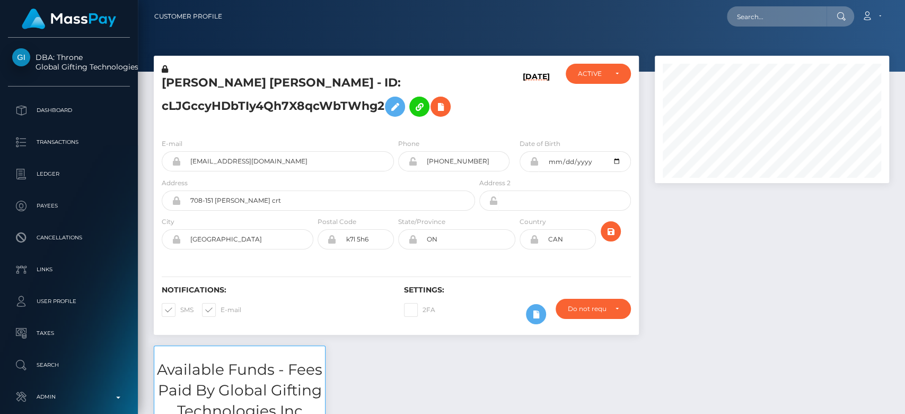
scroll to position [127, 234]
click at [712, 221] on div at bounding box center [772, 201] width 250 height 290
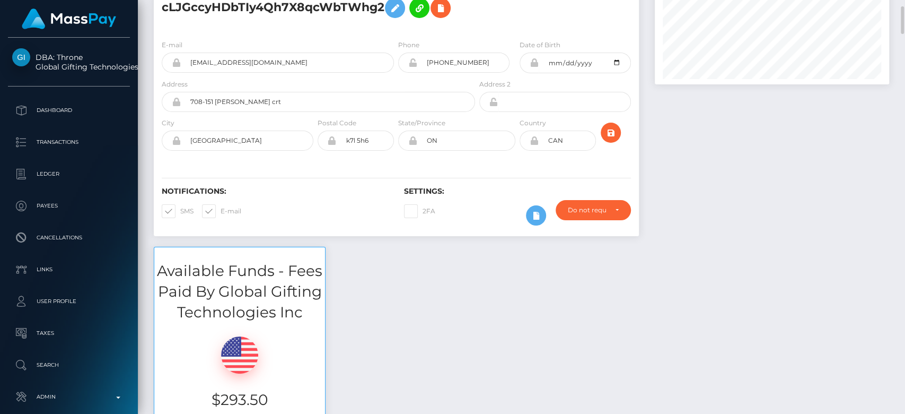
scroll to position [0, 0]
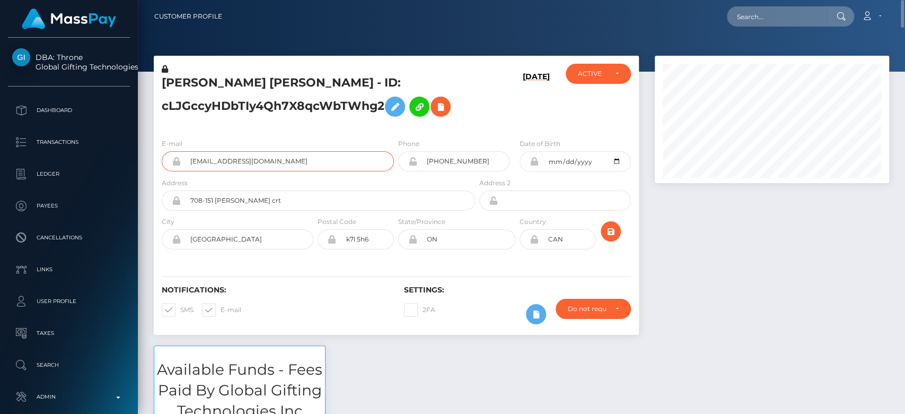
drag, startPoint x: 269, startPoint y: 170, endPoint x: 183, endPoint y: 171, distance: 85.4
click at [183, 171] on div "E-mail cmeaaly@gmail.com" at bounding box center [275, 157] width 242 height 39
click at [762, 11] on input "text" at bounding box center [777, 16] width 100 height 20
paste input "[EMAIL_ADDRESS][DOMAIN_NAME]"
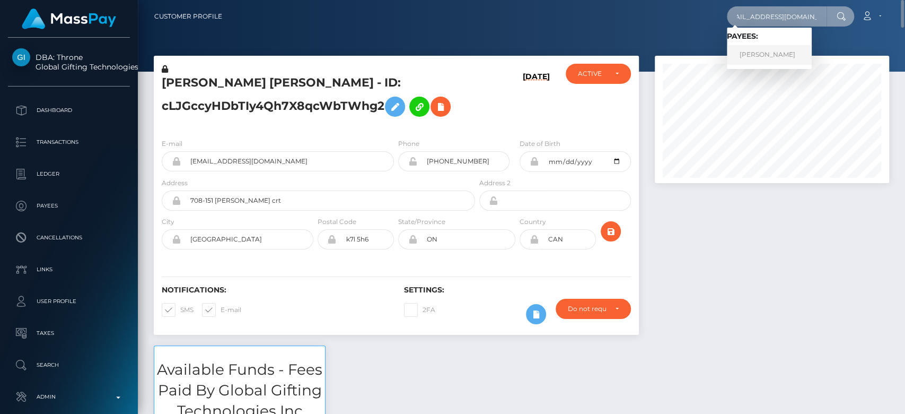
type input "[EMAIL_ADDRESS][DOMAIN_NAME]"
click at [781, 51] on link "INNA MOSKVICHOVA" at bounding box center [769, 55] width 85 height 20
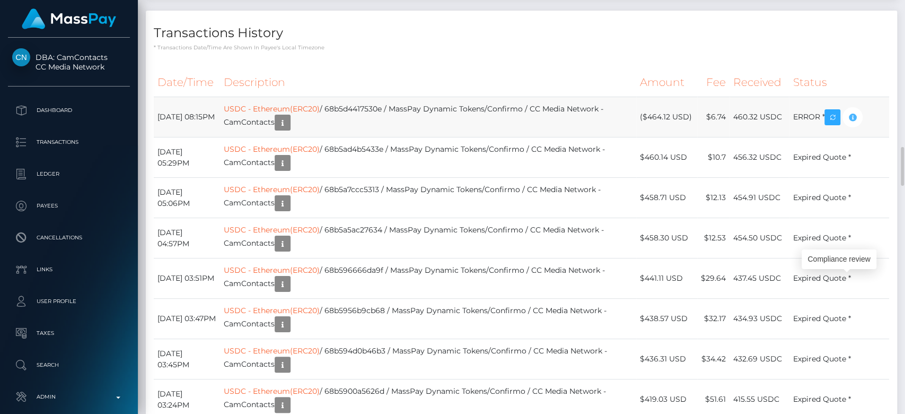
scroll to position [127, 234]
click at [854, 124] on icon "button" at bounding box center [852, 117] width 13 height 13
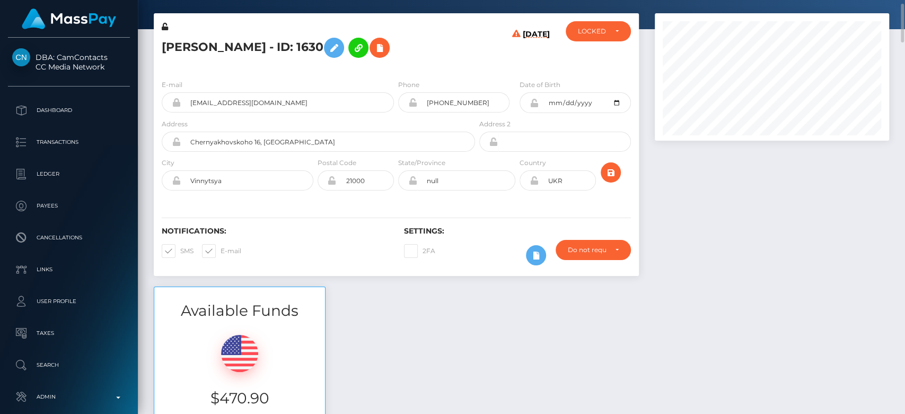
scroll to position [0, 0]
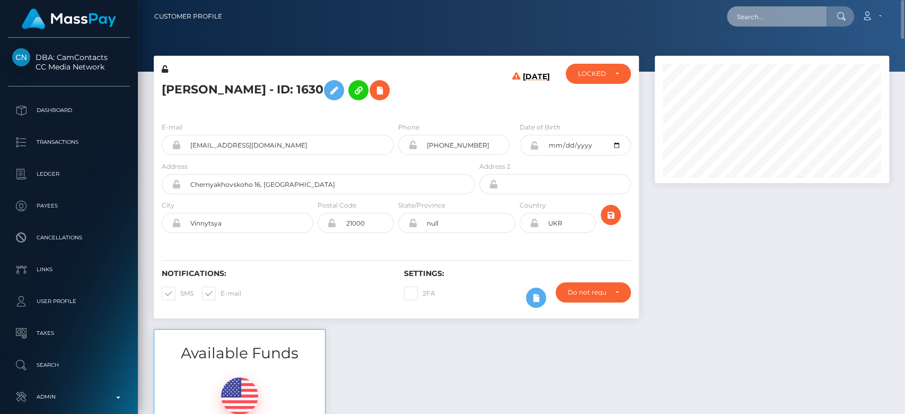
click at [765, 15] on input "text" at bounding box center [777, 16] width 100 height 20
paste input "[EMAIL_ADDRESS][DOMAIN_NAME]"
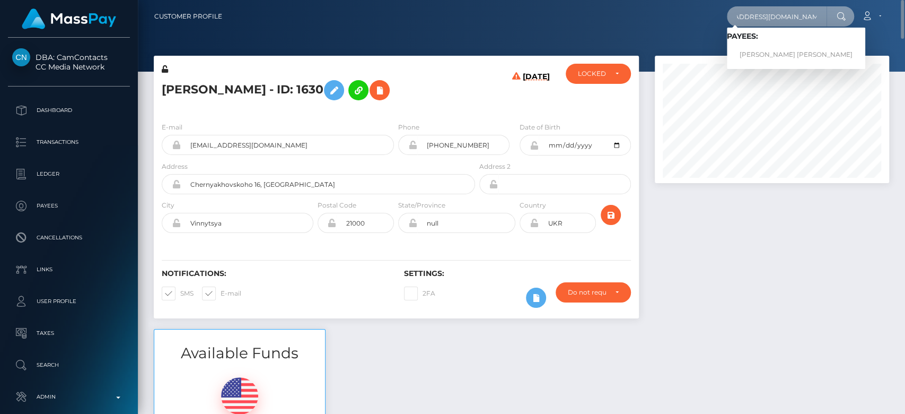
type input "[EMAIL_ADDRESS][DOMAIN_NAME]"
click at [781, 53] on link "[PERSON_NAME] [PERSON_NAME]" at bounding box center [796, 55] width 138 height 20
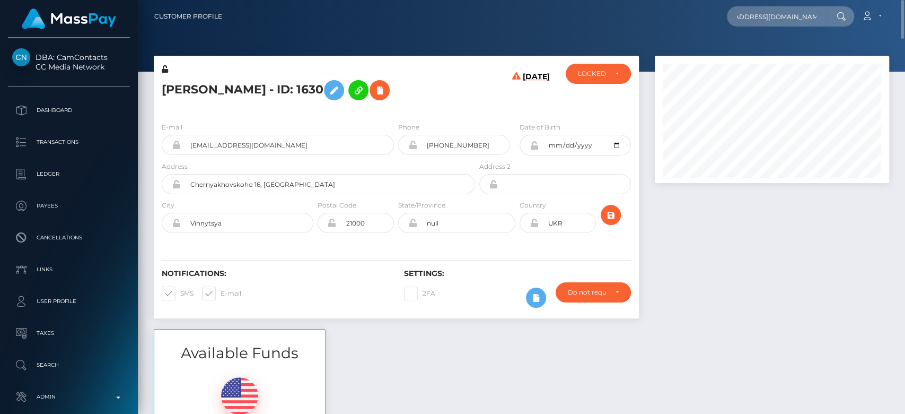
scroll to position [0, 0]
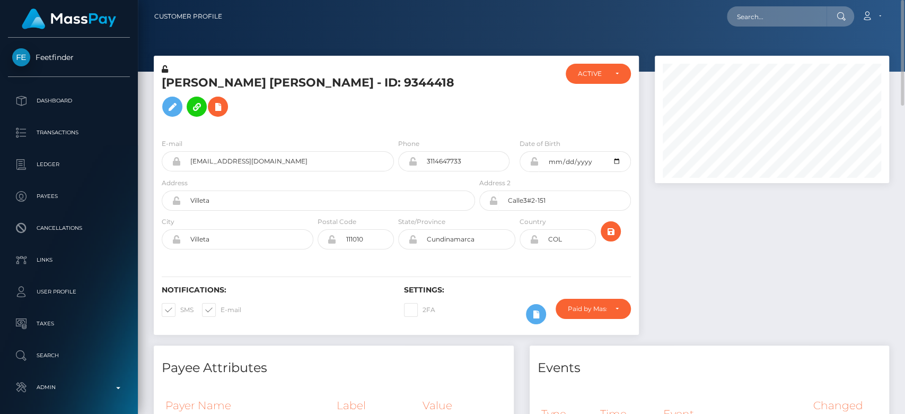
click at [458, 100] on h5 "Linda Alexandra morales - ID: 9344418" at bounding box center [316, 98] width 308 height 47
click at [224, 100] on icon at bounding box center [218, 106] width 13 height 13
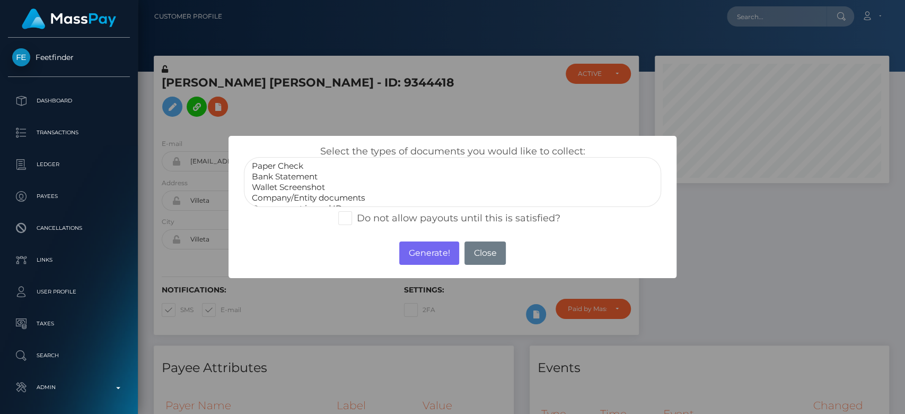
scroll to position [21, 0]
select select "Government issued ID"
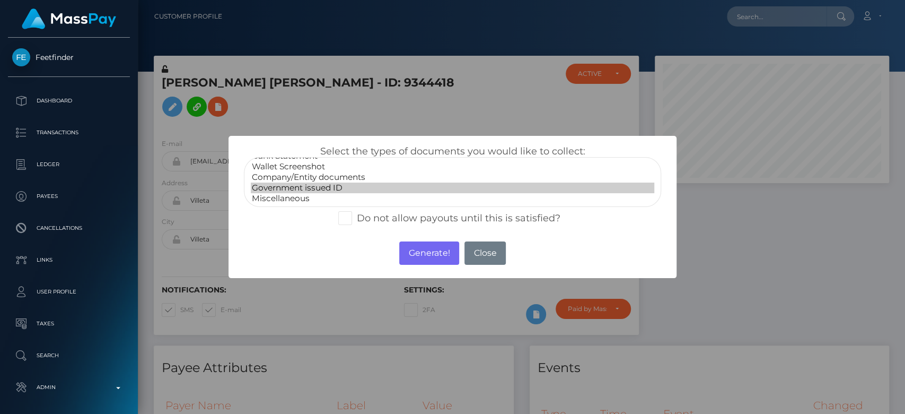
click at [318, 191] on option "Government issued ID" at bounding box center [453, 187] width 404 height 11
click at [426, 253] on button "Generate!" at bounding box center [429, 252] width 60 height 23
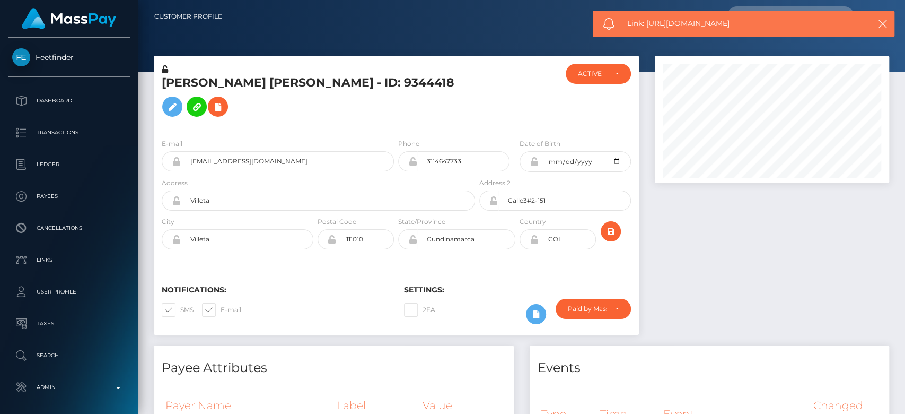
drag, startPoint x: 747, startPoint y: 23, endPoint x: 646, endPoint y: 28, distance: 100.3
click at [646, 28] on span "Link: https://l.maspay.io/Th99T" at bounding box center [741, 23] width 229 height 11
copy span "https://l.maspay.io/Th99T"
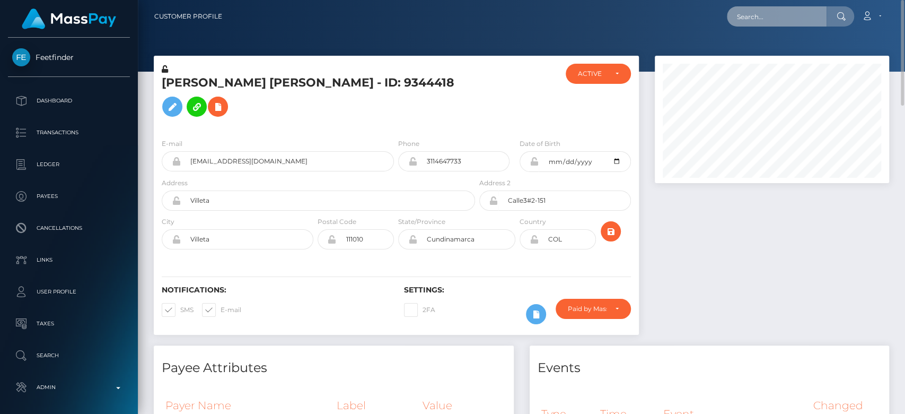
click at [751, 15] on input "text" at bounding box center [777, 16] width 100 height 20
paste input "nigelmenthol@gmail.com"
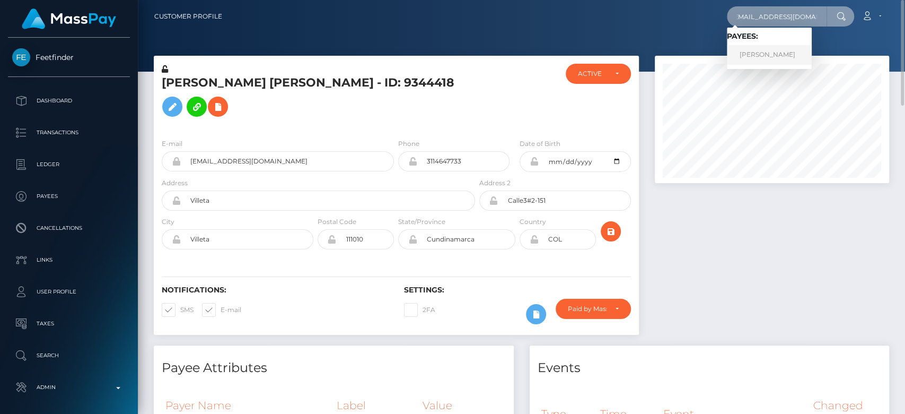
type input "nigelmenthol@gmail.com"
click at [782, 51] on link "DAVID-ANDREI MANOLE" at bounding box center [769, 55] width 85 height 20
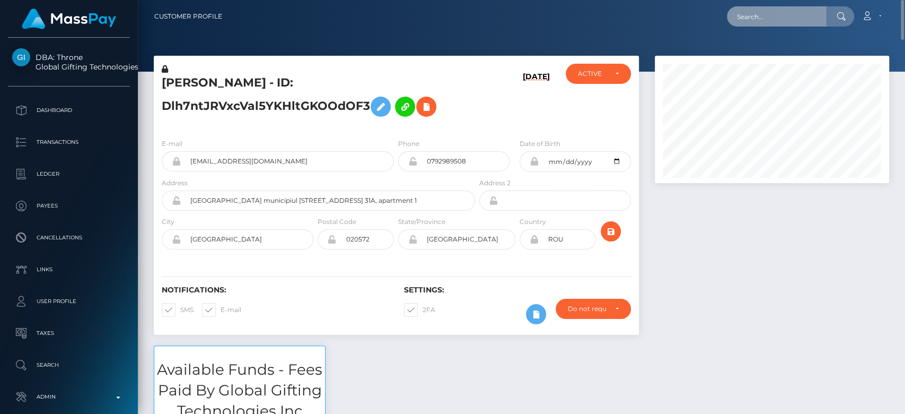
click at [765, 16] on input "text" at bounding box center [777, 16] width 100 height 20
paste input "chemererush422@gmail.com"
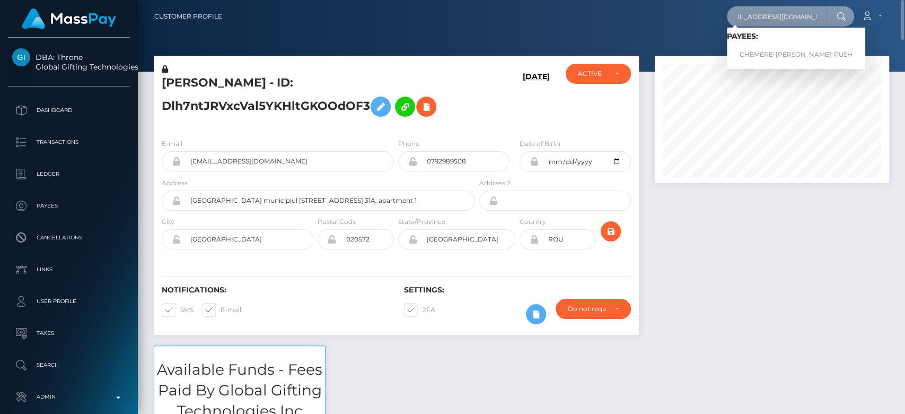
type input "chemererush422@gmail.com"
click at [763, 55] on link "CHEMERE' SHANTE' RUSH" at bounding box center [796, 55] width 138 height 20
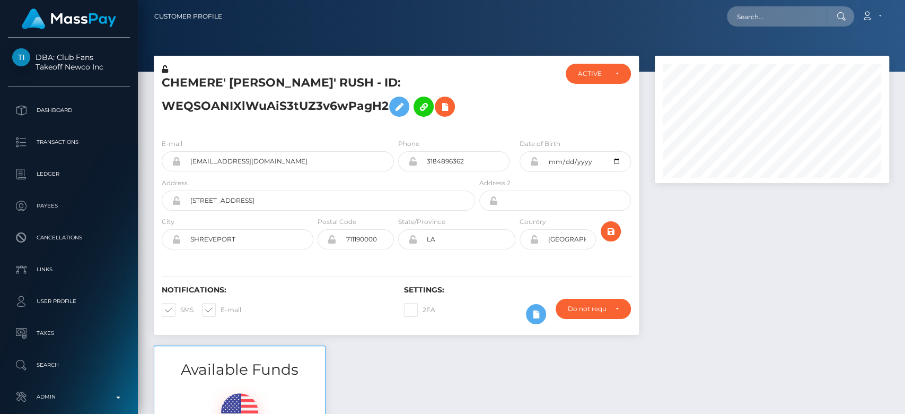
scroll to position [127, 234]
click at [713, 242] on div at bounding box center [772, 201] width 250 height 290
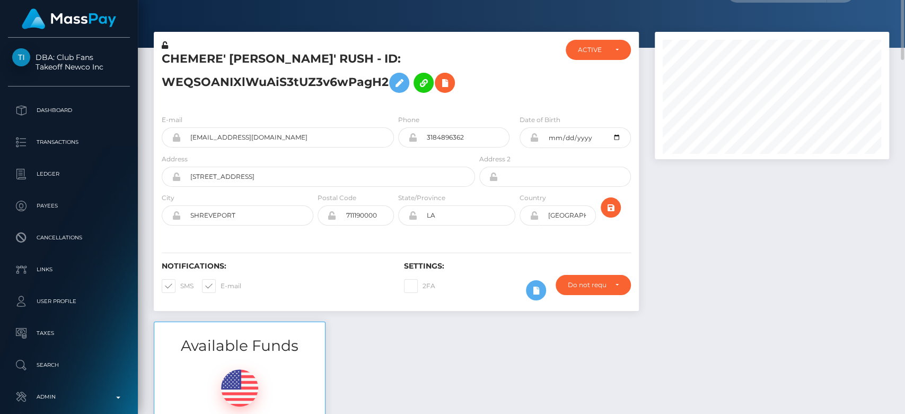
scroll to position [0, 0]
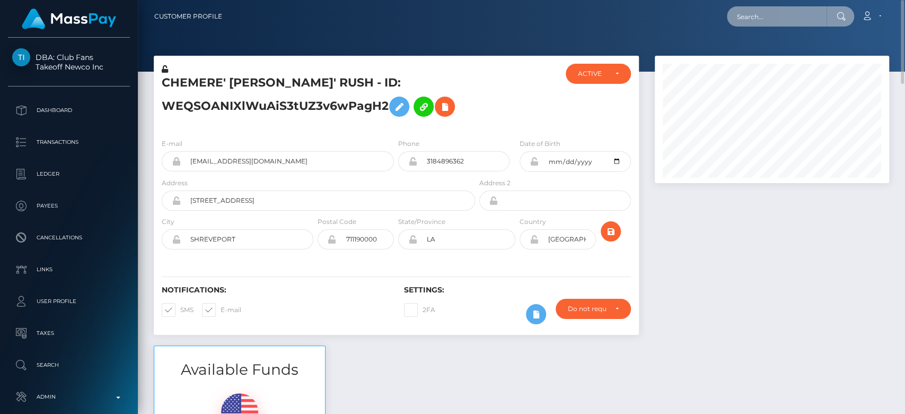
click at [758, 15] on input "text" at bounding box center [777, 16] width 100 height 20
paste input "emilygraves552@gmail.com"
type input "emilygraves552@gmail.com"
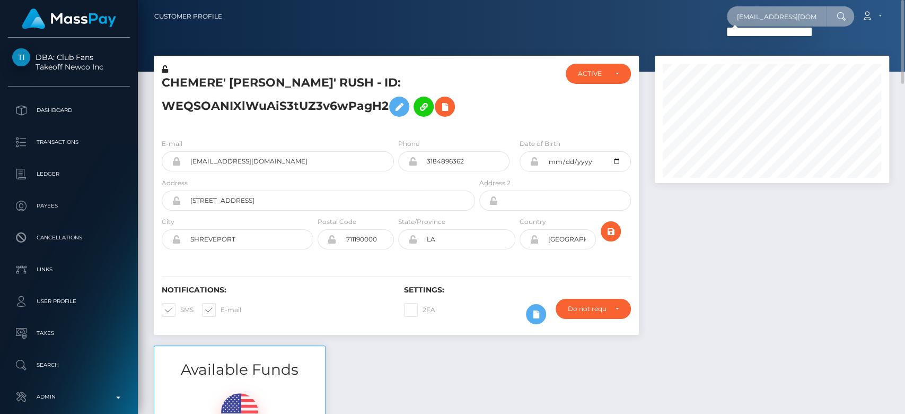
click at [765, 14] on input "emilygraves552@gmail.com" at bounding box center [777, 16] width 100 height 20
paste input "emilyprincess706@gmail.com"
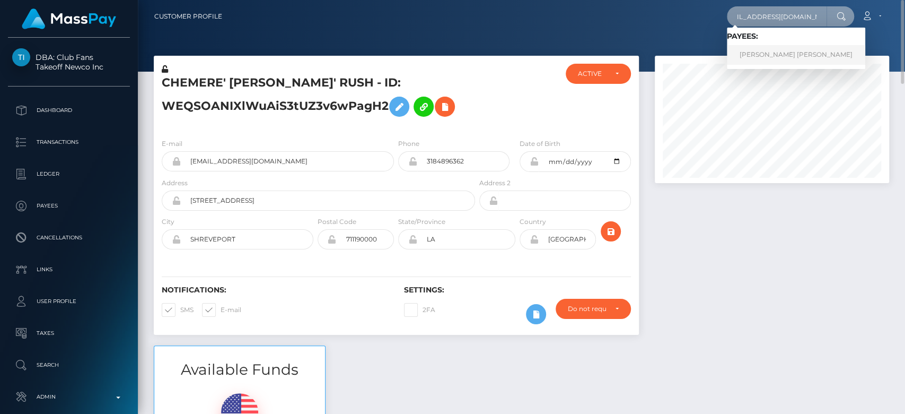
type input "emilyprincess706@gmail.com"
click at [785, 50] on link "EMILY SCEATTA GRAVES" at bounding box center [796, 55] width 138 height 20
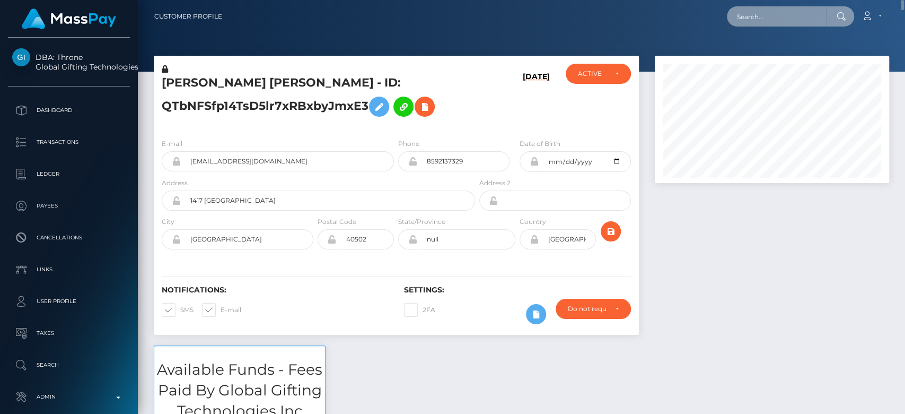
click at [783, 8] on input "text" at bounding box center [777, 16] width 100 height 20
paste input "alexbernal5@outlook.com"
type input "alexbernal5@outlook.com"
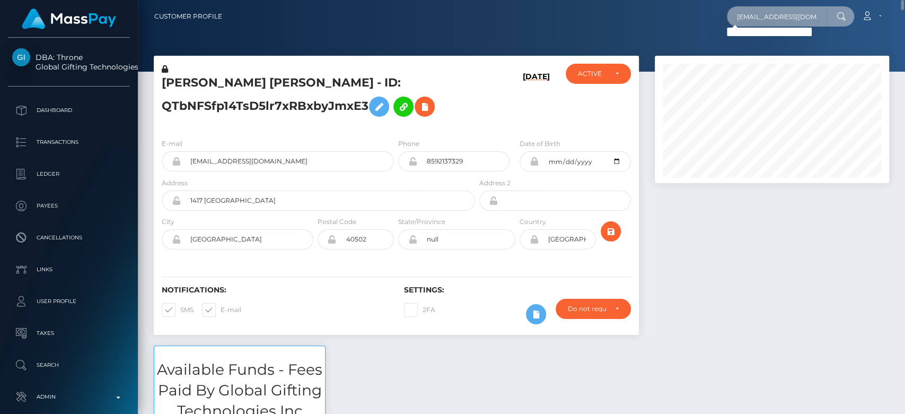
click at [802, 16] on input "alexbernal5@outlook.com" at bounding box center [777, 16] width 100 height 20
paste input "alexgoespersonal5@gmail.com"
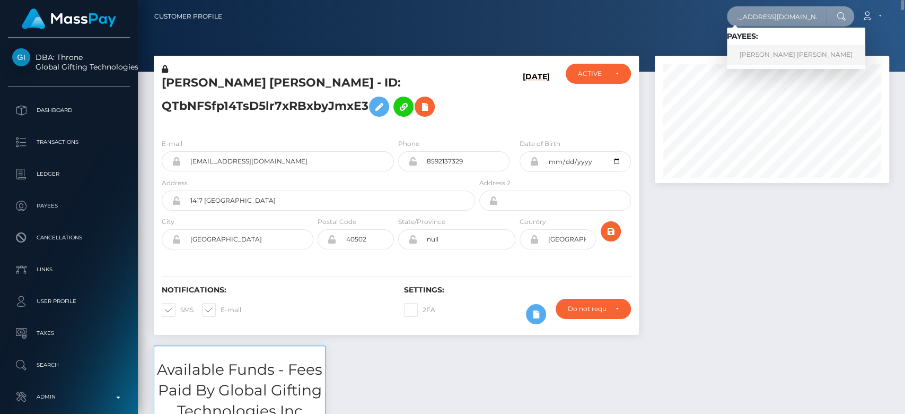
type input "alexgoespersonal5@gmail.com"
click at [768, 53] on link "ALEX BERNAL VILLARRAGA" at bounding box center [796, 55] width 138 height 20
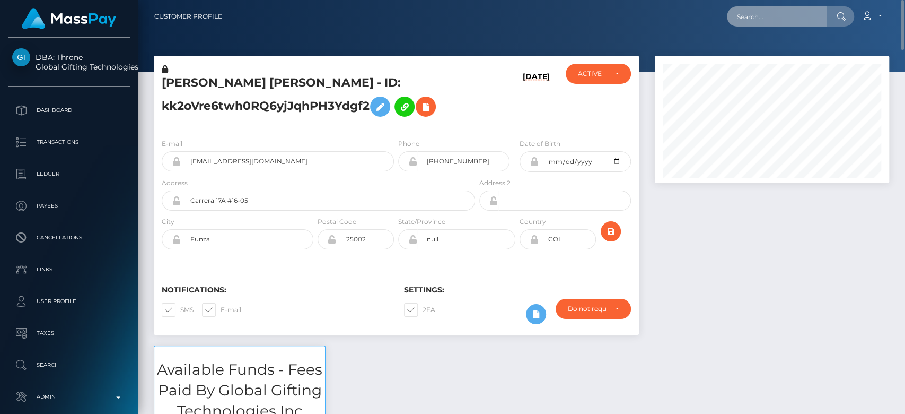
click at [790, 16] on input "text" at bounding box center [777, 16] width 100 height 20
paste input "[EMAIL_ADDRESS][DOMAIN_NAME]"
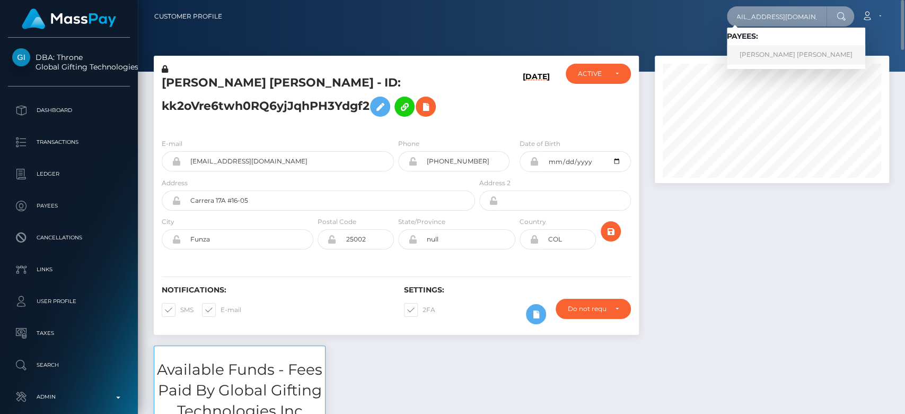
type input "crazygemma@hotmail.co.uk"
click at [784, 55] on link "RUI PEDRO ALMEIDA SANTOS" at bounding box center [796, 55] width 138 height 20
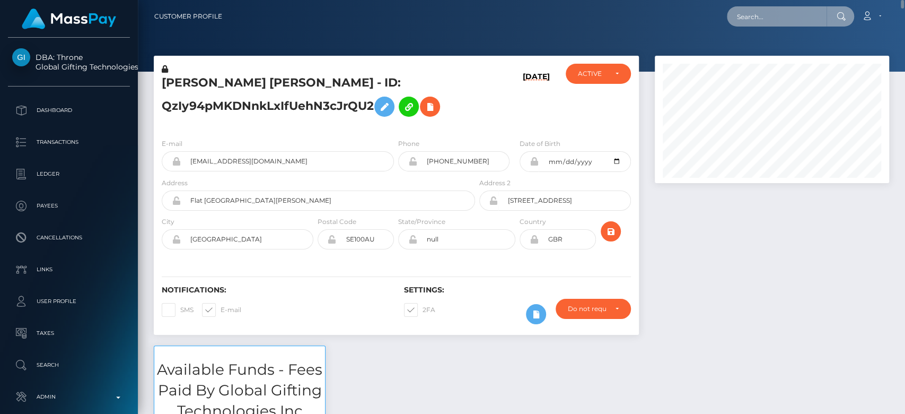
paste input "dzzzbyers@gmail.com"
click at [798, 19] on input "dzzzbyers@gmail.com" at bounding box center [777, 16] width 100 height 20
type input "dzzzbyers@gmail.com"
click at [804, 6] on input "dzzzbyers@gmail.com" at bounding box center [777, 16] width 100 height 20
paste input "otchetsi@ukr.net"
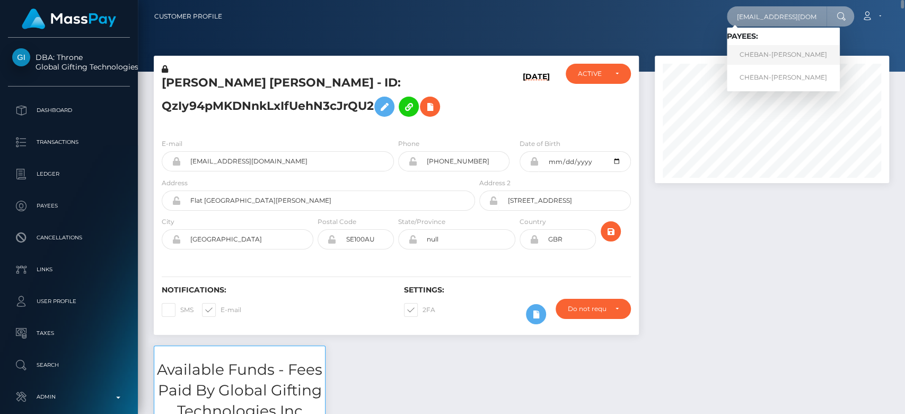
type input "otchetsi@ukr.net"
click at [788, 49] on link "CHEBAN-LIANKA SVITLANA" at bounding box center [783, 55] width 113 height 20
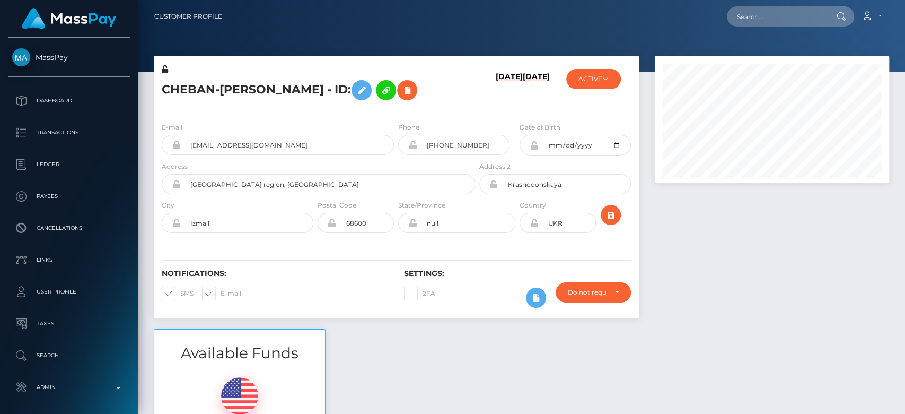
scroll to position [127, 234]
click at [599, 81] on button "ACTIVE" at bounding box center [593, 79] width 55 height 20
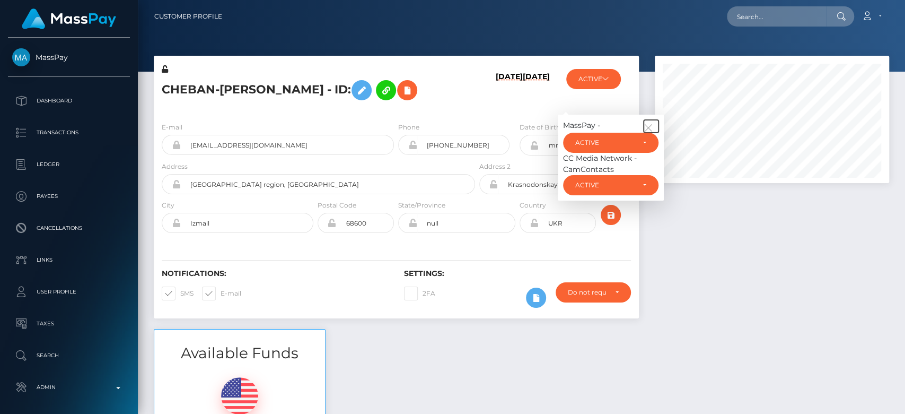
click at [652, 127] on icon "button" at bounding box center [649, 128] width 10 height 10
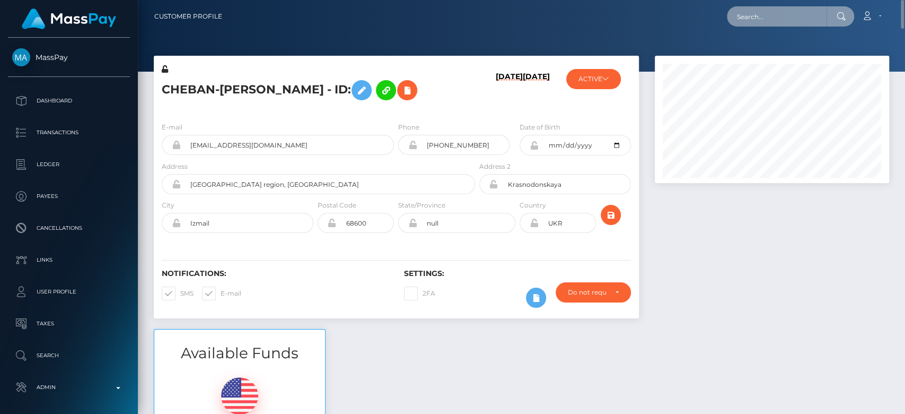
click at [757, 13] on input "text" at bounding box center [777, 16] width 100 height 20
paste input "[EMAIL_ADDRESS][DOMAIN_NAME]"
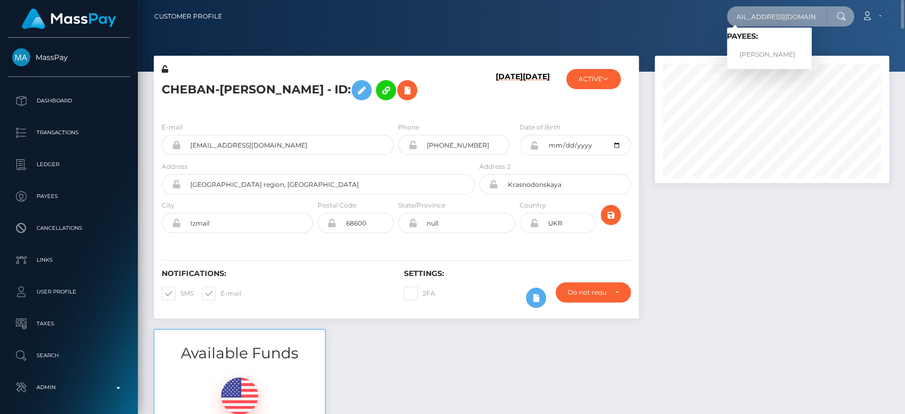
type input "[EMAIL_ADDRESS][DOMAIN_NAME]"
click at [766, 51] on link "ALEXANDRA MACKENZIE BAER" at bounding box center [769, 55] width 85 height 20
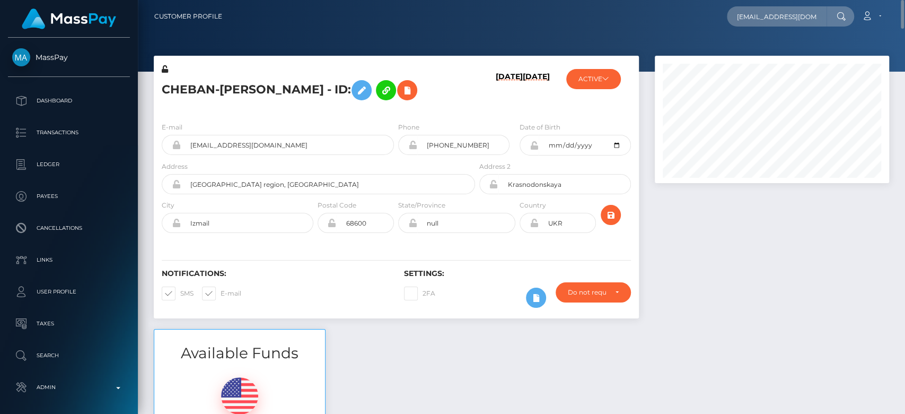
click at [702, 243] on div at bounding box center [772, 192] width 250 height 273
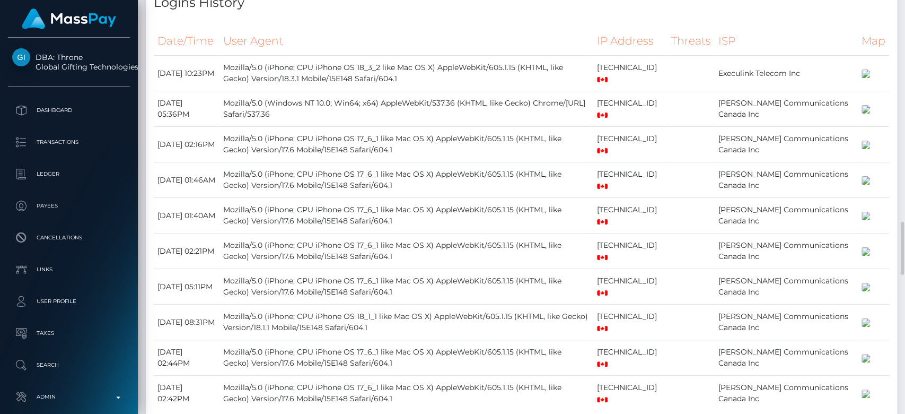
scroll to position [1722, 0]
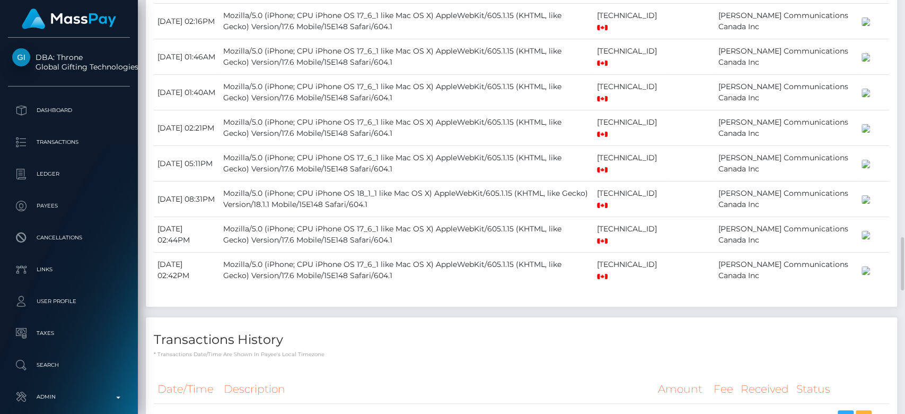
scroll to position [1845, 0]
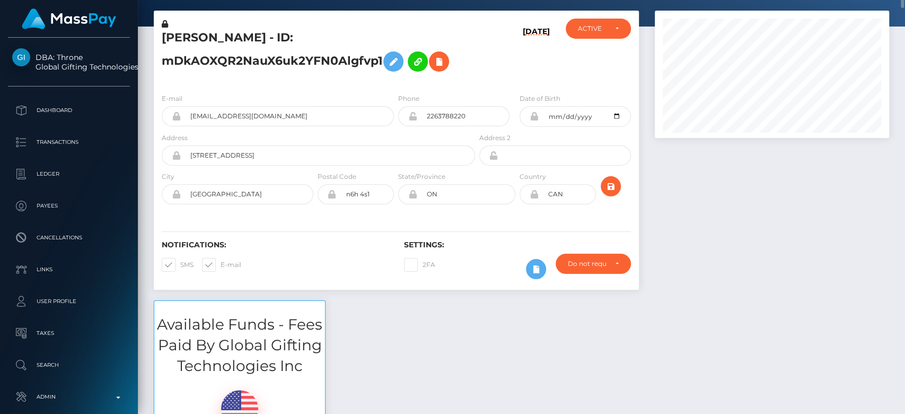
scroll to position [0, 0]
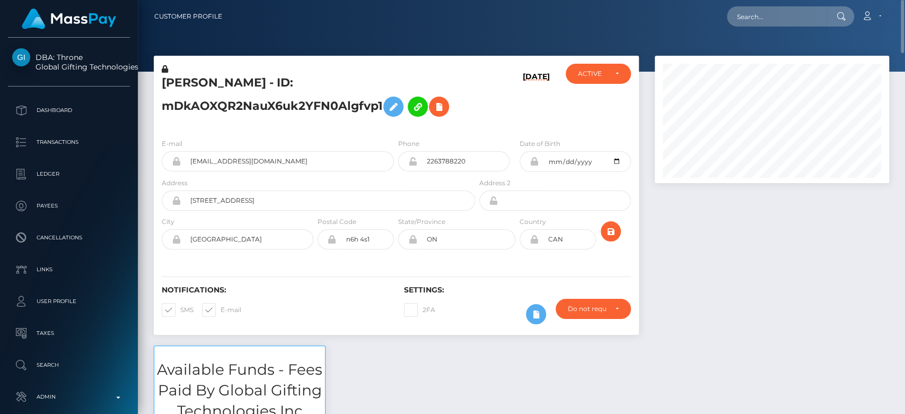
click at [765, 31] on nav "Customer Profile Loading... Loading... Account" at bounding box center [521, 16] width 767 height 33
click at [767, 24] on input "text" at bounding box center [777, 16] width 100 height 20
paste input "[PERSON_NAME][EMAIL_ADDRESS][DOMAIN_NAME]"
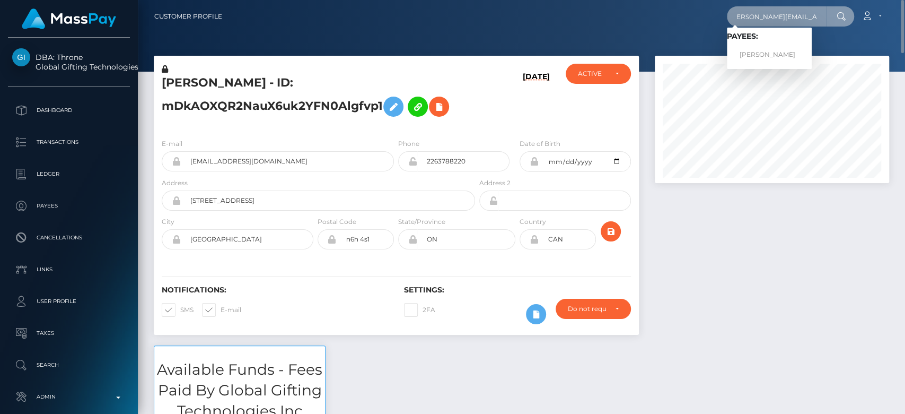
type input "[PERSON_NAME][EMAIL_ADDRESS][DOMAIN_NAME]"
click at [767, 49] on link "SHARNA LEE LEBNAN" at bounding box center [769, 55] width 85 height 20
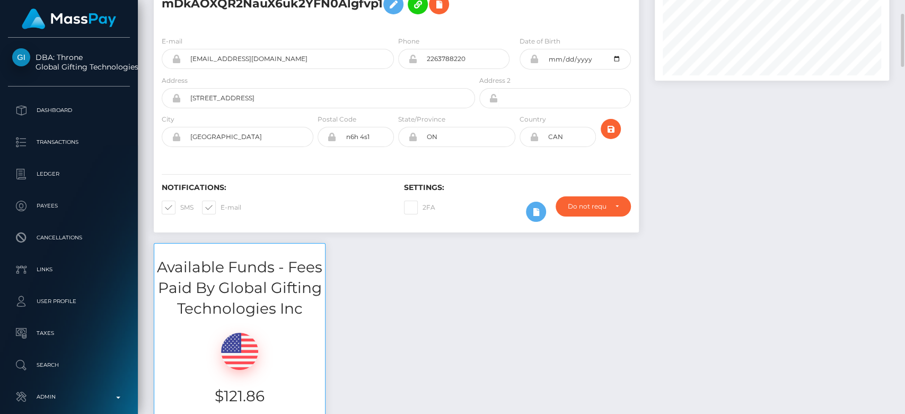
scroll to position [103, 0]
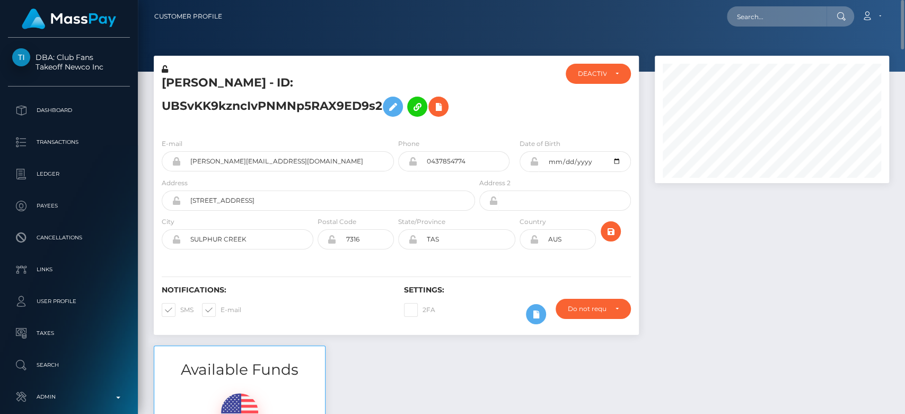
drag, startPoint x: 383, startPoint y: 108, endPoint x: 160, endPoint y: 80, distance: 224.5
click at [160, 80] on div "[PERSON_NAME] - ID: UBSvKK9kzncIvPNMNp5RAX9ED9s2" at bounding box center [315, 97] width 323 height 66
copy h5 "[PERSON_NAME] - ID: UBSvKK9kzncIvPNMNp5RAX9ED9s2"
click at [284, 159] on input "sharna.lebnan@gmail.com" at bounding box center [287, 161] width 213 height 20
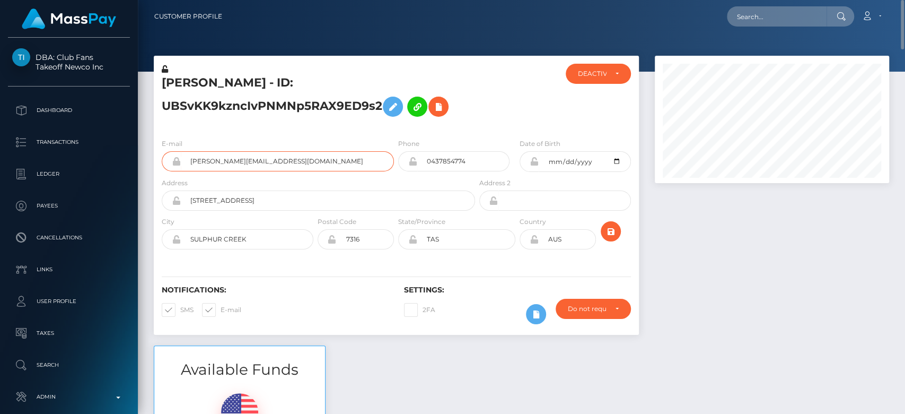
drag, startPoint x: 284, startPoint y: 159, endPoint x: 182, endPoint y: 164, distance: 102.0
click at [182, 164] on input "sharna.lebnan@gmail.com" at bounding box center [287, 161] width 213 height 20
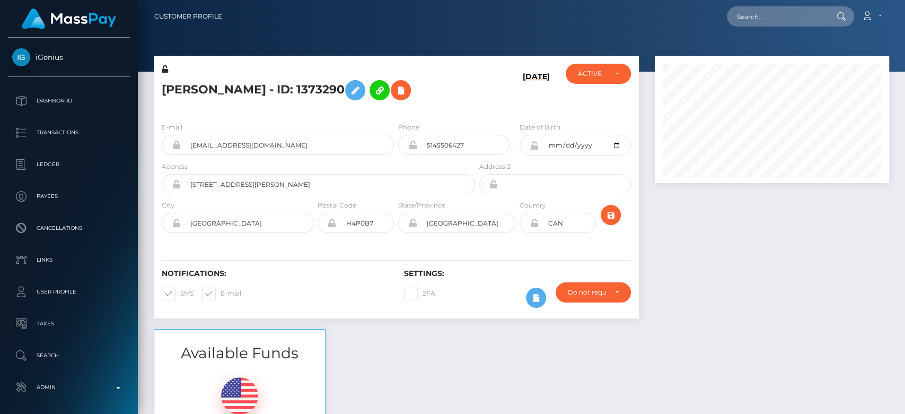
scroll to position [127, 234]
click at [643, 243] on div "[PERSON_NAME] - ID: 1373290 [DATE] ACTIVE" at bounding box center [396, 192] width 501 height 273
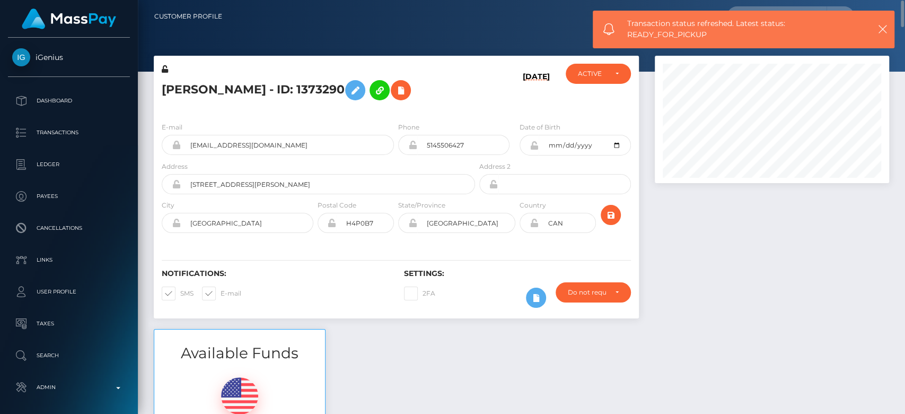
scroll to position [6, 0]
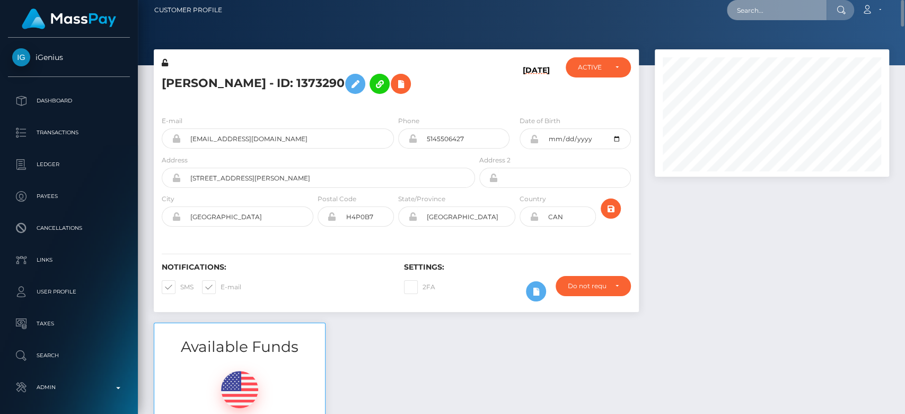
click at [776, 8] on input "text" at bounding box center [777, 10] width 100 height 20
paste input "jlunsford2102@gmail.com"
type input "jlunsford2102@gmail.com"
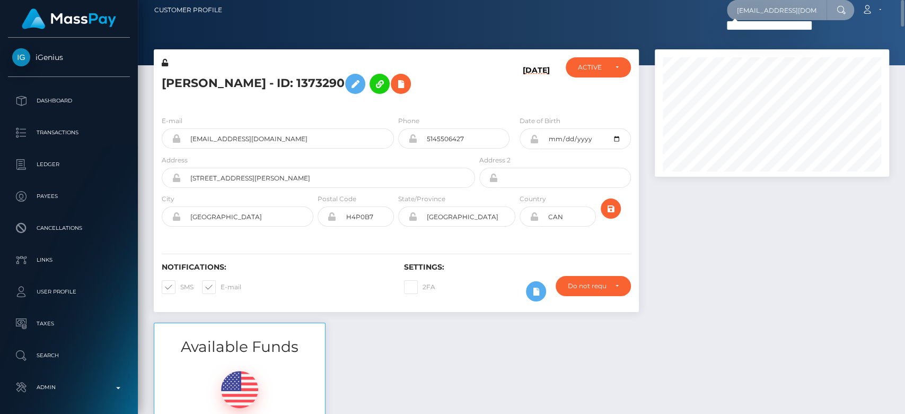
click at [764, 10] on input "jlunsford2102@gmail.com" at bounding box center [777, 10] width 100 height 20
paste input "oszielemmanuel@gmail.com"
type input "oszielemmanuel@gmail.com"
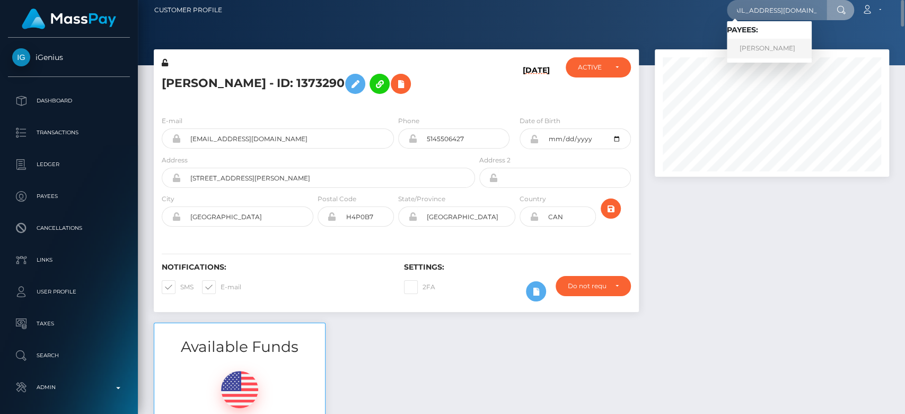
scroll to position [0, 0]
click at [789, 44] on link "Mercedes Nohemy Hernandez Rivera" at bounding box center [769, 49] width 85 height 20
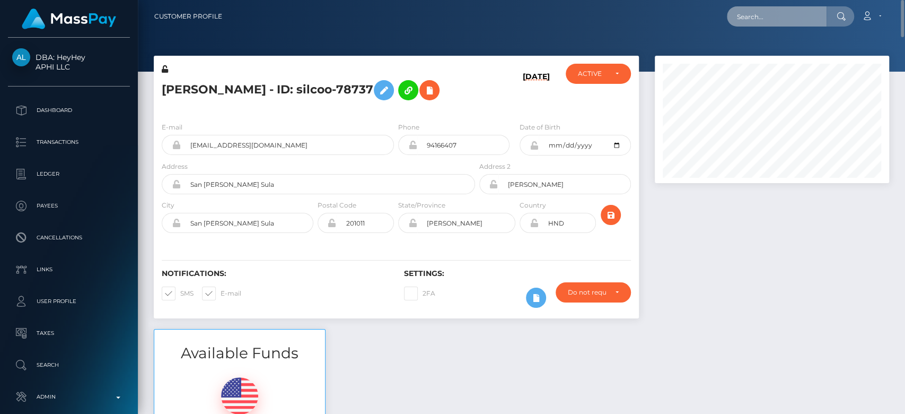
click at [762, 21] on input "text" at bounding box center [777, 16] width 100 height 20
paste input "corkersgroundcare@yahoo.com"
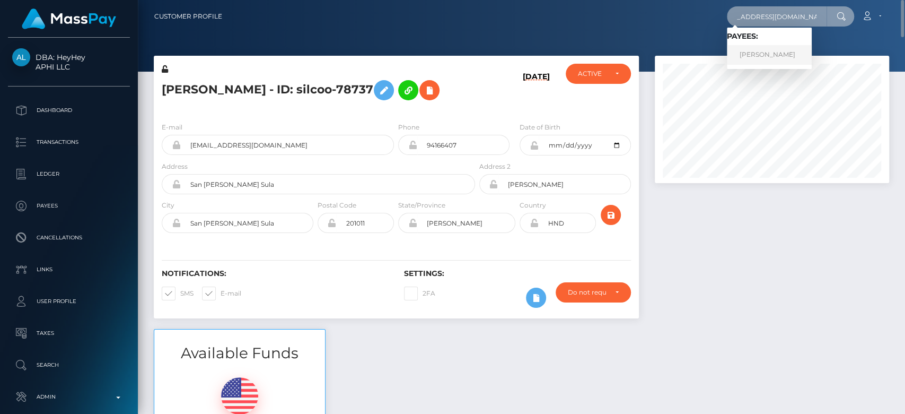
type input "corkersgroundcare@yahoo.com"
click at [785, 51] on link "BENJAMIN ROBERT CORKER" at bounding box center [769, 55] width 85 height 20
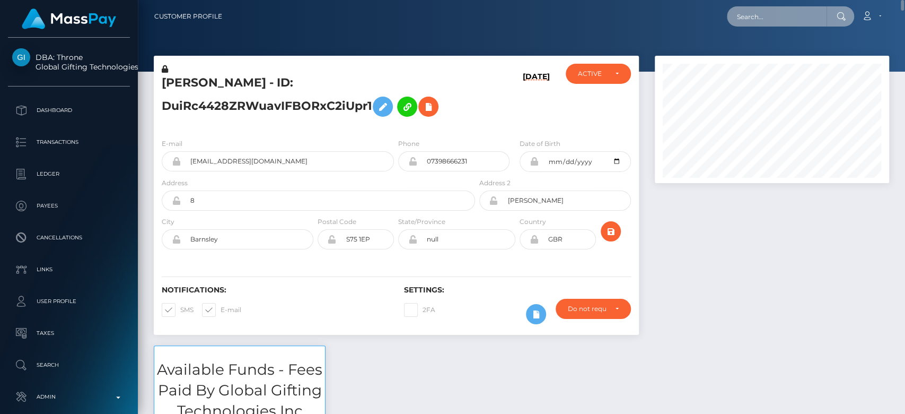
click at [800, 19] on input "text" at bounding box center [777, 16] width 100 height 20
paste input "[EMAIL_ADDRESS][DOMAIN_NAME]"
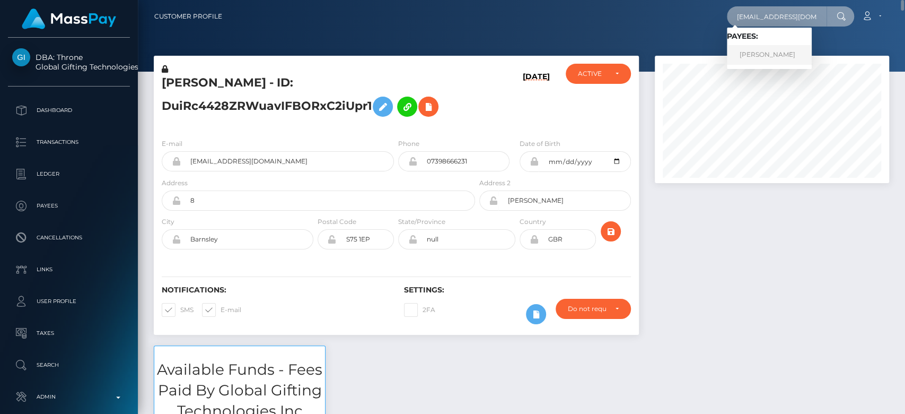
type input "[EMAIL_ADDRESS][DOMAIN_NAME]"
click at [780, 52] on link "SAMSON HAGOPIAN" at bounding box center [769, 55] width 85 height 20
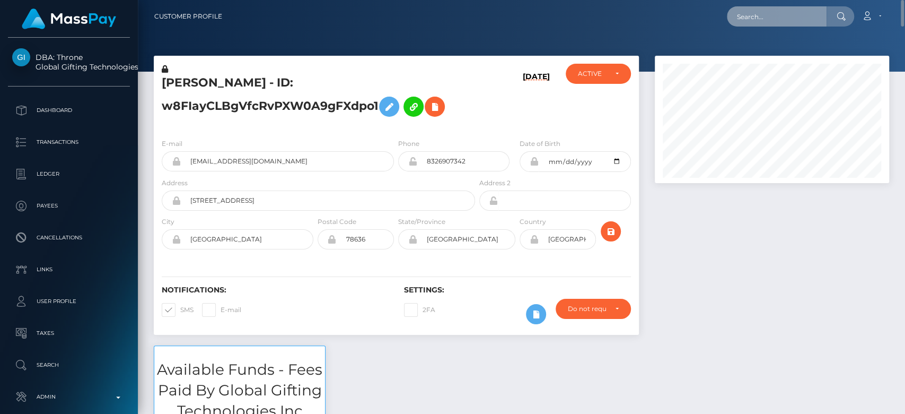
click at [768, 17] on input "text" at bounding box center [777, 16] width 100 height 20
paste input "[EMAIL_ADDRESS][DOMAIN_NAME]"
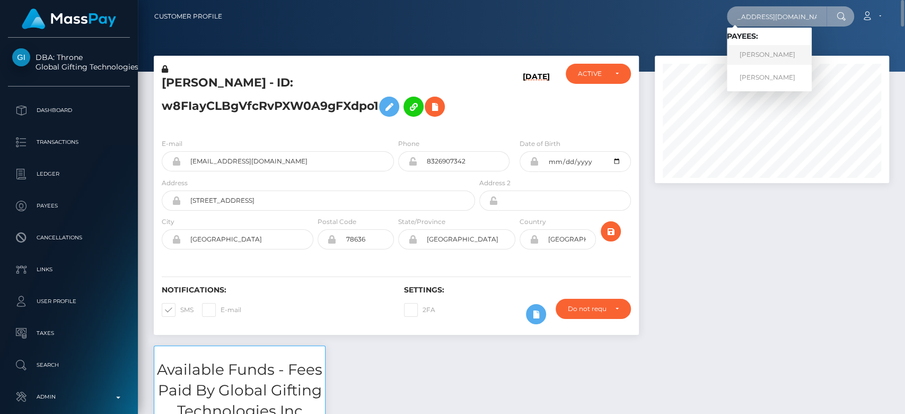
type input "[EMAIL_ADDRESS][DOMAIN_NAME]"
click at [785, 51] on link "[PERSON_NAME]" at bounding box center [769, 55] width 85 height 20
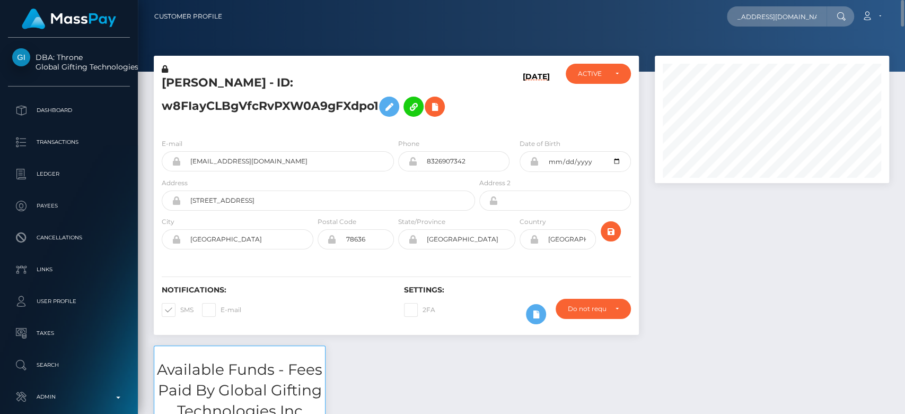
scroll to position [0, 0]
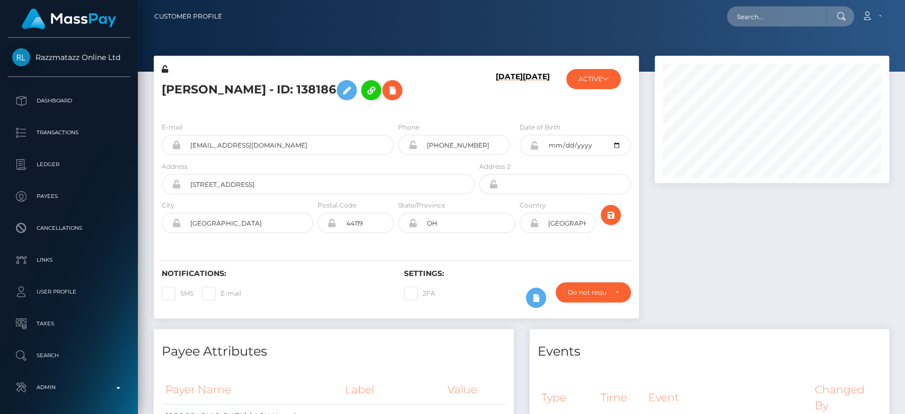
scroll to position [127, 234]
click at [871, 302] on div at bounding box center [772, 192] width 250 height 273
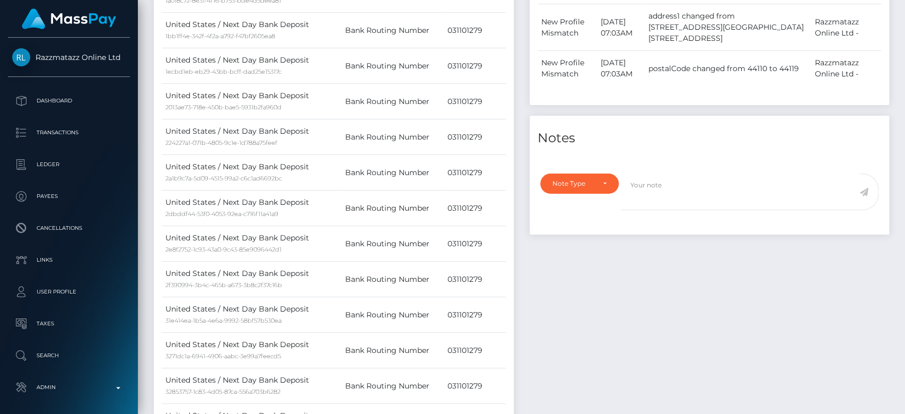
scroll to position [0, 0]
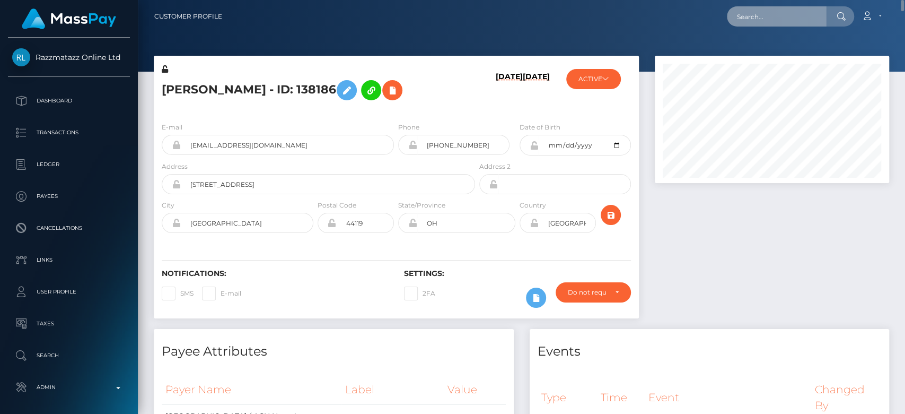
click at [812, 21] on input "text" at bounding box center [777, 16] width 100 height 20
paste input "lucillelandrum56@gmail.com"
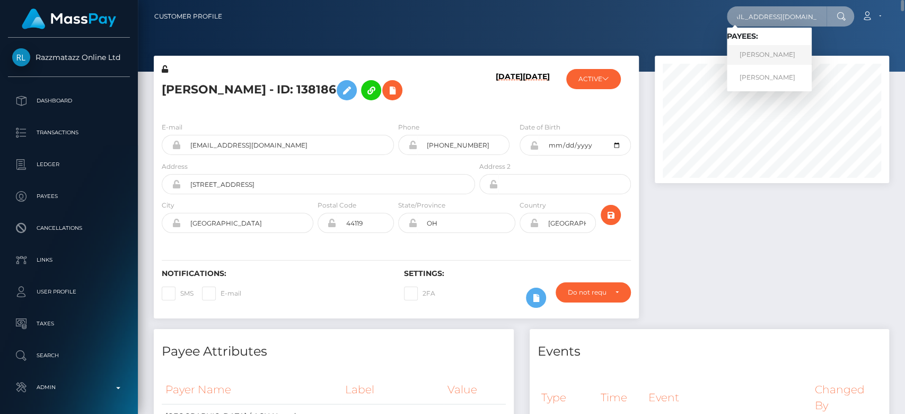
type input "lucillelandrum56@gmail.com"
click at [798, 57] on link "Lucille Landrum" at bounding box center [769, 55] width 85 height 20
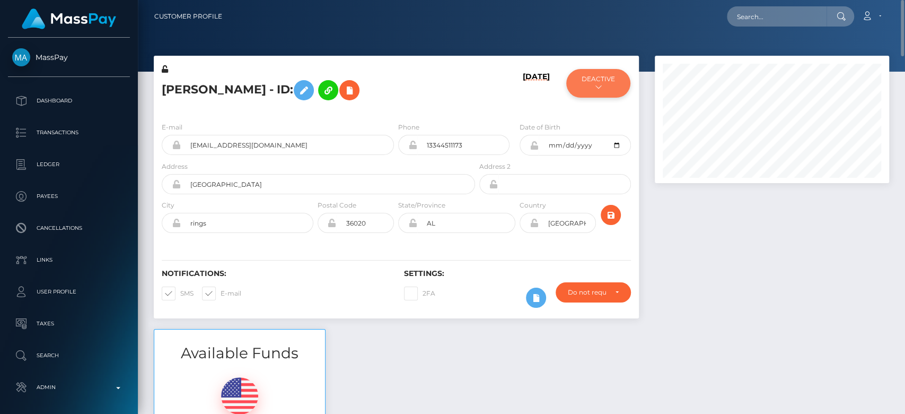
click at [602, 88] on button "DEACTIVE" at bounding box center [598, 83] width 64 height 29
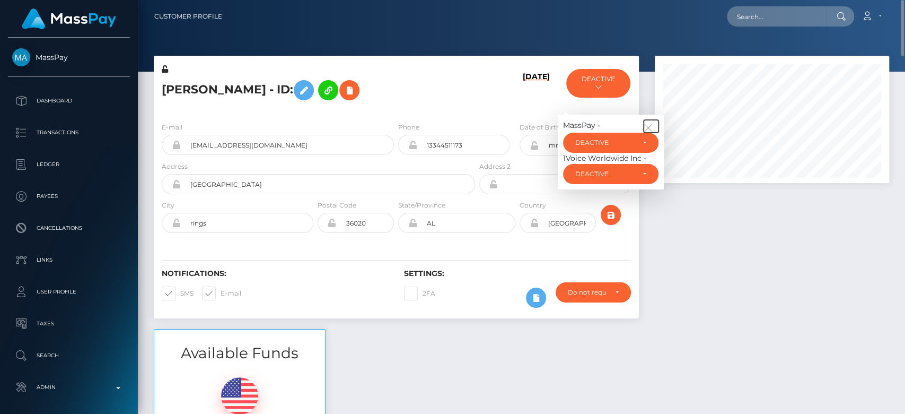
click at [648, 121] on button "button" at bounding box center [651, 126] width 15 height 13
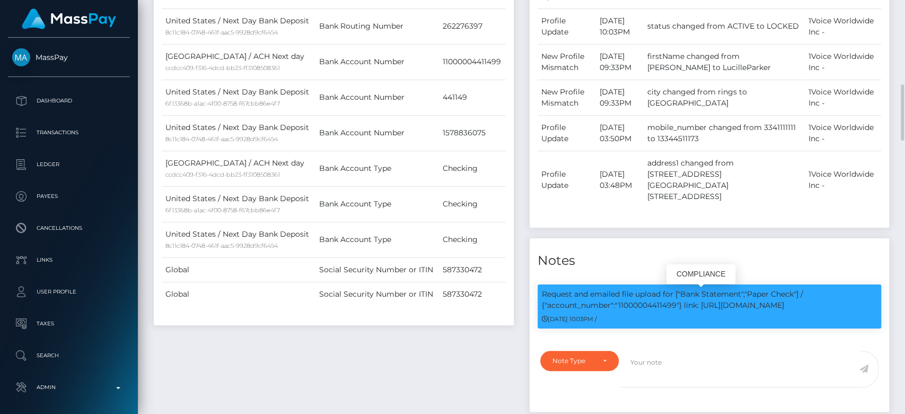
scroll to position [127, 234]
drag, startPoint x: 678, startPoint y: 310, endPoint x: 619, endPoint y: 308, distance: 58.4
click at [619, 308] on p "Request and emailed file upload for ["Bank Statement","Paper Check"] / {"accoun…" at bounding box center [710, 299] width 336 height 22
copy p "11000004411499"
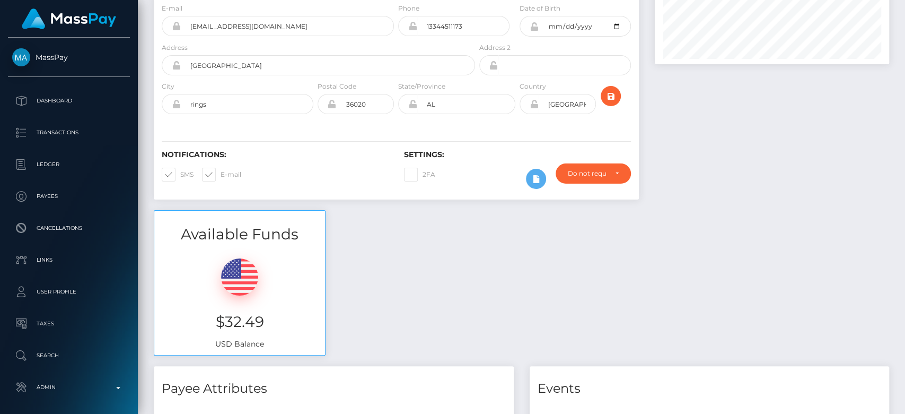
scroll to position [0, 0]
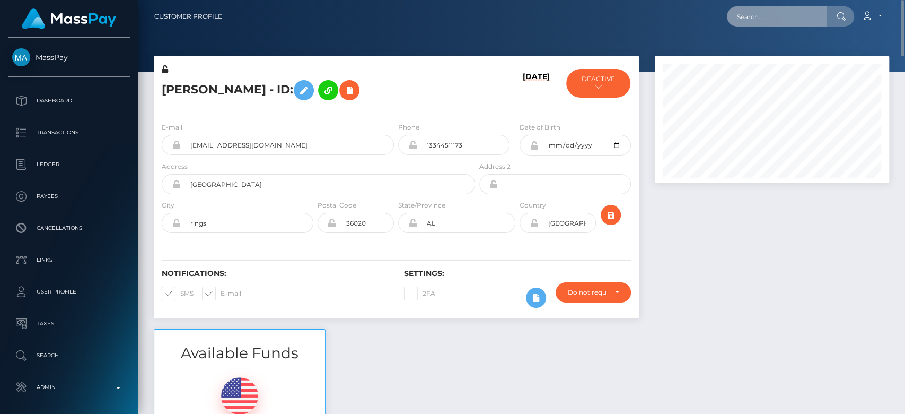
paste input "[EMAIL_ADDRESS][DOMAIN_NAME]"
click at [796, 15] on input "text" at bounding box center [777, 16] width 100 height 20
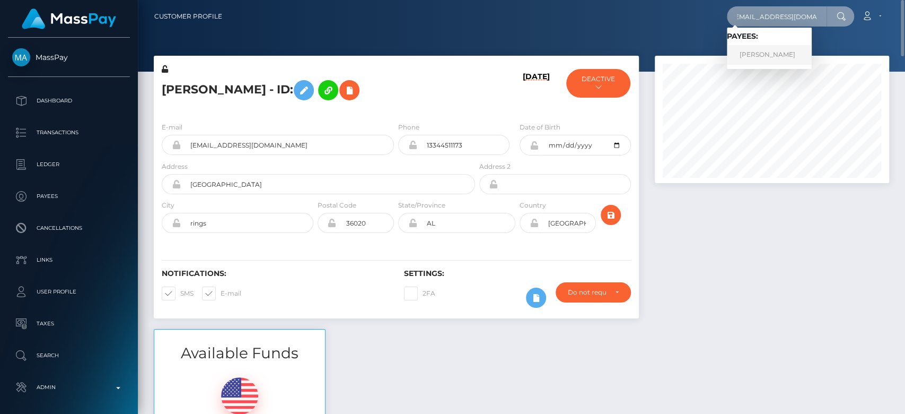
type input "[EMAIL_ADDRESS][DOMAIN_NAME]"
click at [781, 48] on link "JOEL WENZEL" at bounding box center [769, 55] width 85 height 20
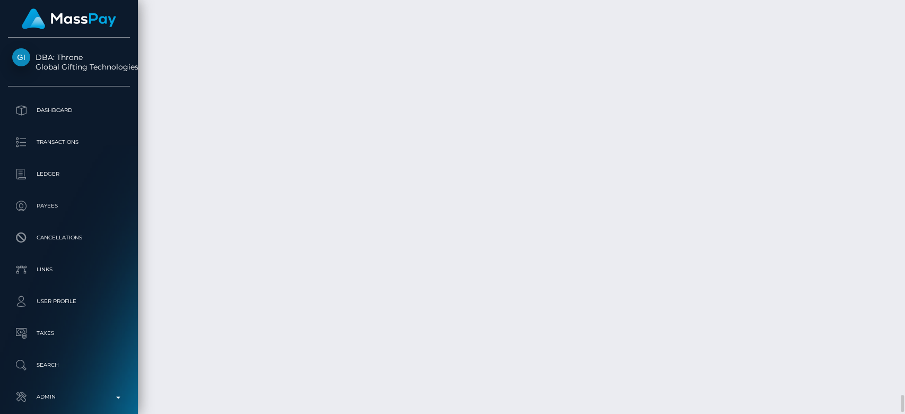
scroll to position [9075, 0]
drag, startPoint x: 594, startPoint y: 119, endPoint x: 515, endPoint y: 97, distance: 82.6
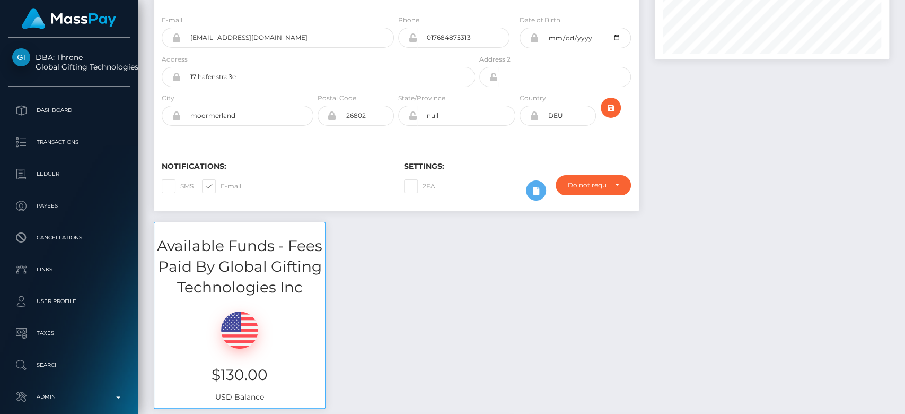
scroll to position [0, 0]
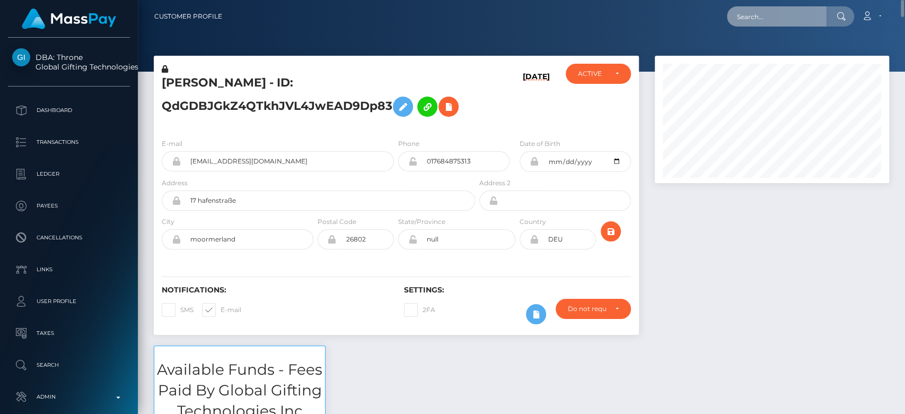
click at [774, 21] on input "text" at bounding box center [777, 16] width 100 height 20
paste input "Hello Team,"
type input "Hello Team,"
click at [757, 12] on input "Hello Team," at bounding box center [777, 16] width 100 height 20
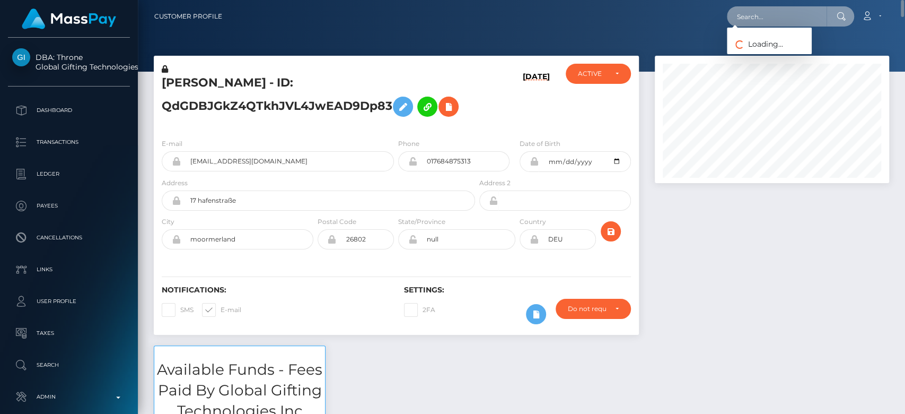
paste input "jadeek121@gmail.com"
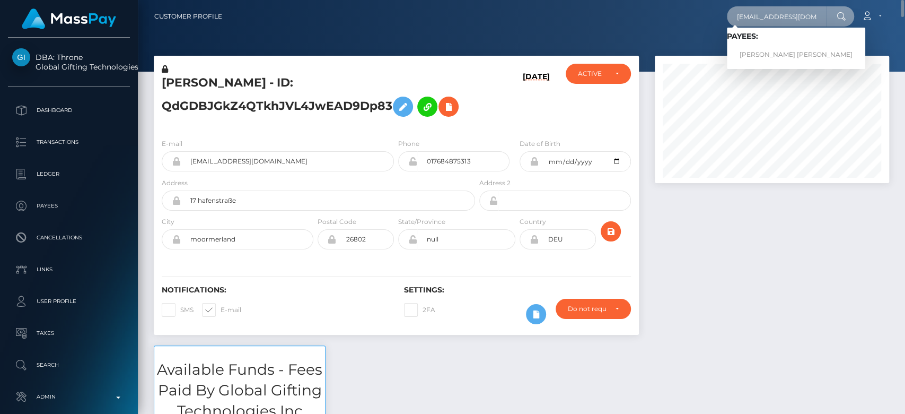
type input "jadeek121@gmail.com"
click at [764, 50] on link "LEANNE CHARLOTTE WOODNUTT RAWLINGS" at bounding box center [796, 55] width 138 height 20
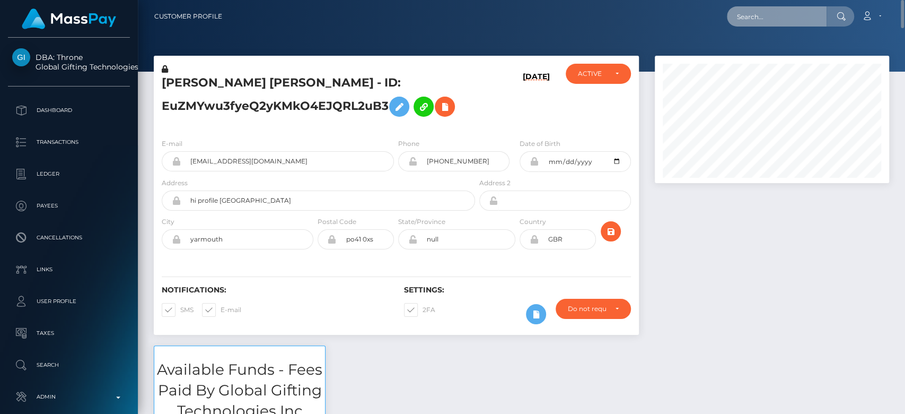
click at [771, 19] on input "text" at bounding box center [777, 16] width 100 height 20
paste input "sagehunter333@gmail.com"
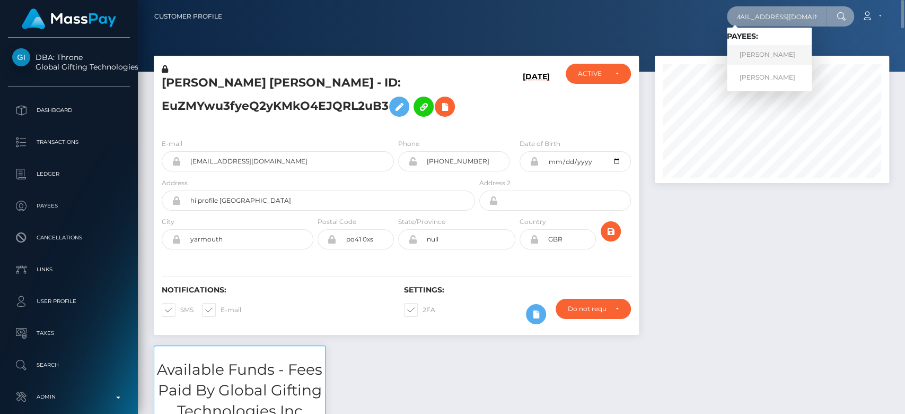
type input "sagehunter333@gmail.com"
click at [771, 48] on link "CHLOE BLAISDELL DEMELO" at bounding box center [769, 55] width 85 height 20
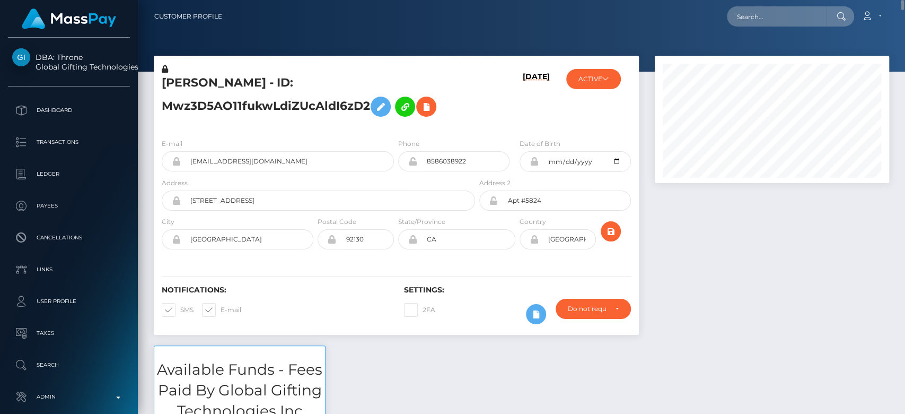
click at [759, 5] on div "Loading... Loading... Account Edit Profile Logout" at bounding box center [560, 16] width 658 height 22
click at [759, 8] on input "text" at bounding box center [777, 16] width 100 height 20
paste input "ambadawnbedford@outlook.com"
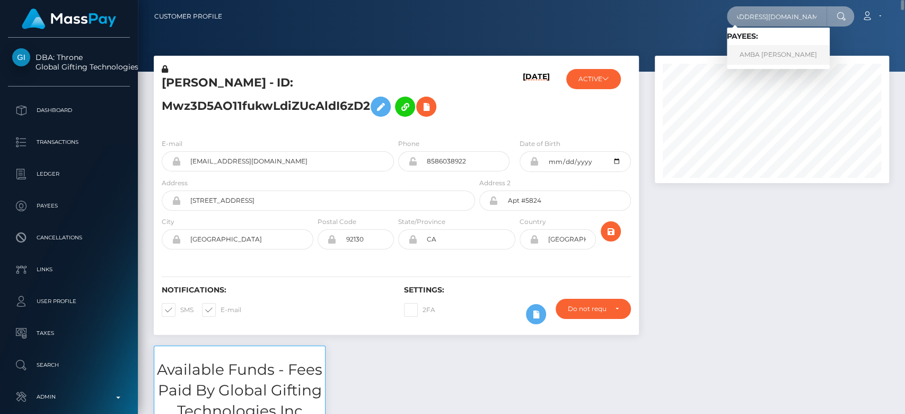
type input "ambadawnbedford@outlook.com"
click at [773, 52] on link "AMBA DAWN ELLIS" at bounding box center [778, 55] width 103 height 20
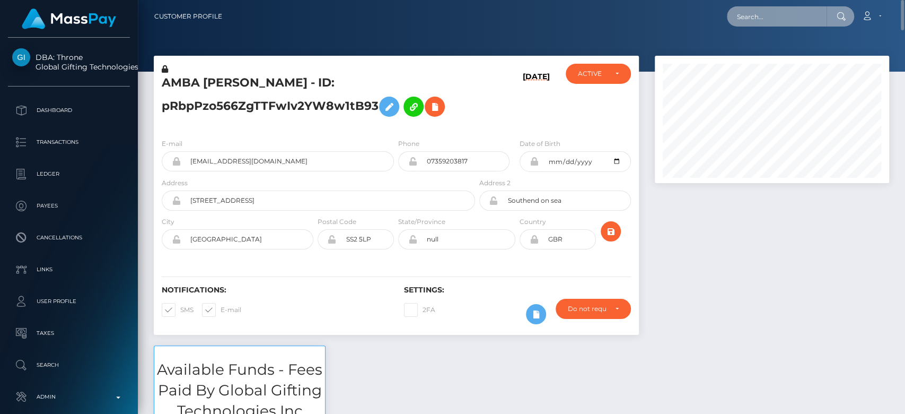
click at [783, 10] on input "text" at bounding box center [777, 16] width 100 height 20
paste input "[PERSON_NAME][EMAIL_ADDRESS][PERSON_NAME][DOMAIN_NAME]"
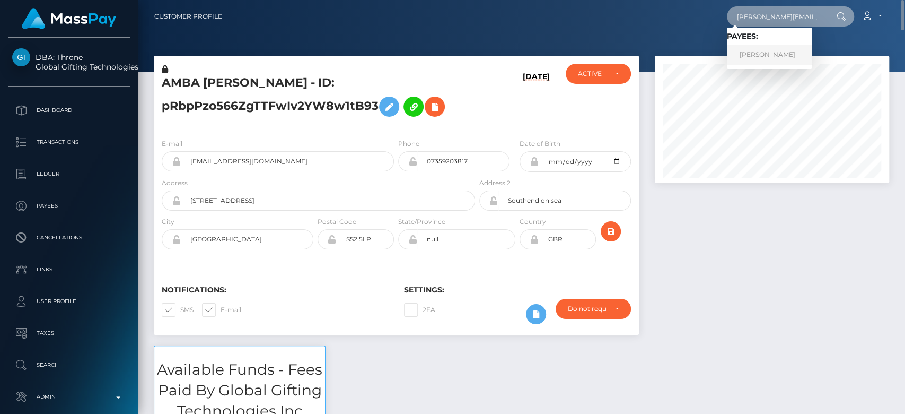
type input "[PERSON_NAME][EMAIL_ADDRESS][PERSON_NAME][DOMAIN_NAME]"
click at [759, 58] on link "Margit Schmidt" at bounding box center [769, 55] width 85 height 20
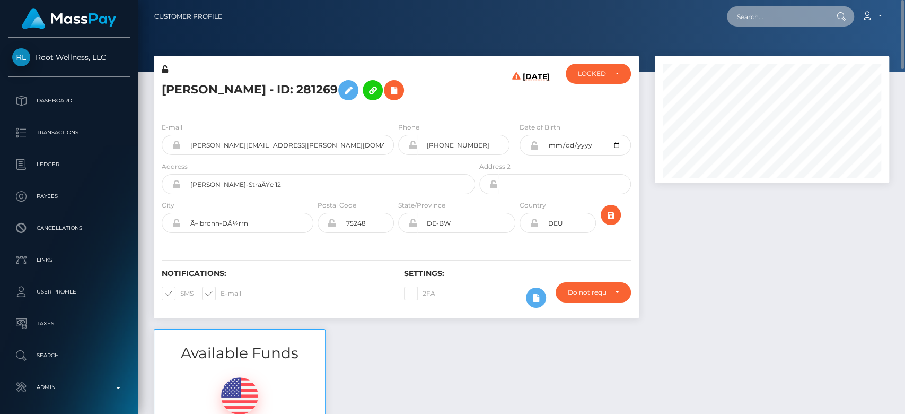
click at [764, 11] on input "text" at bounding box center [777, 16] width 100 height 20
paste input "[EMAIL_ADDRESS][DOMAIN_NAME]"
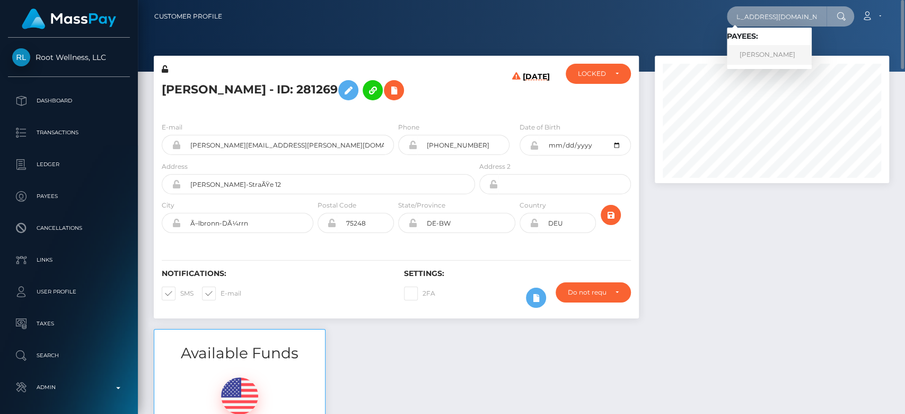
type input "[EMAIL_ADDRESS][DOMAIN_NAME]"
click at [763, 51] on link "[PERSON_NAME]" at bounding box center [769, 55] width 85 height 20
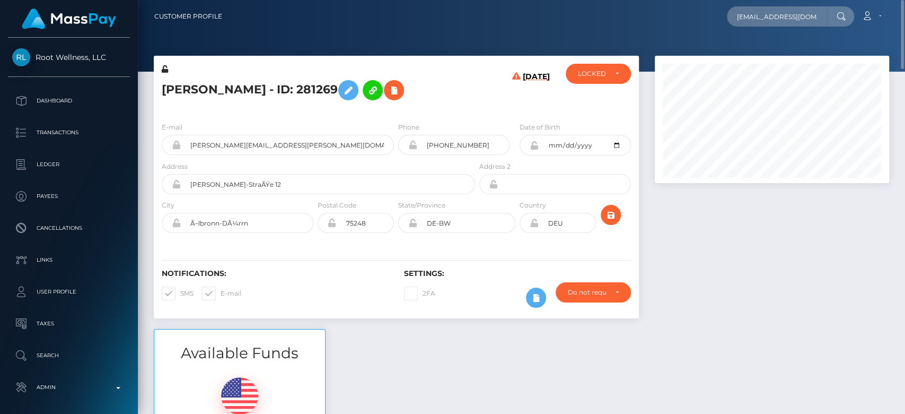
click at [729, 236] on div at bounding box center [772, 192] width 250 height 273
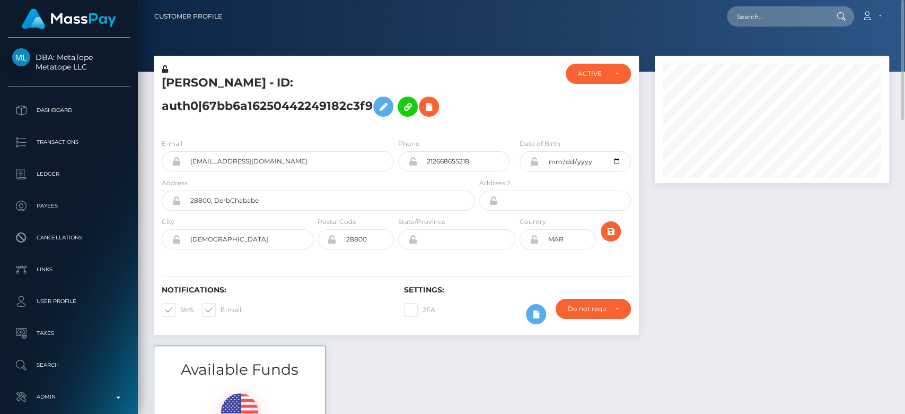
click at [753, 28] on nav "Customer Profile Loading... Loading... Account" at bounding box center [521, 16] width 767 height 33
paste input "[EMAIL_ADDRESS][DOMAIN_NAME]"
click at [760, 20] on input "[EMAIL_ADDRESS][DOMAIN_NAME]" at bounding box center [777, 16] width 100 height 20
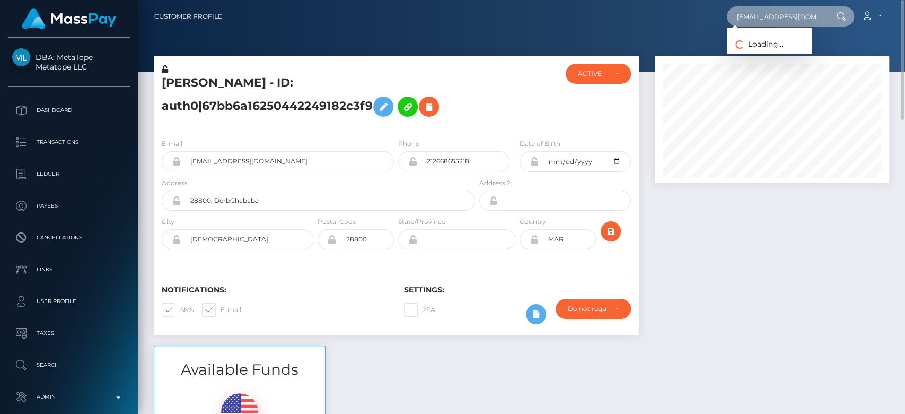
scroll to position [0, 4]
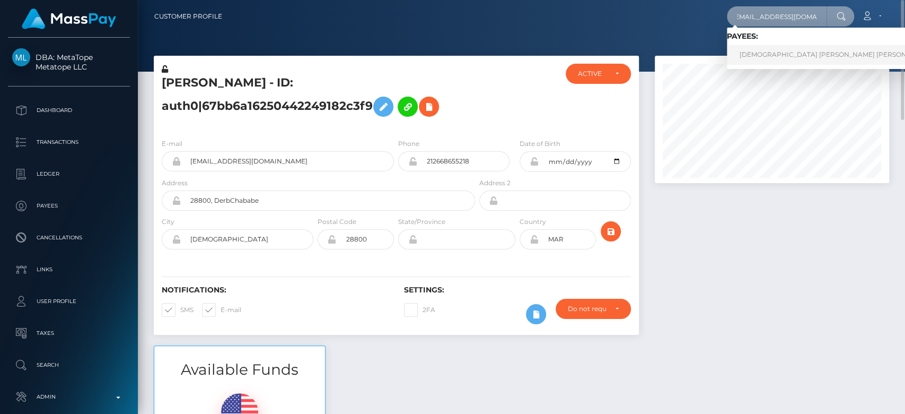
type input "[EMAIL_ADDRESS][DOMAIN_NAME]"
click at [755, 50] on link "LADY KERI ANNE TARLING" at bounding box center [836, 55] width 218 height 20
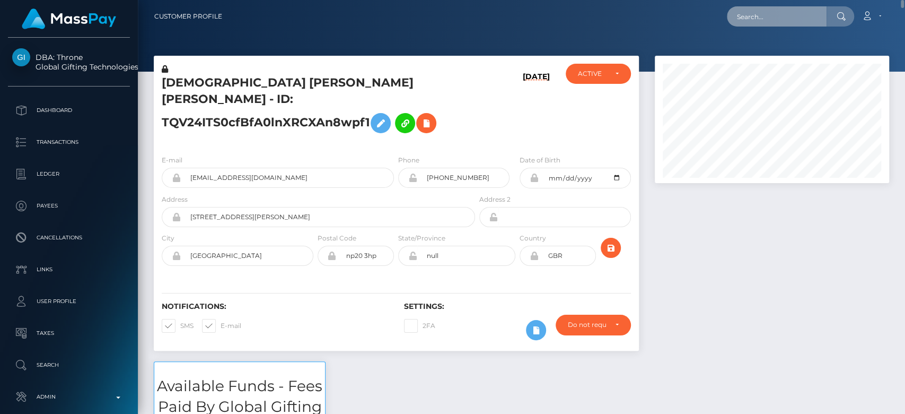
click at [806, 13] on input "text" at bounding box center [777, 16] width 100 height 20
paste input "latexbarbie@outlook.com"
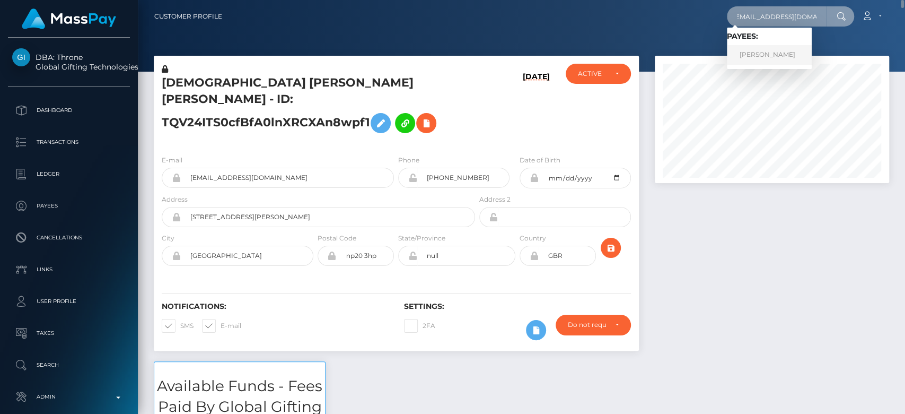
type input "latexbarbie@outlook.com"
click at [805, 57] on link "CHRISTINE A FEATHERSTONE" at bounding box center [769, 55] width 85 height 20
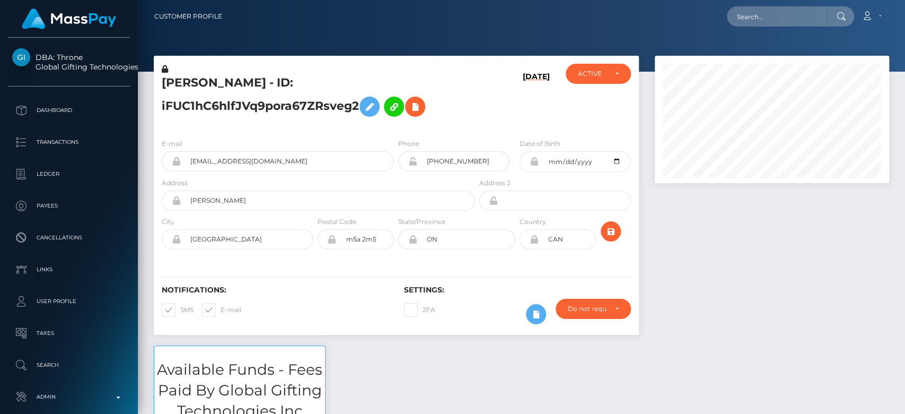
scroll to position [127, 234]
click at [762, 7] on input "text" at bounding box center [777, 16] width 100 height 20
paste input "[EMAIL_ADDRESS][PERSON_NAME][DOMAIN_NAME]"
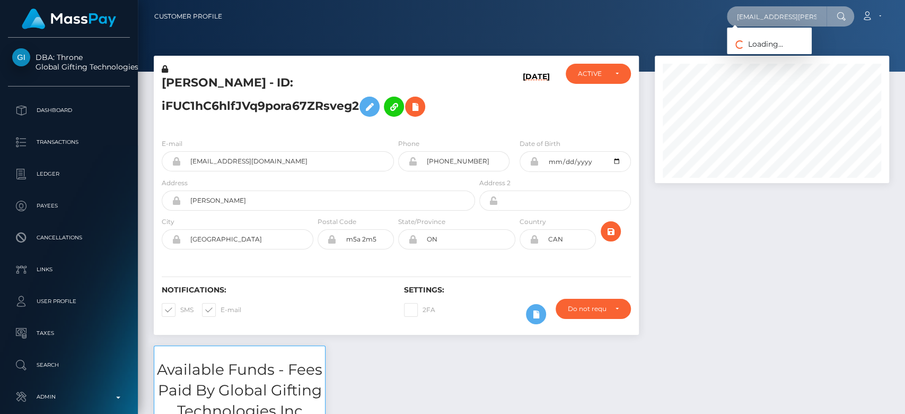
scroll to position [0, 15]
type input "[EMAIL_ADDRESS][PERSON_NAME][DOMAIN_NAME]"
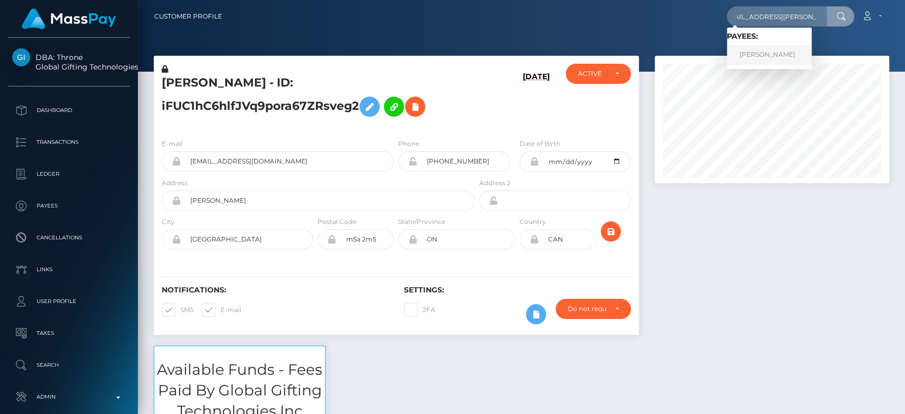
click at [783, 56] on link "Michaela Zenker" at bounding box center [769, 55] width 85 height 20
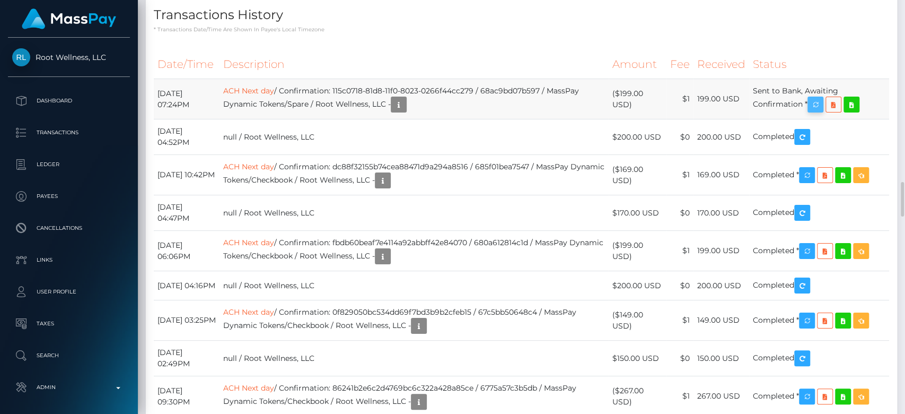
scroll to position [127, 234]
click at [822, 111] on icon "button" at bounding box center [815, 104] width 13 height 13
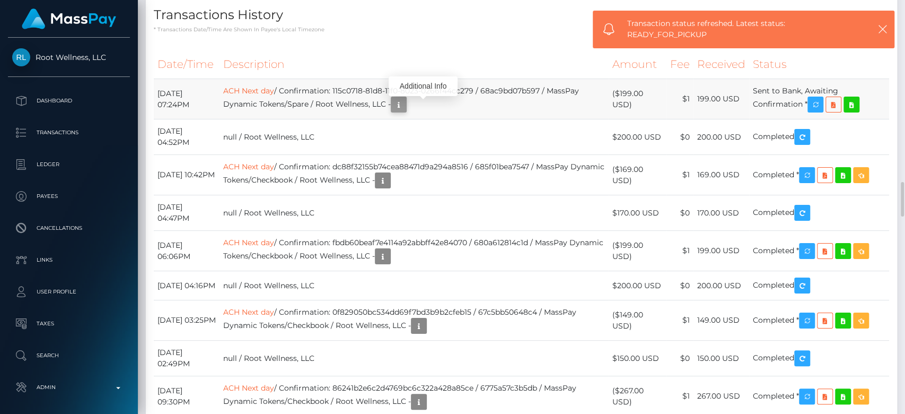
click at [405, 111] on icon "button" at bounding box center [398, 104] width 13 height 13
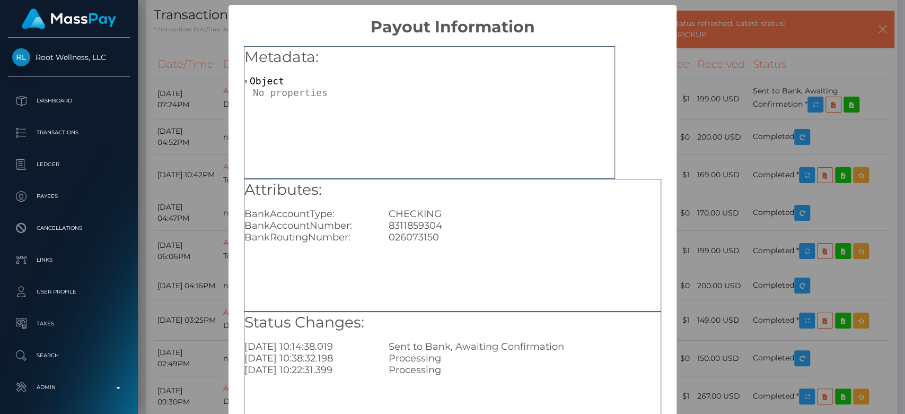
click at [701, 126] on div "× Payout Information Metadata: Object Attributes: BankAccountType: CHECKING Ban…" at bounding box center [452, 207] width 905 height 414
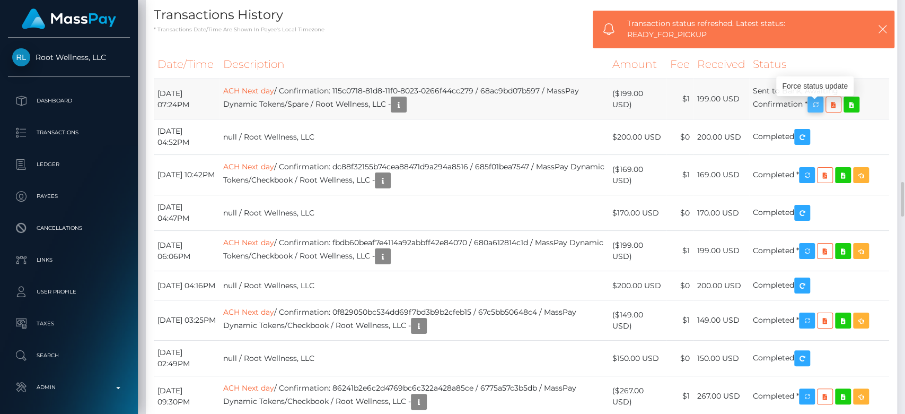
drag, startPoint x: 159, startPoint y: 105, endPoint x: 815, endPoint y: 115, distance: 656.6
click at [815, 115] on tr "August 25, 2025 07:24PM ACH Next day / Confirmation: 115c0718-81d8-11f0-8023-02…" at bounding box center [522, 99] width 736 height 40
copy tr "August 25, 2025 07:24PM ACH Next day / Confirmation: 115c0718-81d8-11f0-8023-02…"
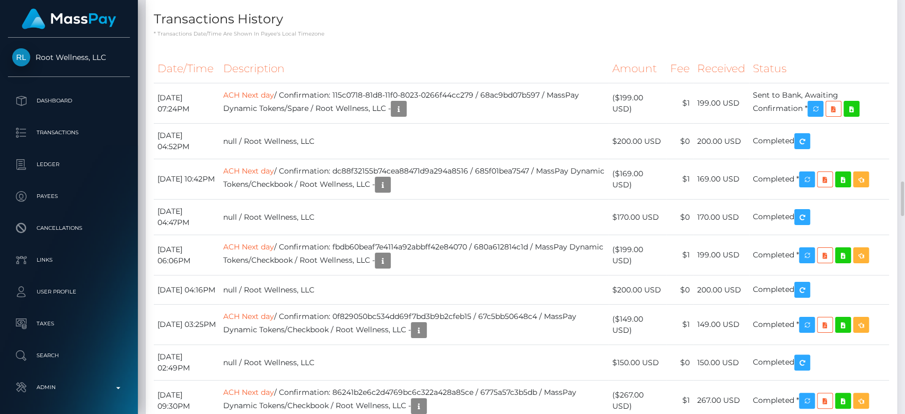
scroll to position [2176, 0]
click at [738, 67] on th "Received" at bounding box center [722, 69] width 56 height 29
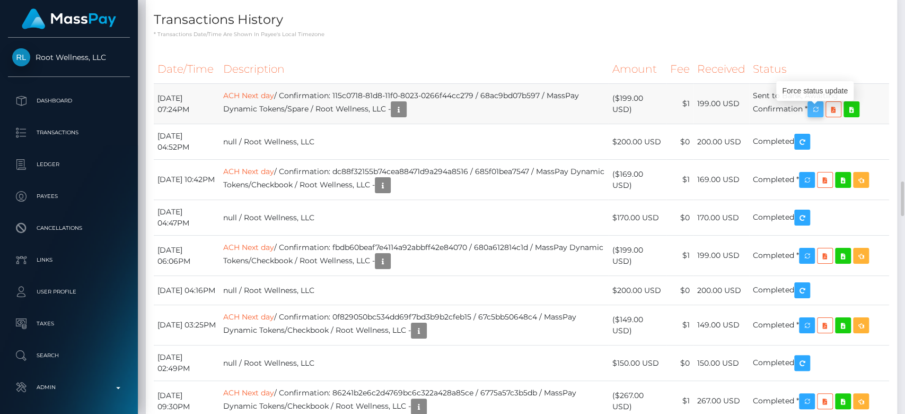
click at [822, 116] on icon "button" at bounding box center [815, 109] width 13 height 13
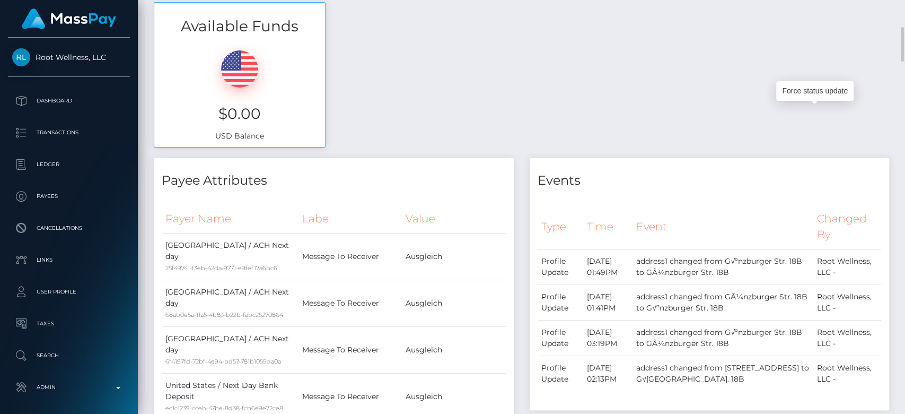
scroll to position [0, 0]
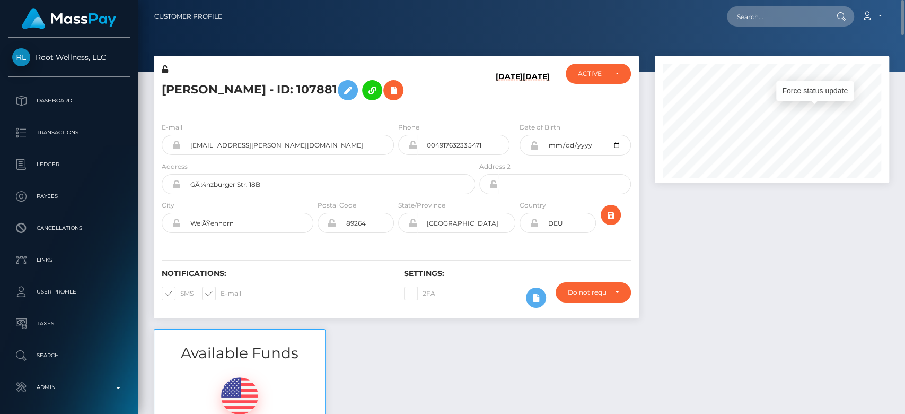
click at [774, 4] on nav "Customer Profile Loading... Loading... Account" at bounding box center [521, 16] width 767 height 33
click at [764, 12] on input "text" at bounding box center [777, 16] width 100 height 20
paste input "saffronunited@gmail.com"
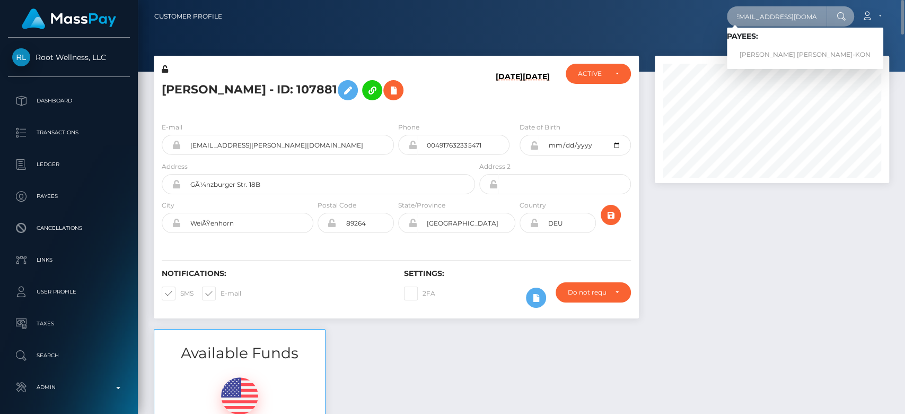
type input "saffronunited@gmail.com"
click at [755, 48] on link "SOPHIA REBEKAH M SCHORR-KON" at bounding box center [805, 55] width 156 height 20
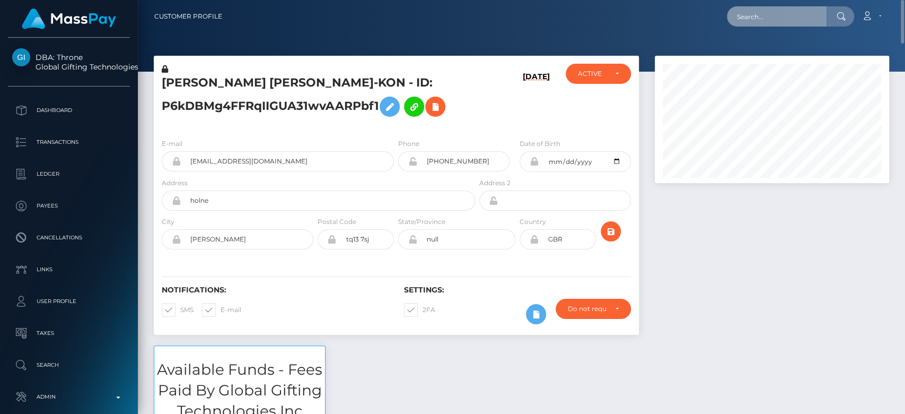
click at [777, 19] on input "text" at bounding box center [777, 16] width 100 height 20
paste input "[EMAIL_ADDRESS][DOMAIN_NAME]"
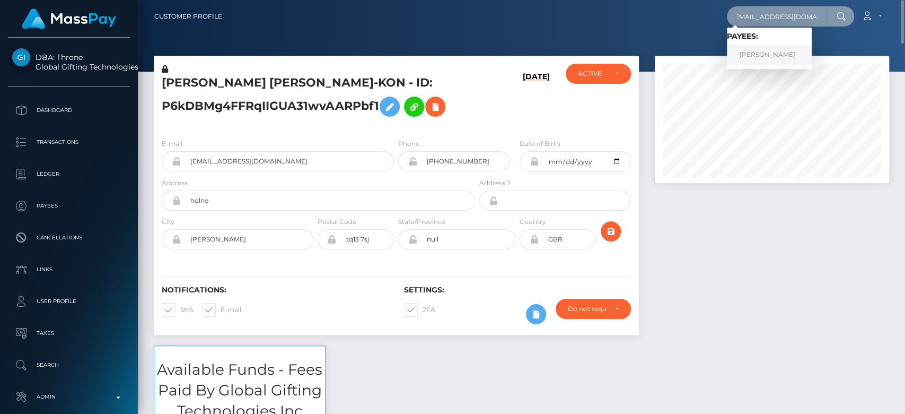
type input "[EMAIL_ADDRESS][DOMAIN_NAME]"
click at [764, 50] on link "[PERSON_NAME]" at bounding box center [769, 55] width 85 height 20
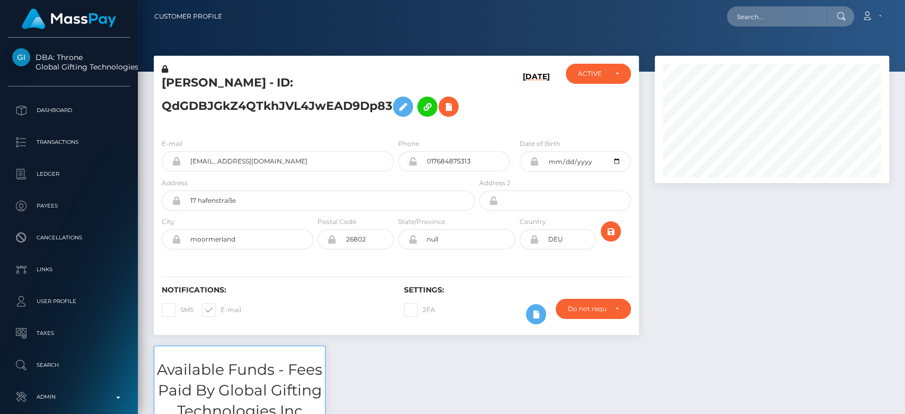
scroll to position [127, 234]
click at [776, 10] on input "text" at bounding box center [777, 16] width 100 height 20
paste input "[EMAIL_ADDRESS][DOMAIN_NAME]"
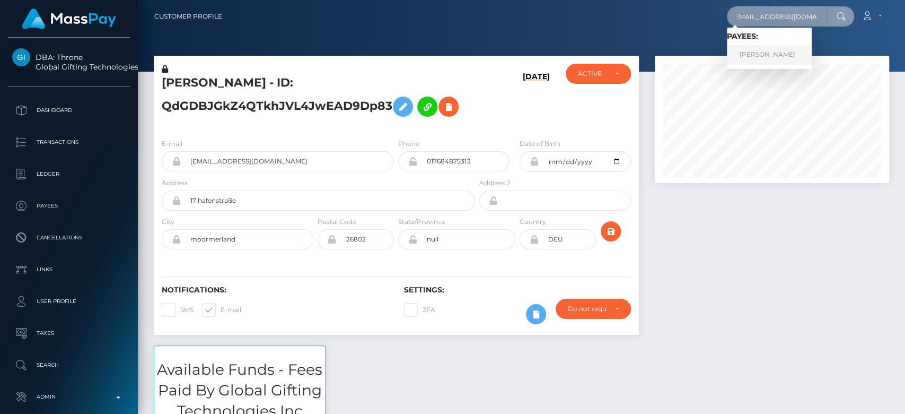
type input "byeaglefna23@gmail.com"
click at [763, 45] on link "JOEL WENZEL" at bounding box center [769, 55] width 85 height 20
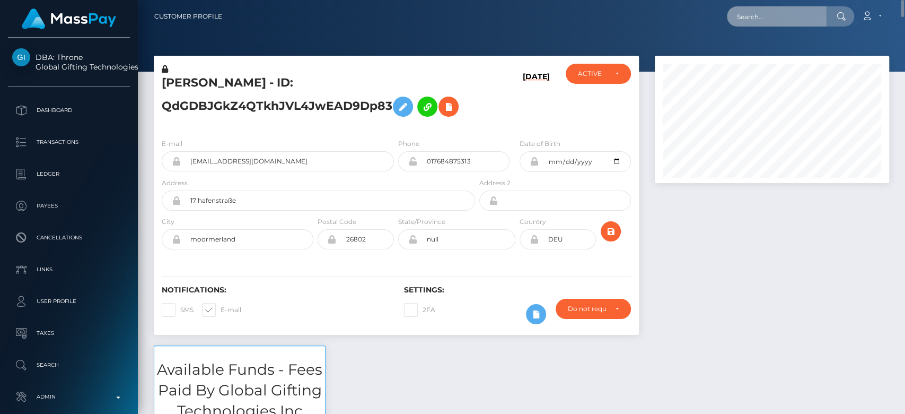
click at [790, 19] on input "text" at bounding box center [777, 16] width 100 height 20
paste input "[EMAIL_ADDRESS][PERSON_NAME][DOMAIN_NAME]"
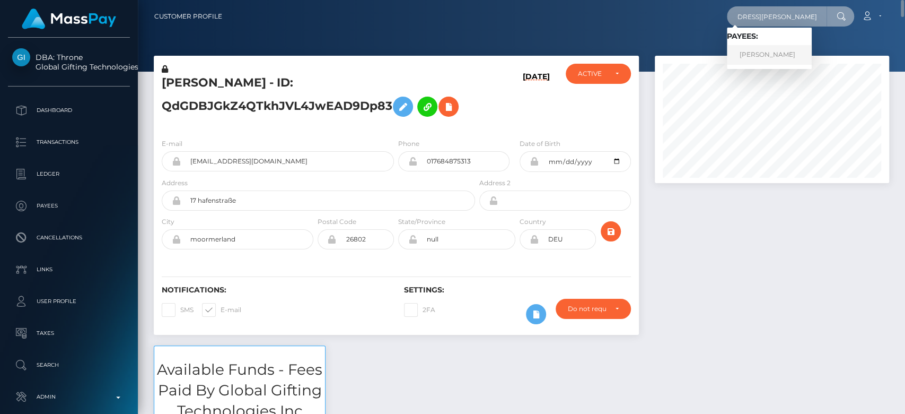
type input "mistressjoy.abramovich@gmail.com"
click at [767, 47] on link "ELLINA SAMOYLOVA" at bounding box center [769, 55] width 85 height 20
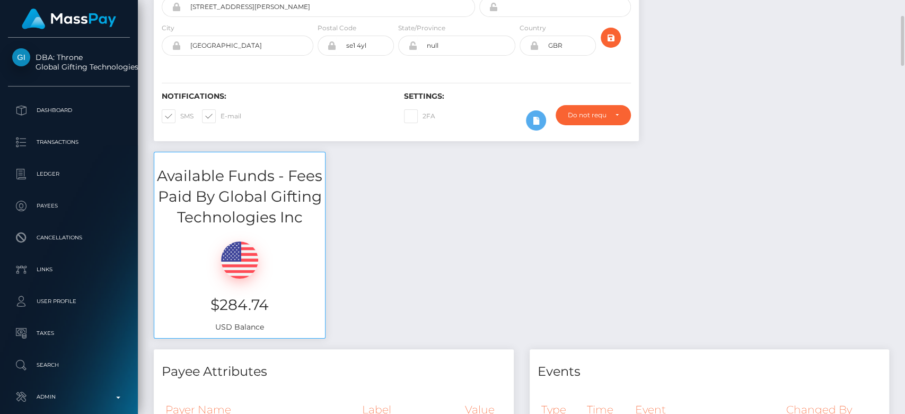
scroll to position [180, 0]
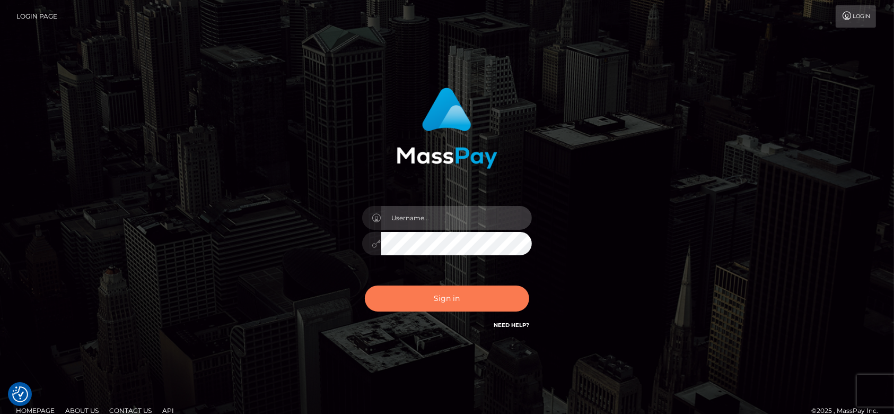
type input "fr.es"
click at [464, 287] on button "Sign in" at bounding box center [447, 298] width 164 height 26
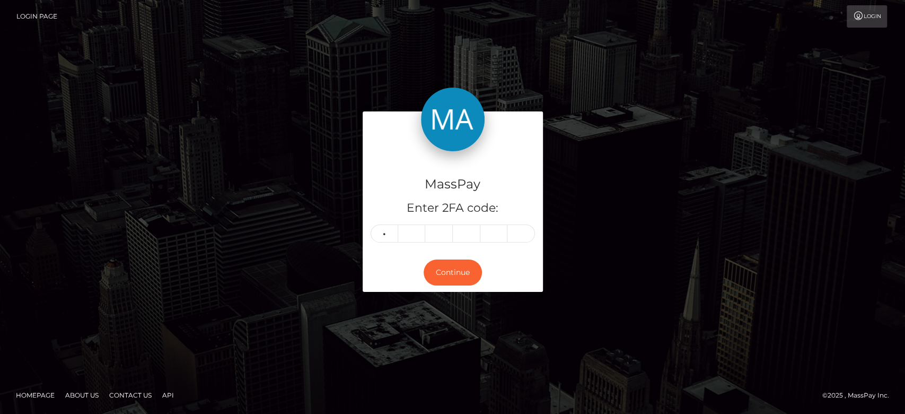
type input "3"
type input "8"
type input "3"
type input "8"
type input "9"
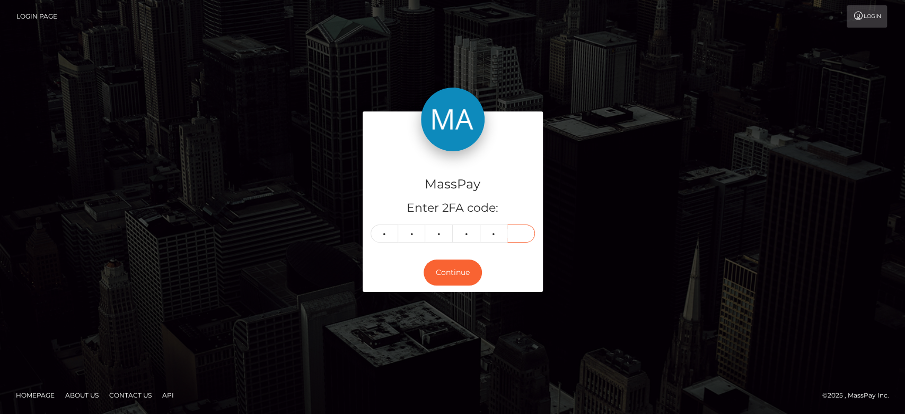
type input "0"
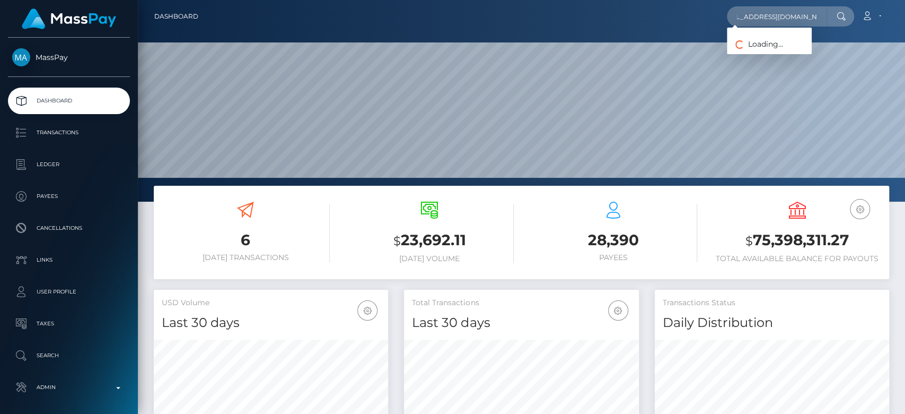
scroll to position [187, 234]
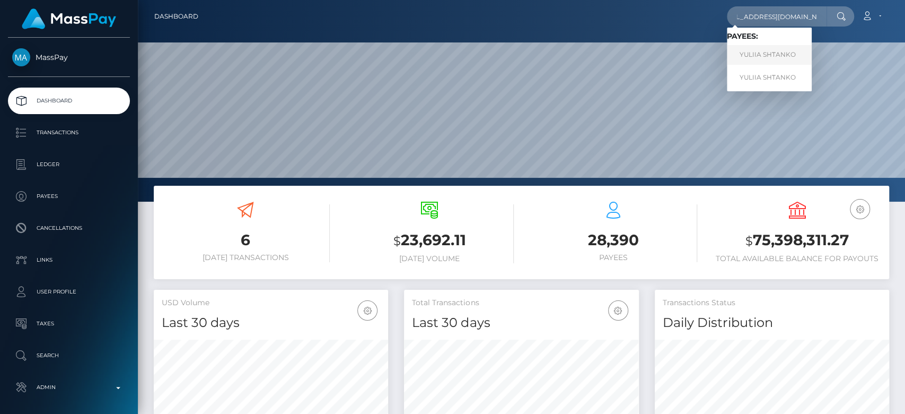
click at [786, 52] on link "YULIIA SHTANKO" at bounding box center [769, 55] width 85 height 20
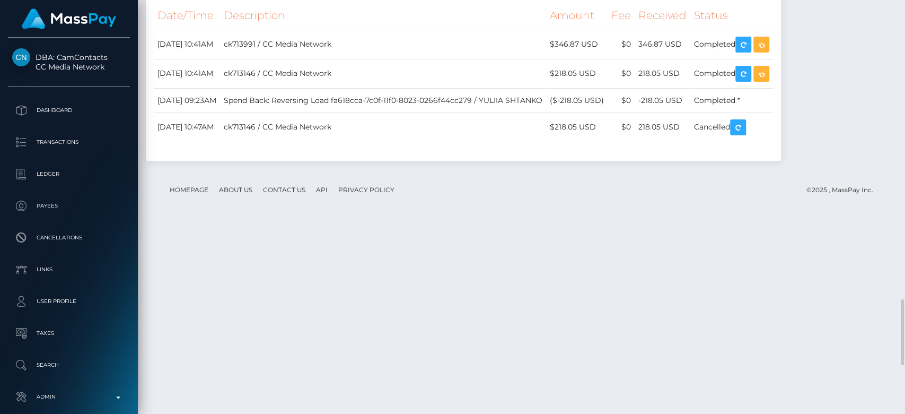
scroll to position [1877, 0]
